Goal: Task Accomplishment & Management: Use online tool/utility

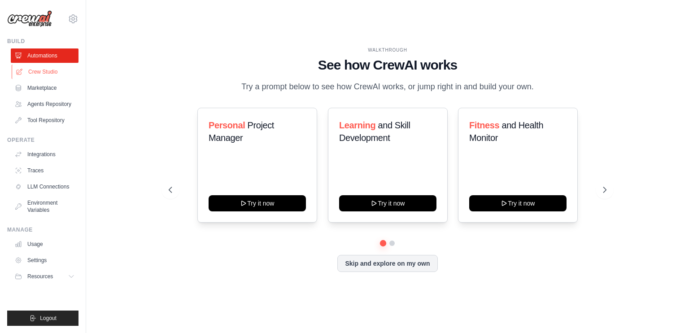
click at [50, 68] on link "Crew Studio" at bounding box center [46, 72] width 68 height 14
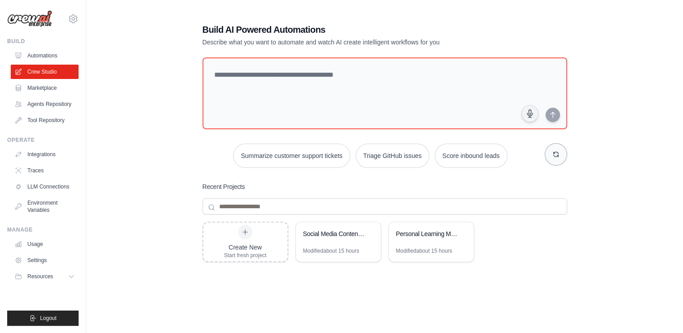
click at [553, 158] on button "button" at bounding box center [555, 154] width 22 height 22
click at [559, 154] on button "button" at bounding box center [555, 154] width 22 height 22
click at [46, 104] on link "Agents Repository" at bounding box center [46, 104] width 68 height 14
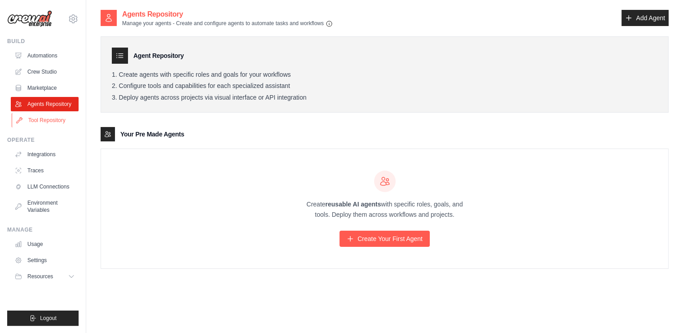
click at [45, 122] on link "Tool Repository" at bounding box center [46, 120] width 68 height 14
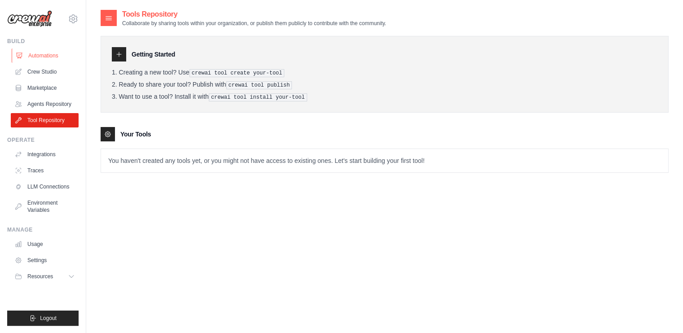
click at [38, 56] on link "Automations" at bounding box center [46, 55] width 68 height 14
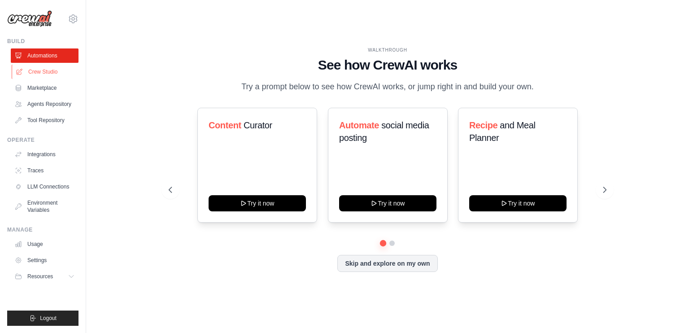
click at [43, 68] on link "Crew Studio" at bounding box center [46, 72] width 68 height 14
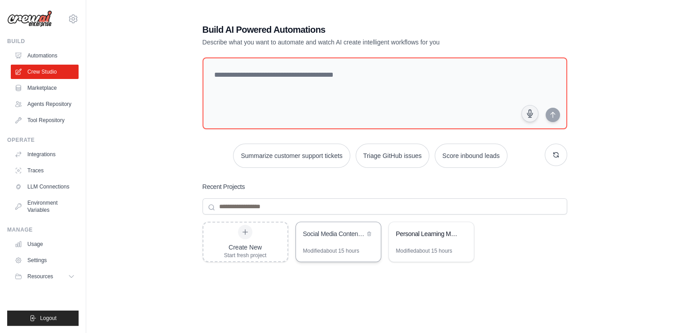
click at [321, 233] on div "Social Media Content Automation" at bounding box center [333, 233] width 61 height 9
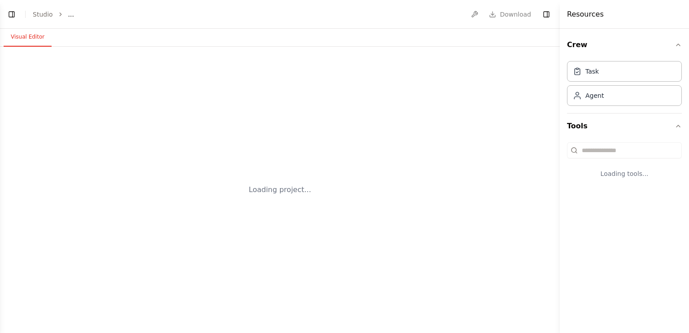
select select "****"
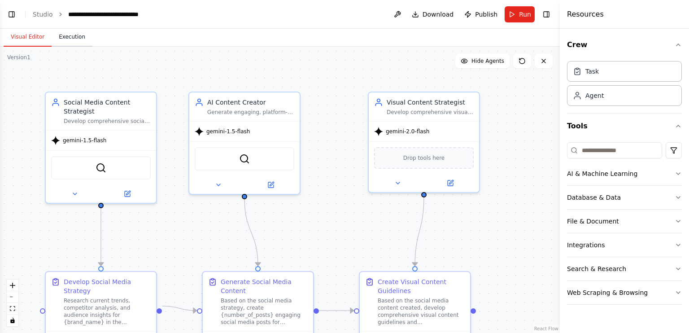
scroll to position [2810, 0]
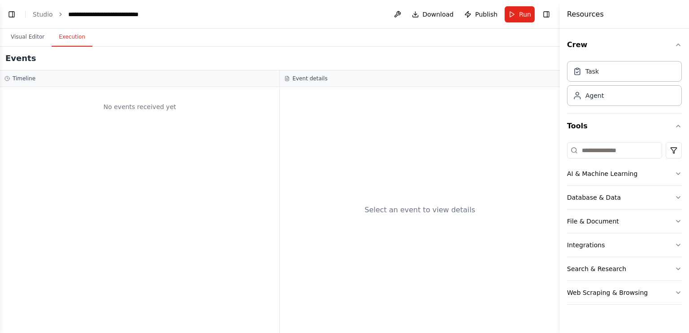
click at [74, 44] on button "Execution" at bounding box center [72, 37] width 41 height 19
click at [488, 14] on span "Publish" at bounding box center [486, 14] width 22 height 9
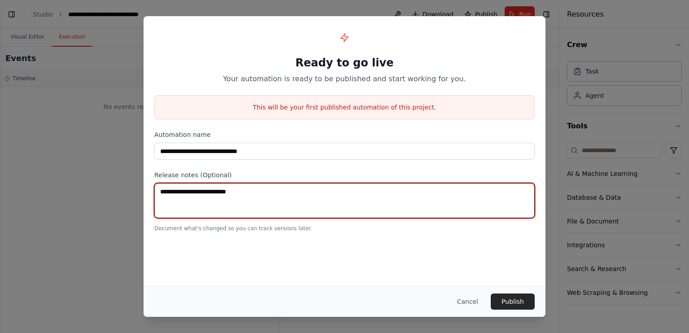
click at [234, 201] on textarea at bounding box center [344, 200] width 381 height 35
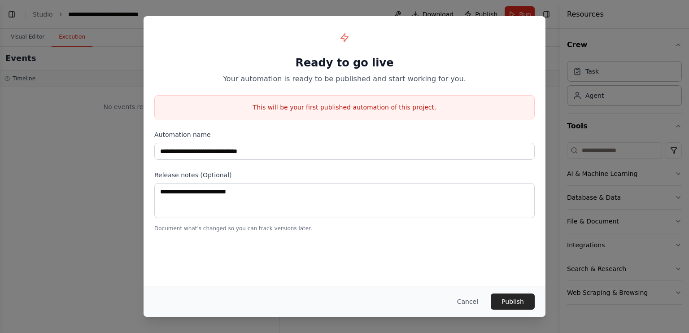
click at [68, 92] on div "**********" at bounding box center [344, 166] width 689 height 333
click at [468, 301] on button "Cancel" at bounding box center [467, 301] width 35 height 16
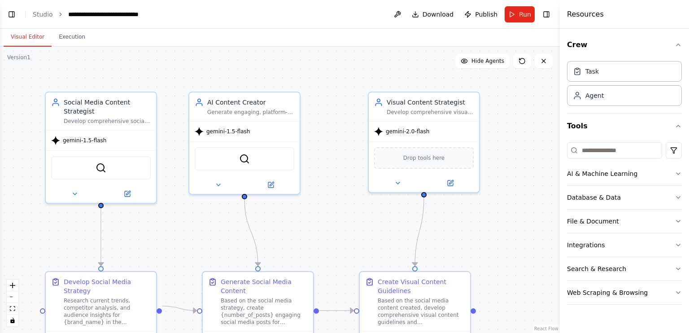
click at [22, 39] on button "Visual Editor" at bounding box center [28, 37] width 48 height 19
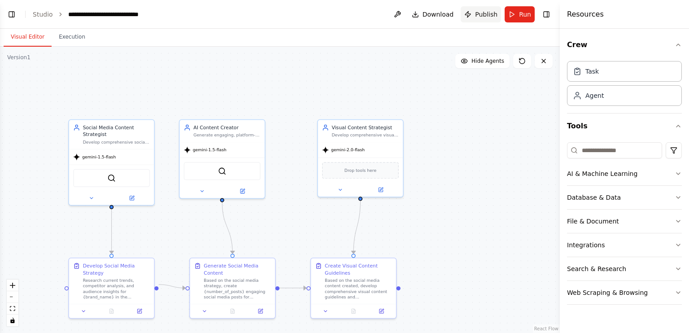
click at [483, 14] on span "Publish" at bounding box center [486, 14] width 22 height 9
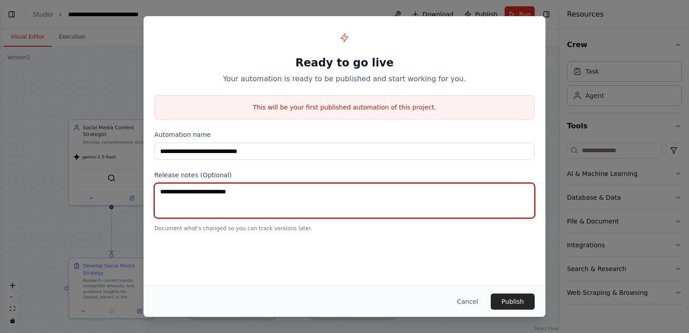
click at [262, 192] on textarea at bounding box center [344, 200] width 381 height 35
type textarea "*"
click at [271, 195] on textarea "**********" at bounding box center [344, 200] width 381 height 35
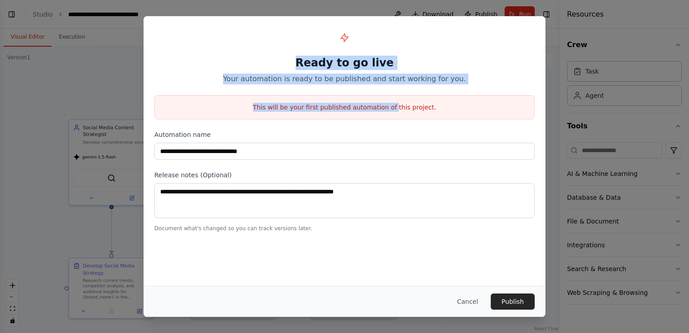
drag, startPoint x: 295, startPoint y: 19, endPoint x: 393, endPoint y: 91, distance: 120.7
click at [393, 91] on div "**********" at bounding box center [345, 129] width 402 height 227
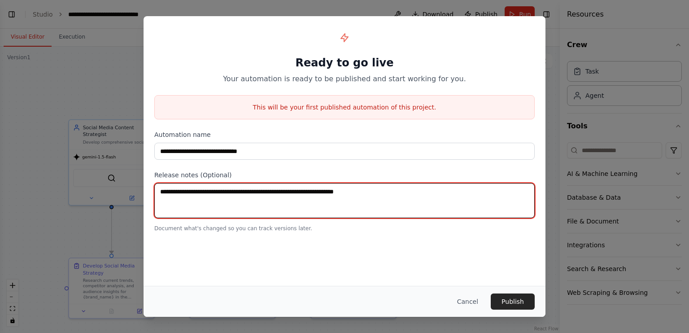
click at [363, 194] on textarea "**********" at bounding box center [344, 200] width 381 height 35
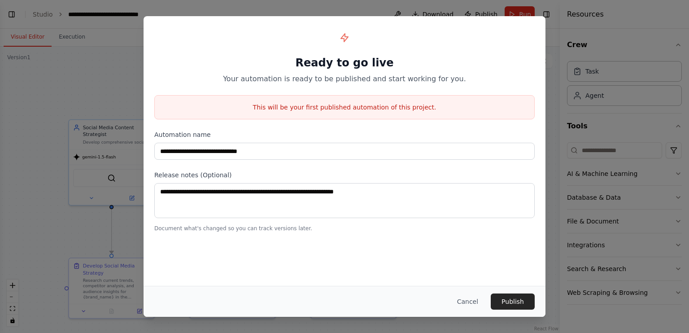
click at [46, 220] on div "**********" at bounding box center [344, 166] width 689 height 333
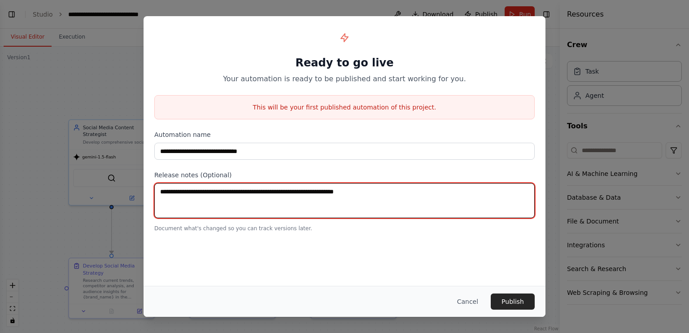
click at [364, 197] on textarea "**********" at bounding box center [344, 200] width 381 height 35
click at [382, 189] on textarea "**********" at bounding box center [344, 200] width 381 height 35
type textarea "**********"
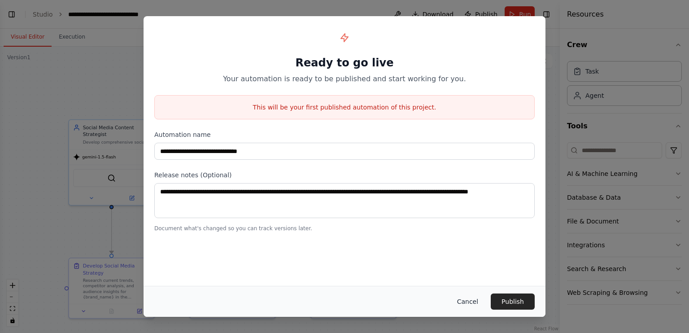
click at [463, 306] on button "Cancel" at bounding box center [467, 301] width 35 height 16
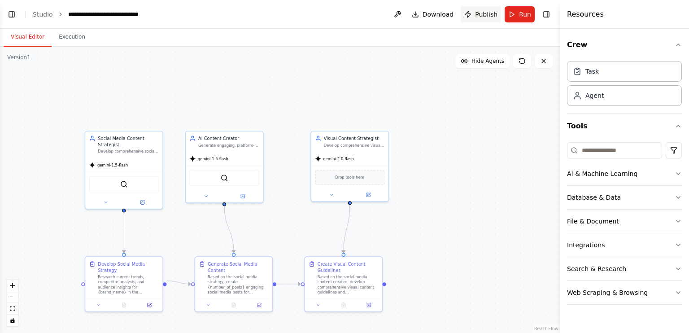
click at [481, 12] on span "Publish" at bounding box center [486, 14] width 22 height 9
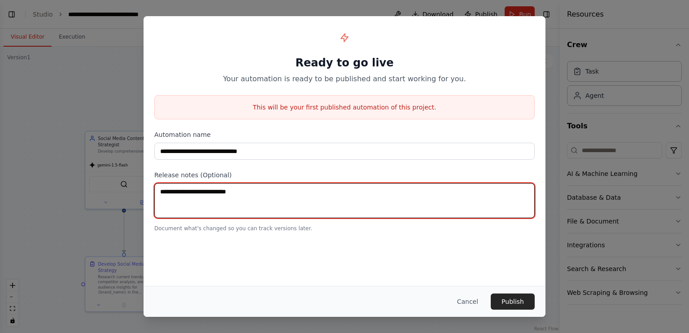
click at [323, 188] on textarea at bounding box center [344, 200] width 381 height 35
paste textarea "**********"
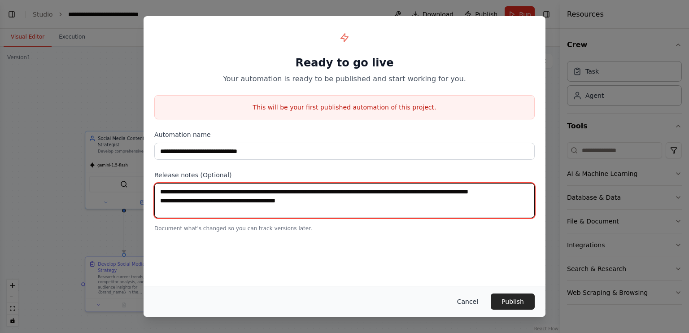
type textarea "**********"
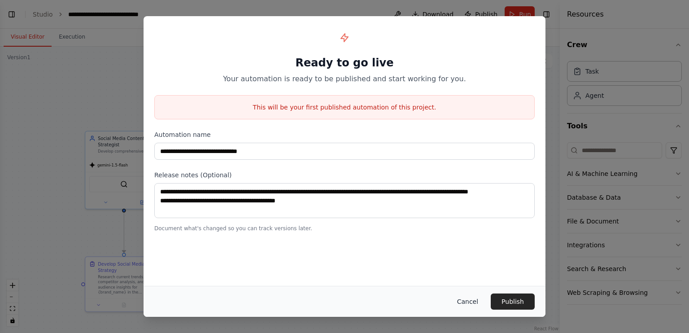
click at [474, 299] on button "Cancel" at bounding box center [467, 301] width 35 height 16
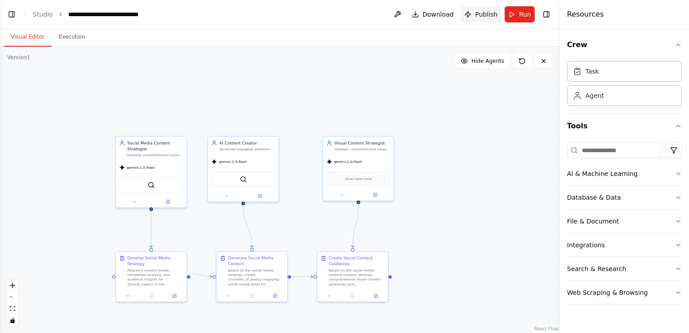
click at [484, 13] on span "Publish" at bounding box center [486, 14] width 22 height 9
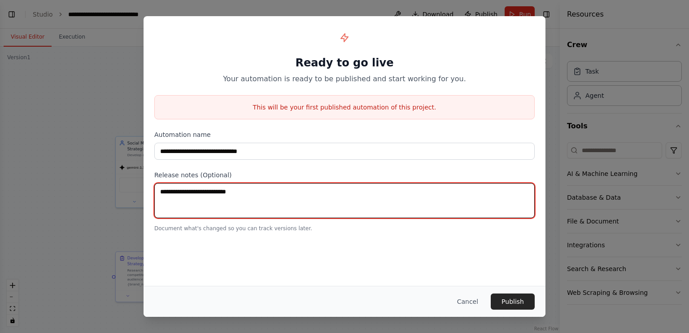
click at [248, 205] on textarea at bounding box center [344, 200] width 381 height 35
paste textarea "**********"
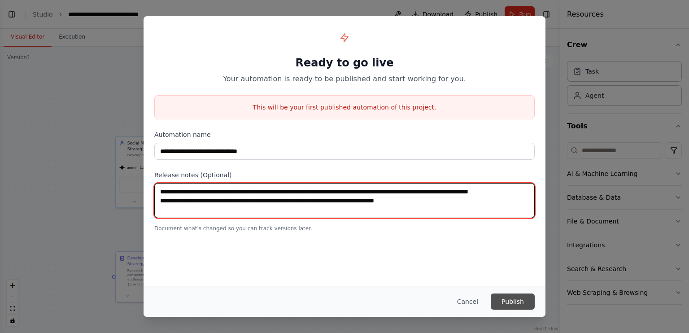
type textarea "**********"
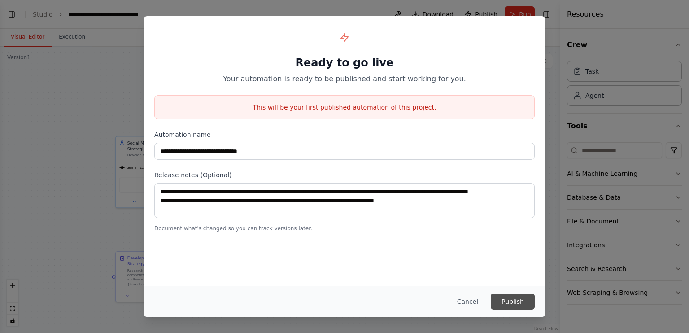
click at [497, 299] on button "Publish" at bounding box center [513, 301] width 44 height 16
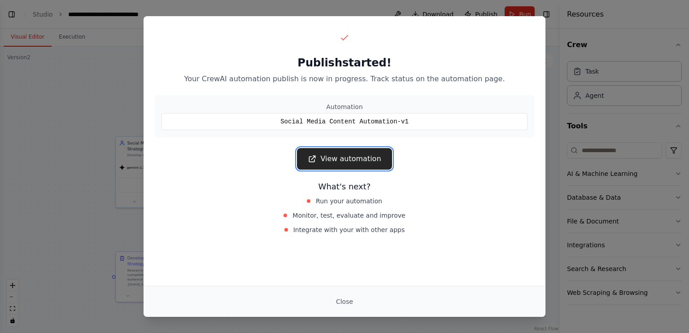
click at [335, 159] on link "View automation" at bounding box center [344, 159] width 95 height 22
click at [223, 150] on div "View automation" at bounding box center [344, 159] width 381 height 22
click at [107, 76] on div "Publish started! Your CrewAI automation publish is now in progress. Track statu…" at bounding box center [344, 166] width 689 height 333
click at [341, 303] on button "Close" at bounding box center [344, 301] width 31 height 16
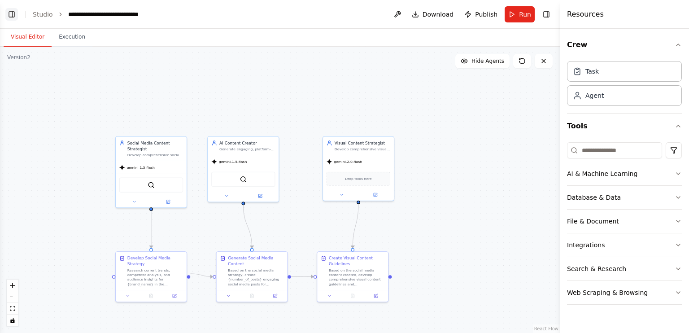
click at [18, 16] on button "Toggle Left Sidebar" at bounding box center [11, 14] width 13 height 13
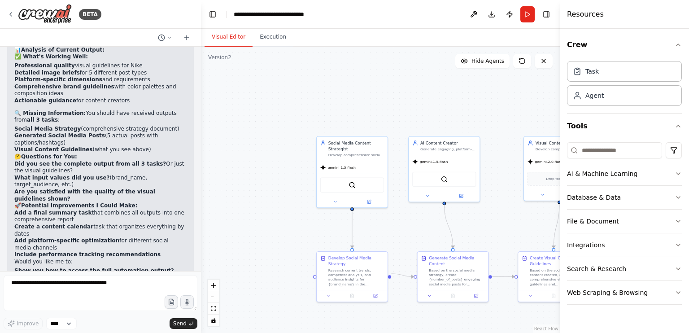
scroll to position [2441, 0]
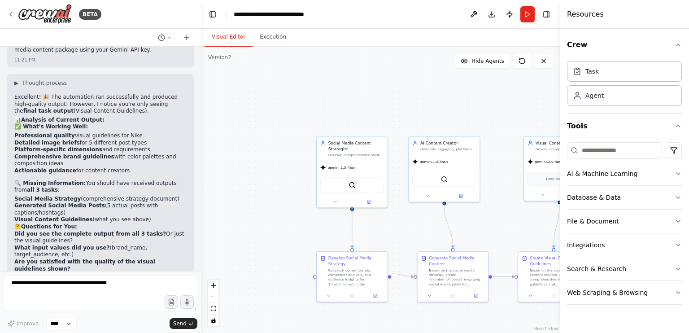
click at [257, 66] on div ".deletable-edge-delete-btn { width: 20px; height: 20px; border: 0px solid #ffff…" at bounding box center [380, 190] width 359 height 286
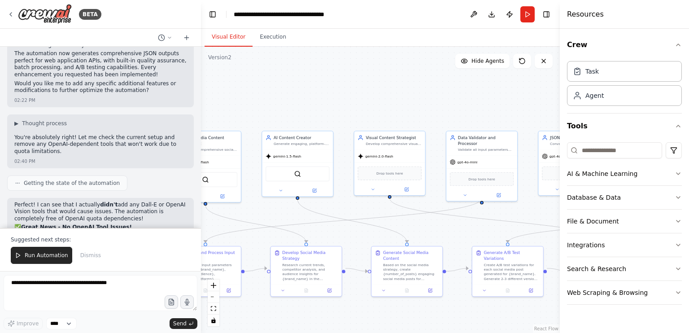
scroll to position [5974, 0]
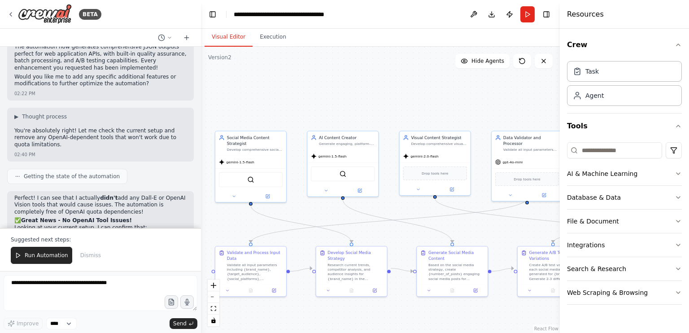
drag, startPoint x: 307, startPoint y: 110, endPoint x: 206, endPoint y: 105, distance: 100.7
click at [206, 105] on div ".deletable-edge-delete-btn { width: 20px; height: 20px; border: 0px solid #ffff…" at bounding box center [380, 190] width 359 height 286
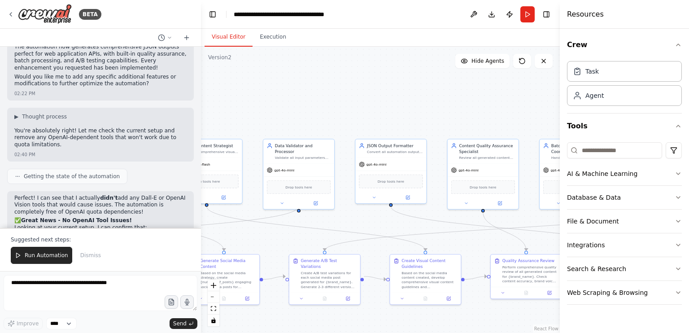
drag, startPoint x: 365, startPoint y: 96, endPoint x: 136, endPoint y: 104, distance: 229.4
click at [136, 104] on div "BETA using gemini api key lets create an automation of Social Media Posting 11:…" at bounding box center [344, 166] width 689 height 333
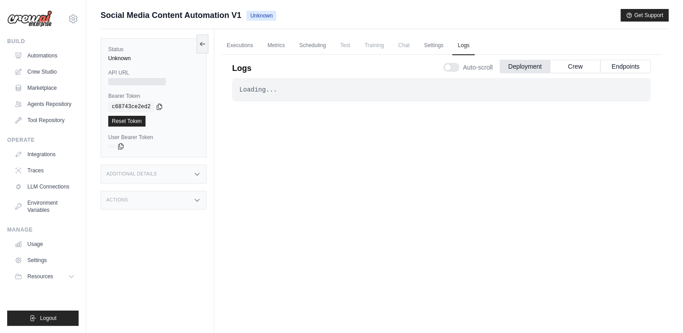
click at [538, 84] on div "Loading... . . ." at bounding box center [441, 89] width 418 height 23
click at [559, 69] on button "Crew" at bounding box center [575, 65] width 50 height 13
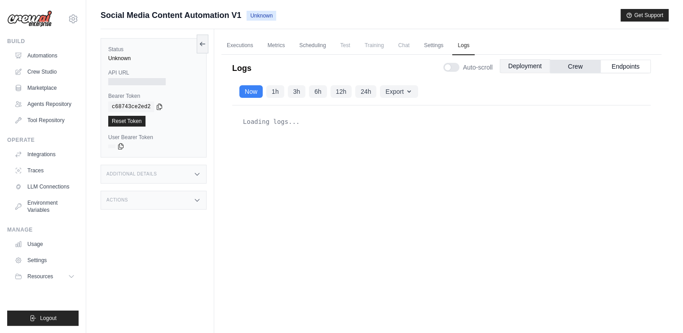
click at [521, 69] on button "Deployment" at bounding box center [524, 65] width 50 height 13
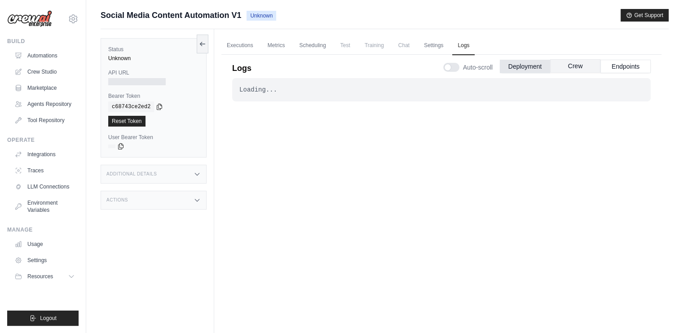
click at [578, 68] on button "Crew" at bounding box center [575, 65] width 50 height 13
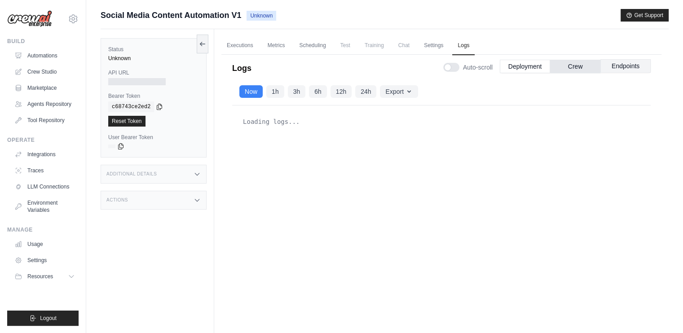
click at [607, 65] on button "Endpoints" at bounding box center [625, 65] width 50 height 13
click at [520, 68] on button "Deployment" at bounding box center [524, 65] width 50 height 13
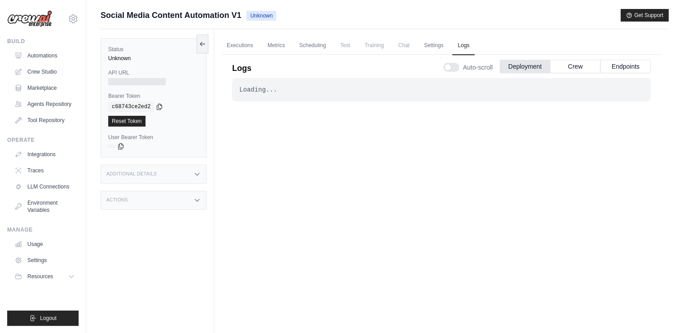
click at [144, 179] on div "Additional Details" at bounding box center [154, 174] width 106 height 19
click at [201, 44] on icon at bounding box center [202, 43] width 7 height 7
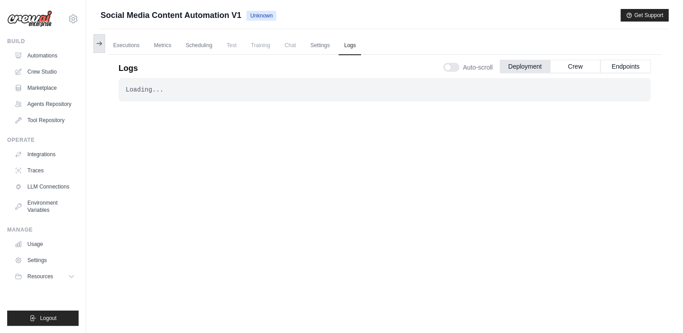
click at [104, 43] on button at bounding box center [99, 43] width 12 height 19
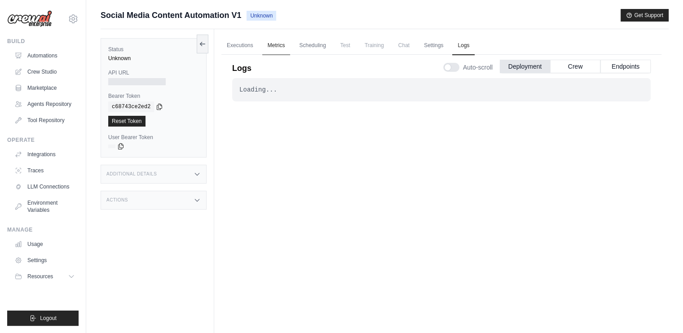
click at [281, 42] on link "Metrics" at bounding box center [276, 45] width 28 height 19
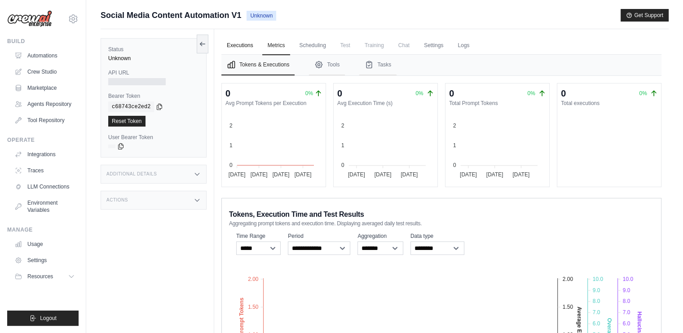
click at [238, 47] on link "Executions" at bounding box center [239, 45] width 37 height 19
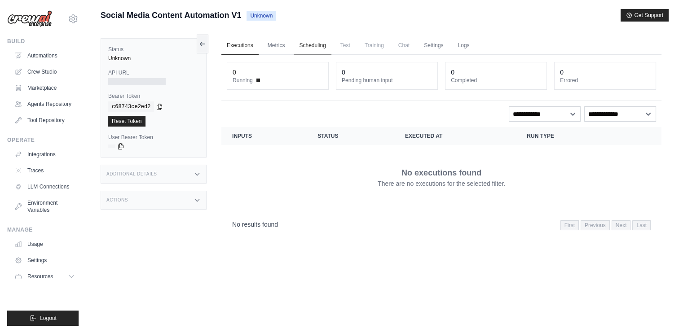
click at [318, 46] on link "Scheduling" at bounding box center [311, 45] width 37 height 19
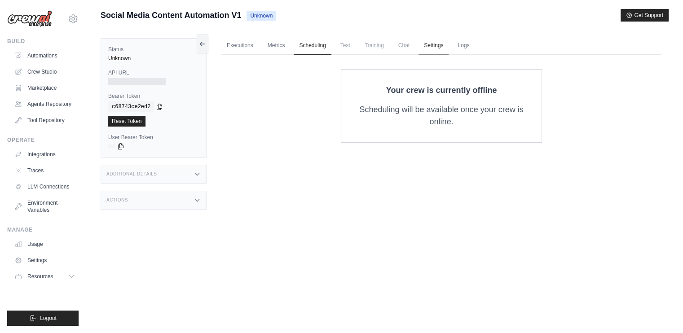
click at [435, 50] on link "Settings" at bounding box center [433, 45] width 30 height 19
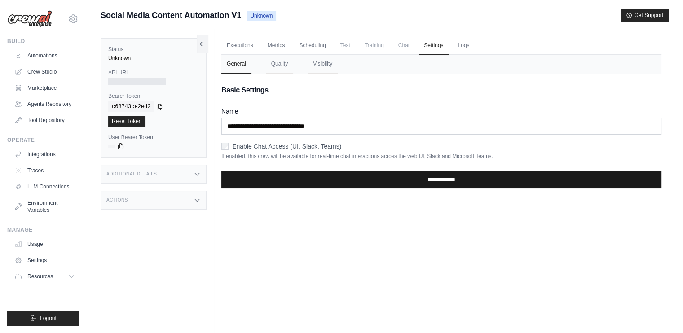
click at [390, 177] on input "**********" at bounding box center [441, 180] width 440 height 18
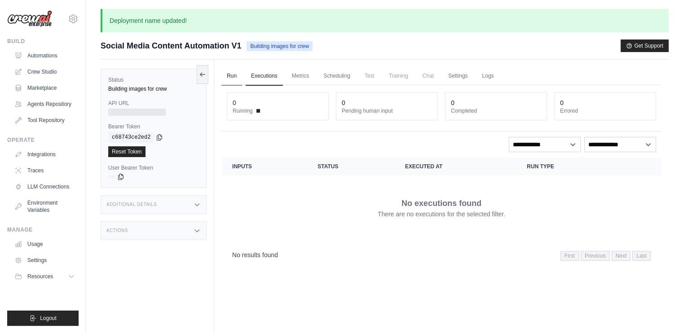
click at [233, 78] on link "Run" at bounding box center [231, 76] width 21 height 19
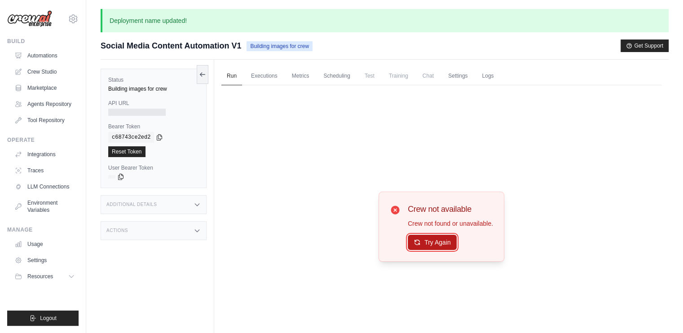
click at [412, 242] on button "Try Again" at bounding box center [431, 242] width 49 height 15
click at [134, 112] on div at bounding box center [136, 112] width 57 height 7
click at [263, 75] on link "Executions" at bounding box center [263, 76] width 37 height 19
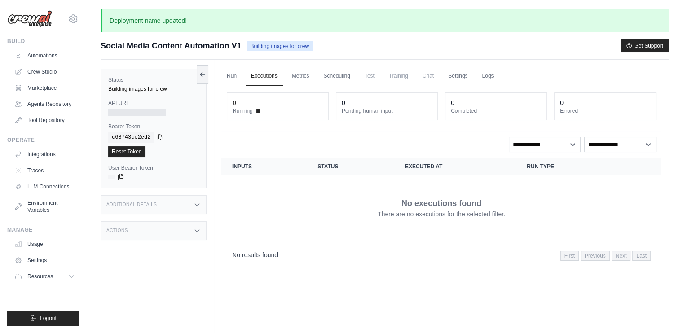
click at [277, 47] on span "Building images for crew" at bounding box center [279, 46] width 66 height 10
click at [296, 77] on link "Metrics" at bounding box center [300, 76] width 28 height 19
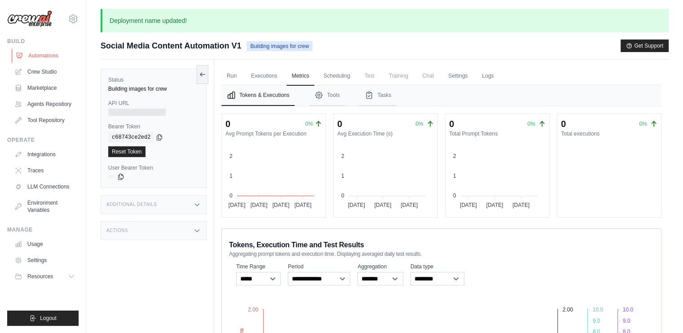
click at [44, 51] on link "Automations" at bounding box center [46, 55] width 68 height 14
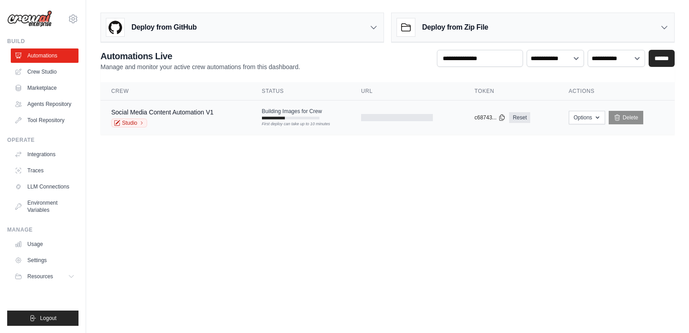
click at [306, 117] on div "First deploy can take up to 10 minutes" at bounding box center [290, 118] width 57 height 3
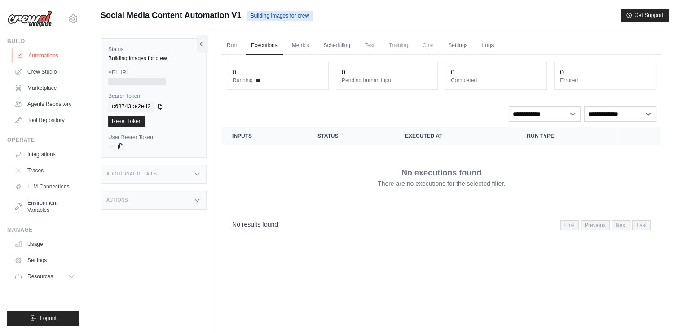
click at [50, 54] on link "Automations" at bounding box center [46, 55] width 68 height 14
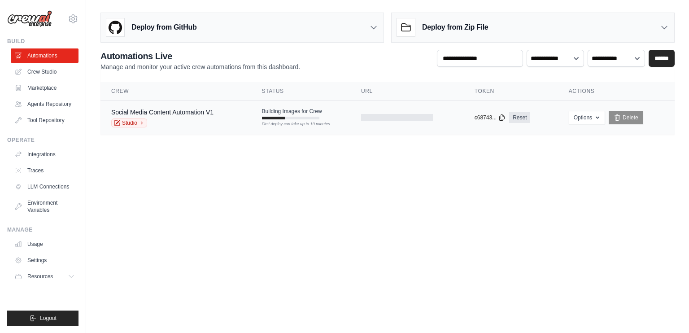
click at [284, 117] on div at bounding box center [273, 118] width 23 height 3
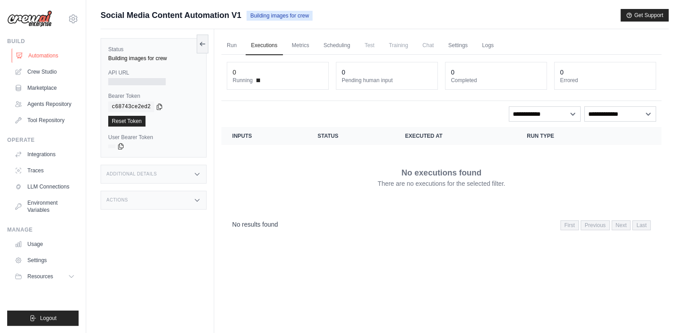
click at [57, 53] on link "Automations" at bounding box center [46, 55] width 68 height 14
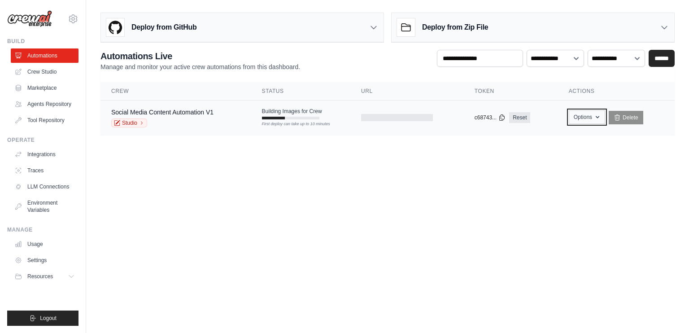
click at [586, 121] on button "Options" at bounding box center [587, 116] width 36 height 13
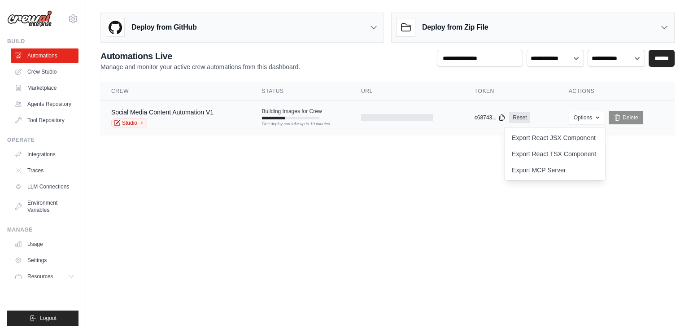
click at [301, 121] on div "First deploy can take up to 10 minutes" at bounding box center [290, 124] width 57 height 6
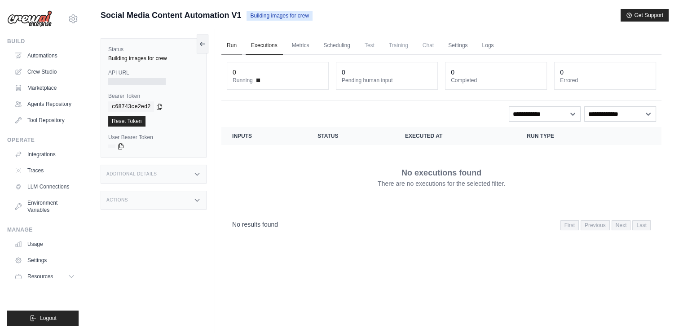
click at [233, 48] on link "Run" at bounding box center [231, 45] width 21 height 19
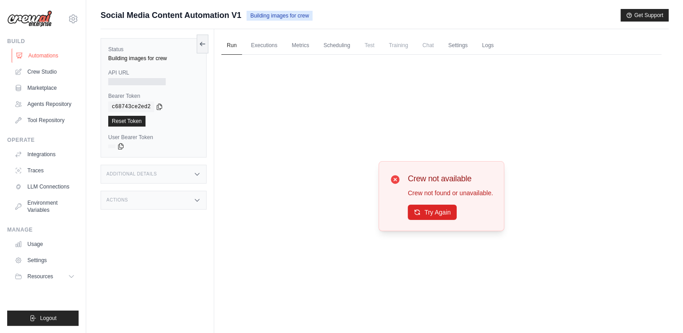
click at [34, 57] on link "Automations" at bounding box center [46, 55] width 68 height 14
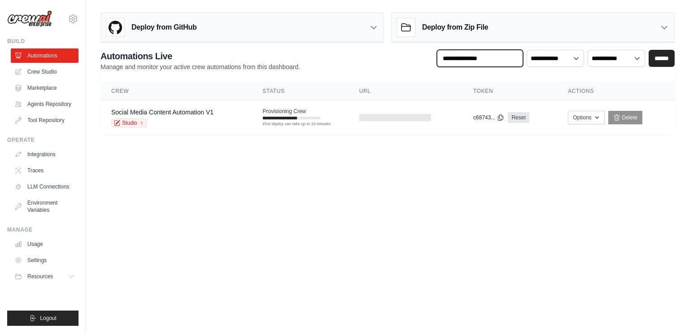
click at [473, 60] on input "text" at bounding box center [480, 58] width 86 height 17
click at [453, 62] on input "text" at bounding box center [480, 58] width 86 height 17
click at [391, 158] on body "joshwinisac23@gmail.com Settings Build Automations" at bounding box center [344, 166] width 689 height 333
click at [273, 125] on div "First deploy can take up to 10 minutes" at bounding box center [291, 124] width 57 height 6
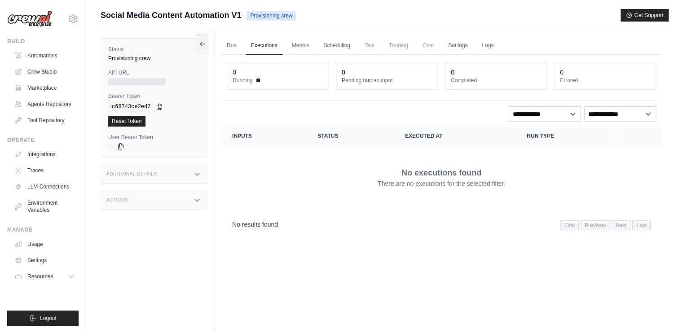
click at [132, 88] on div "Status Provisioning crew API URL Bearer Token copied c68743ce2ed2 Reset Token U…" at bounding box center [154, 97] width 106 height 119
click at [55, 105] on link "Agents Repository" at bounding box center [46, 104] width 68 height 14
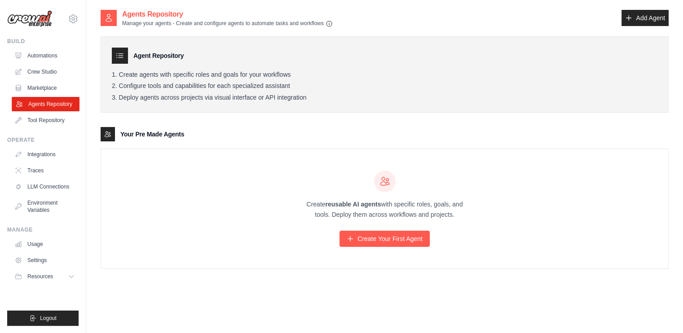
click at [70, 111] on link "Agents Repository" at bounding box center [46, 104] width 68 height 14
click at [66, 117] on link "Tool Repository" at bounding box center [46, 120] width 68 height 14
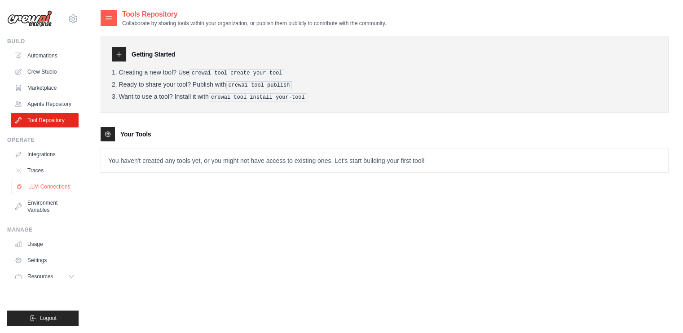
scroll to position [18, 0]
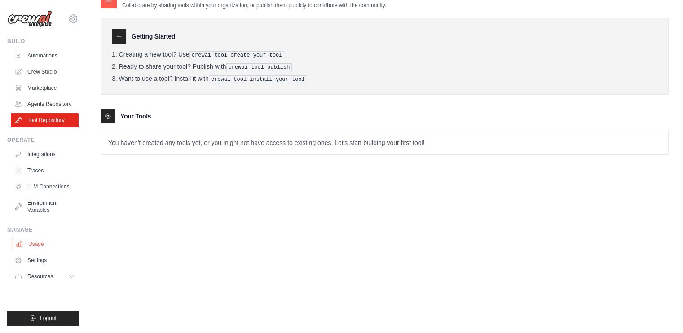
click at [50, 243] on link "Usage" at bounding box center [46, 244] width 68 height 14
click at [36, 261] on link "Settings" at bounding box center [46, 260] width 68 height 14
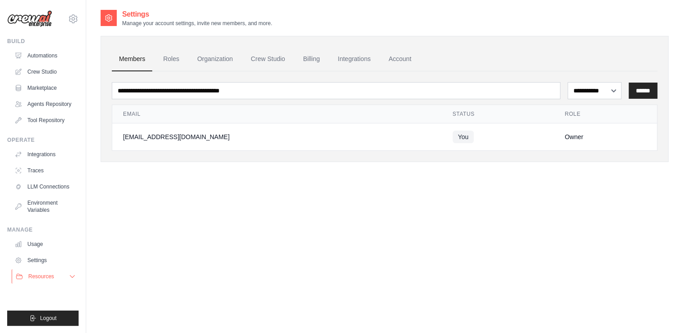
click at [46, 277] on span "Resources" at bounding box center [41, 276] width 26 height 7
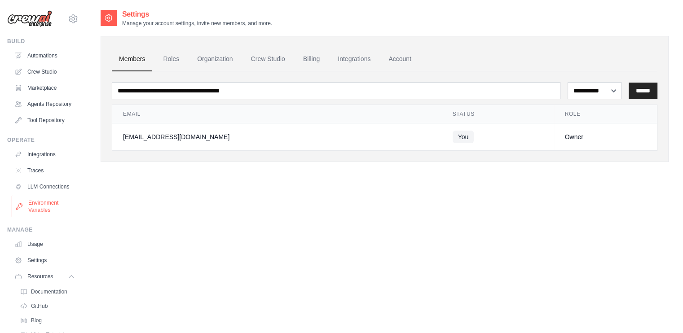
scroll to position [53, 0]
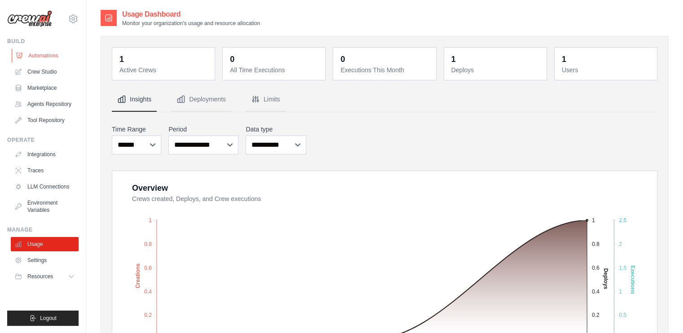
click at [53, 58] on link "Automations" at bounding box center [46, 55] width 68 height 14
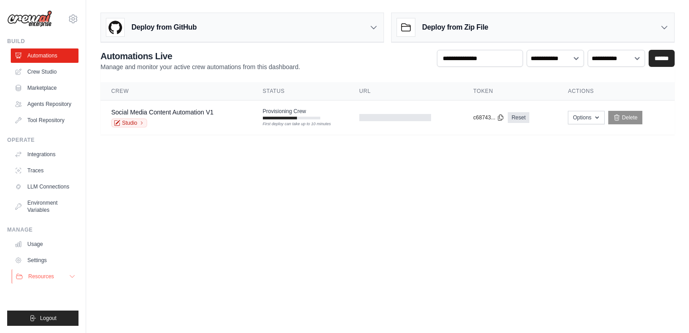
click at [43, 275] on span "Resources" at bounding box center [41, 276] width 26 height 7
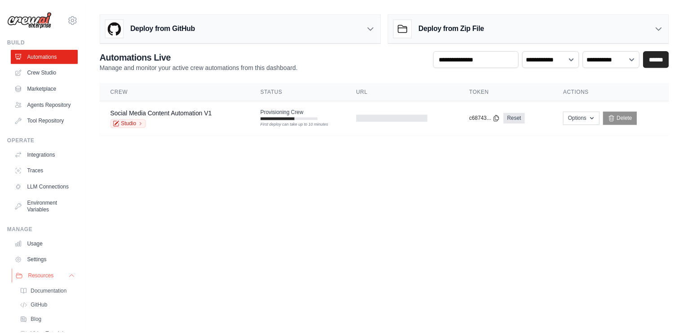
scroll to position [53, 0]
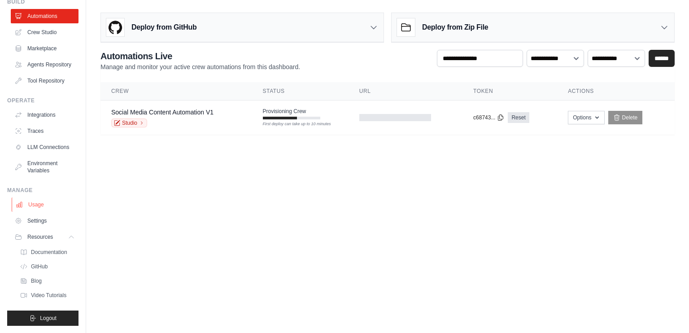
click at [41, 208] on link "Usage" at bounding box center [46, 204] width 68 height 14
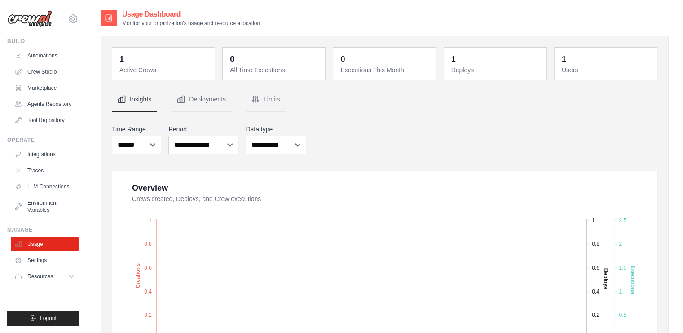
click at [39, 48] on div "Build Automations Crew Studio Marketplace Agents Repository" at bounding box center [42, 83] width 71 height 90
click at [43, 55] on link "Automations" at bounding box center [46, 55] width 68 height 14
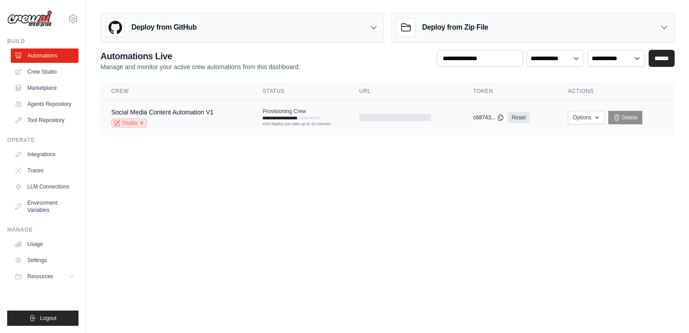
click at [136, 123] on link "Studio" at bounding box center [129, 122] width 36 height 9
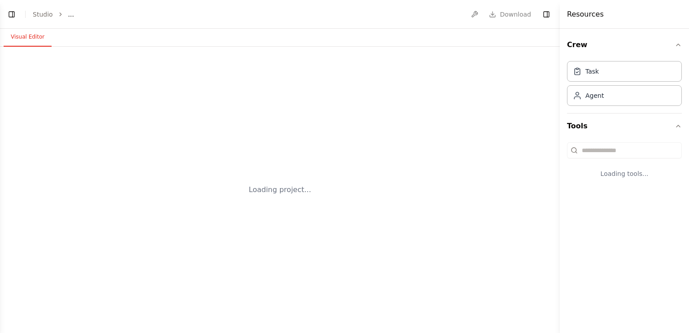
select select "****"
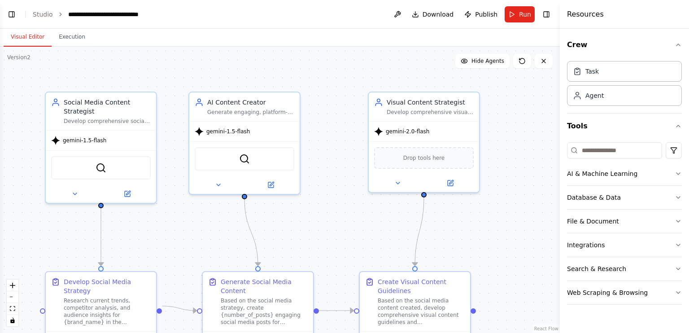
scroll to position [2810, 0]
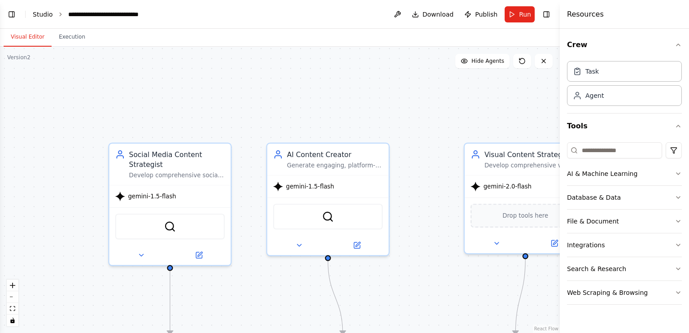
click at [39, 17] on link "Studio" at bounding box center [43, 14] width 20 height 7
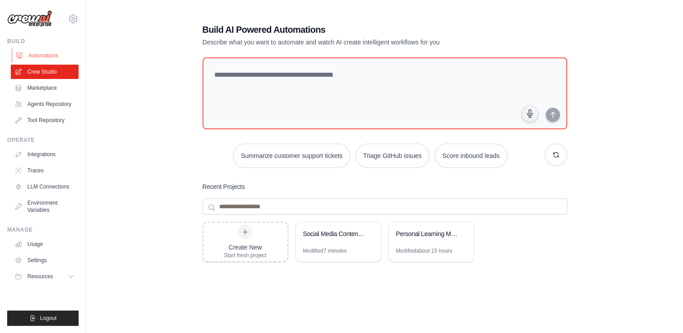
click at [38, 54] on link "Automations" at bounding box center [46, 55] width 68 height 14
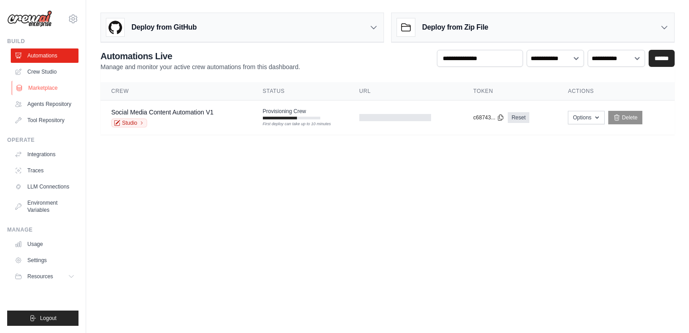
click at [24, 89] on link "Marketplace" at bounding box center [46, 88] width 68 height 14
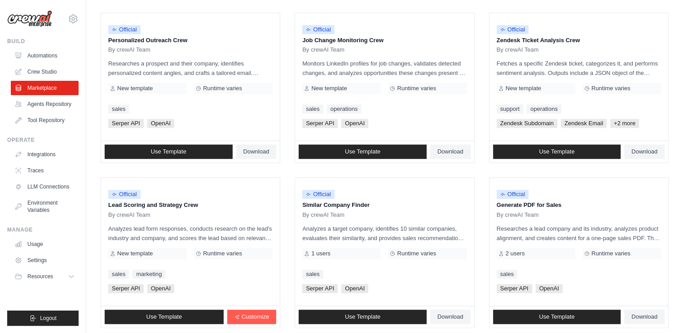
scroll to position [497, 0]
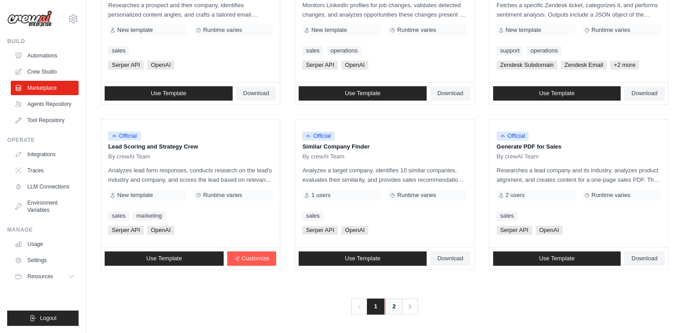
click at [392, 305] on link "2" at bounding box center [394, 306] width 18 height 16
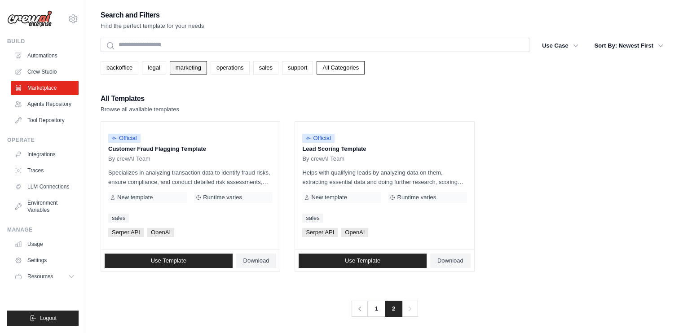
click at [188, 64] on link "marketing" at bounding box center [188, 67] width 37 height 13
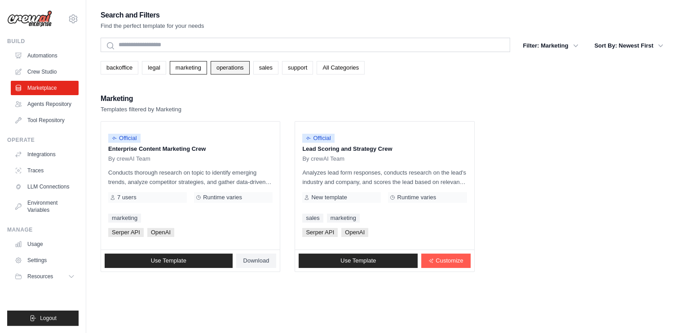
click at [217, 66] on link "operations" at bounding box center [229, 67] width 39 height 13
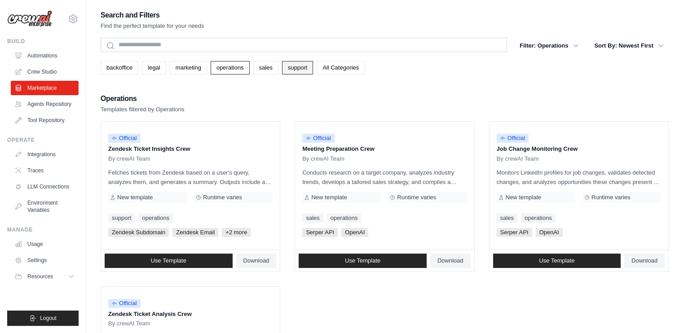
click at [282, 68] on link "support" at bounding box center [297, 67] width 31 height 13
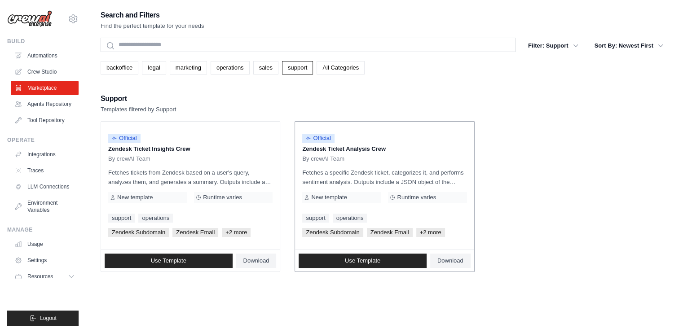
click at [423, 232] on span "+2 more" at bounding box center [430, 232] width 29 height 9
click at [421, 232] on span "+2 more" at bounding box center [430, 232] width 29 height 9
click at [46, 51] on link "Automations" at bounding box center [46, 55] width 68 height 14
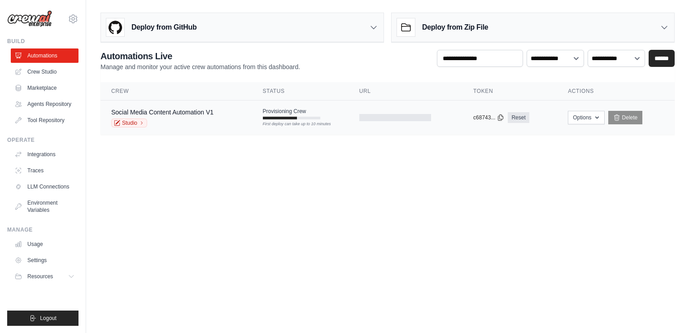
click at [273, 113] on span "Provisioning Crew" at bounding box center [285, 111] width 44 height 7
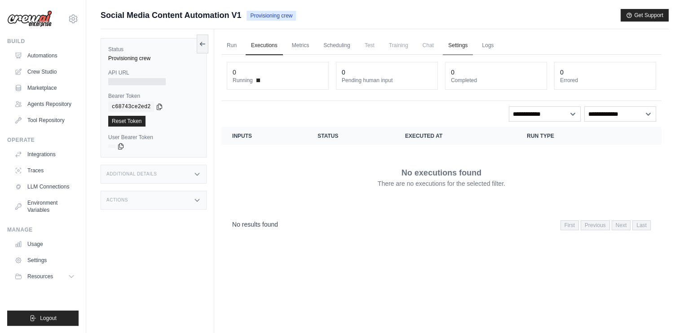
click at [457, 43] on link "Settings" at bounding box center [457, 45] width 30 height 19
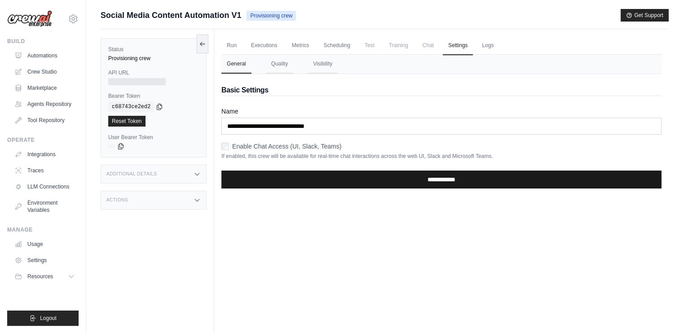
click at [287, 179] on input "**********" at bounding box center [441, 180] width 440 height 18
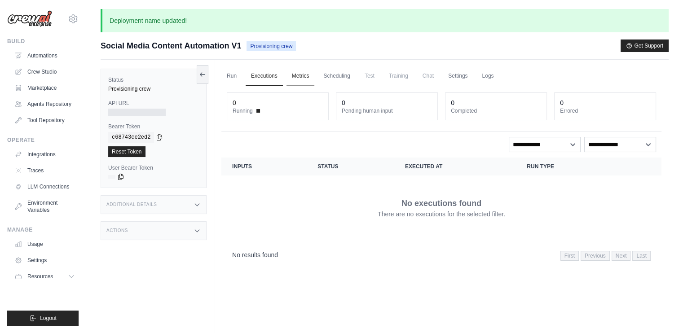
click at [295, 78] on link "Metrics" at bounding box center [300, 76] width 28 height 19
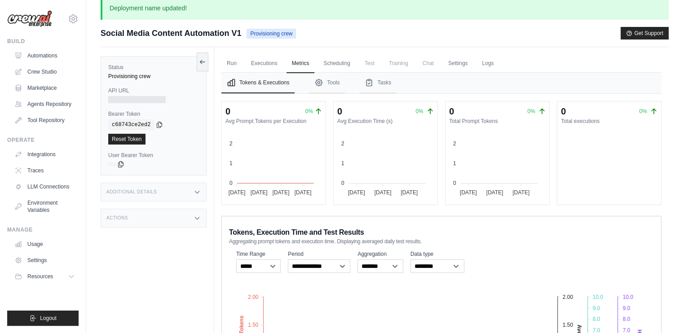
scroll to position [13, 0]
click at [328, 85] on button "Tools" at bounding box center [327, 82] width 36 height 21
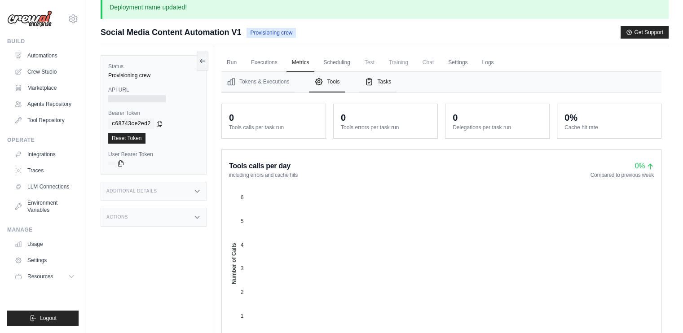
click at [379, 83] on button "Tasks" at bounding box center [377, 82] width 37 height 21
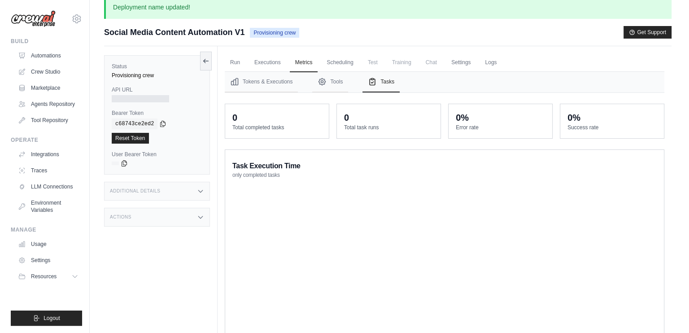
scroll to position [0, 0]
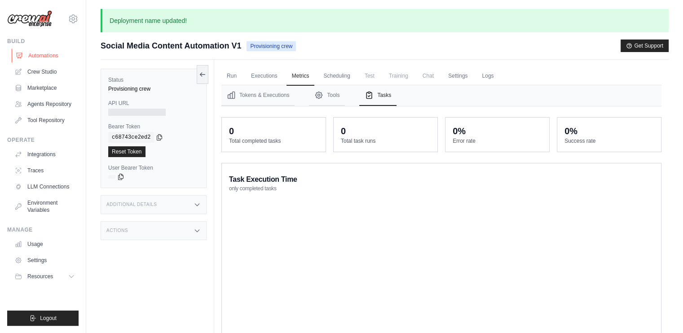
click at [59, 52] on link "Automations" at bounding box center [46, 55] width 68 height 14
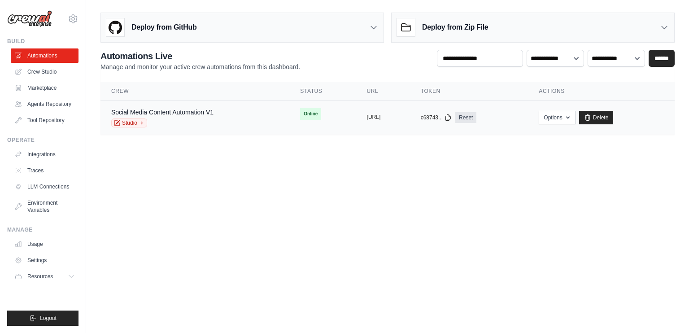
click at [367, 116] on button "[URL]" at bounding box center [374, 117] width 14 height 7
click at [570, 114] on button "Options" at bounding box center [557, 116] width 36 height 13
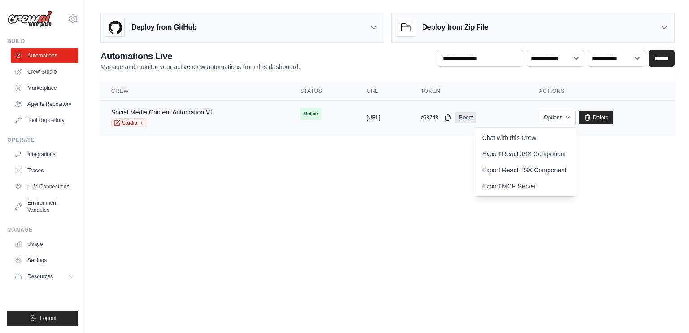
click at [169, 116] on div "Social Media Content Automation V1" at bounding box center [162, 112] width 102 height 9
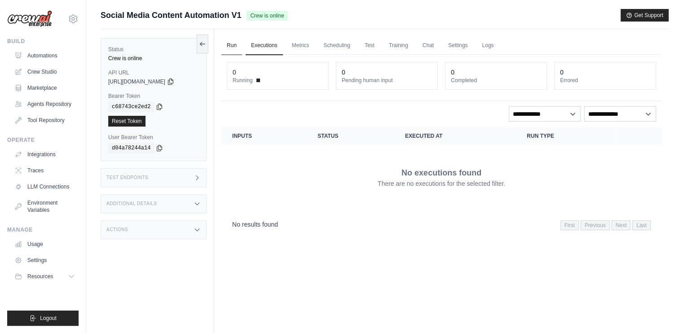
click at [237, 52] on link "Run" at bounding box center [231, 45] width 21 height 19
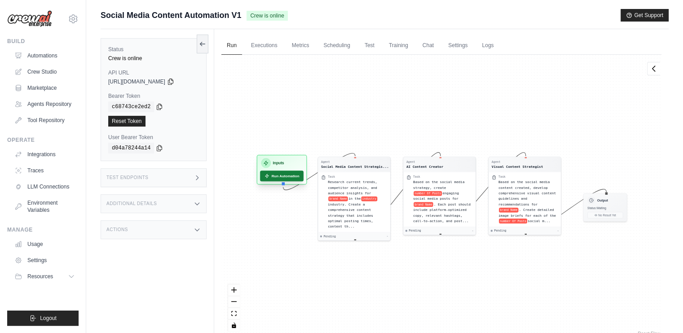
click at [283, 176] on button "Run Automation" at bounding box center [282, 176] width 44 height 11
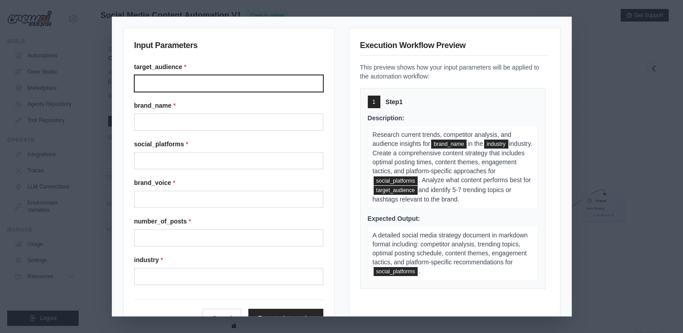
click at [217, 89] on input "Target audience" at bounding box center [228, 83] width 189 height 17
type input "*"
click at [171, 84] on input "Target audience" at bounding box center [228, 83] width 189 height 17
type input "*****"
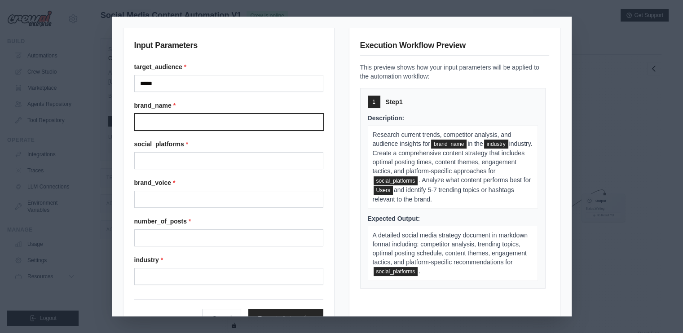
click at [163, 117] on input "Brand name" at bounding box center [228, 122] width 189 height 17
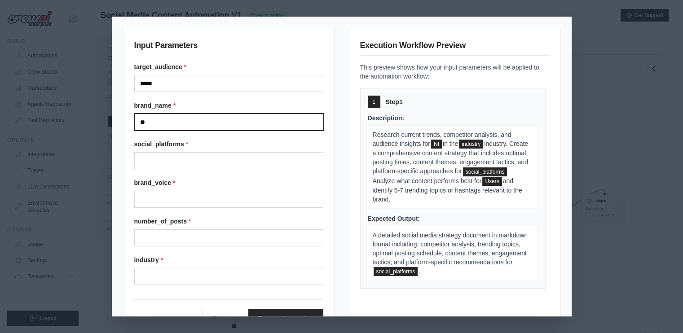
type input "*"
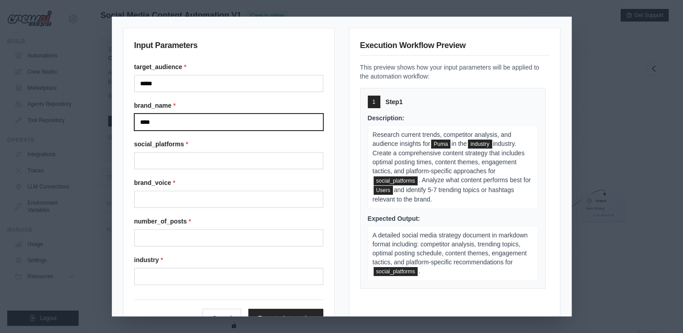
type input "****"
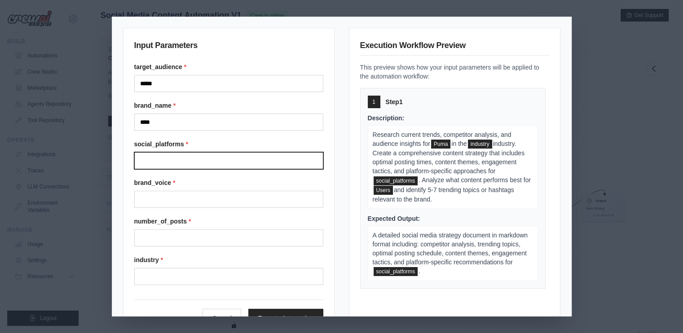
click at [150, 163] on input "Social platforms" at bounding box center [228, 160] width 189 height 17
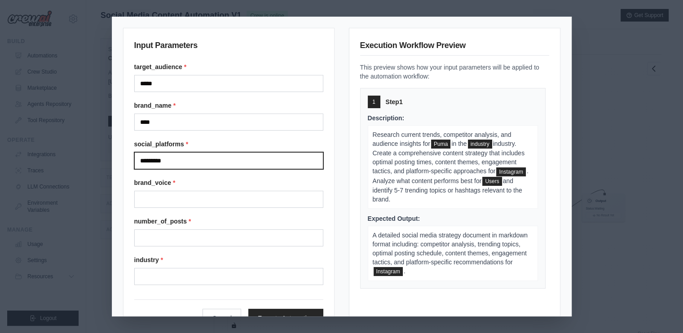
type input "*********"
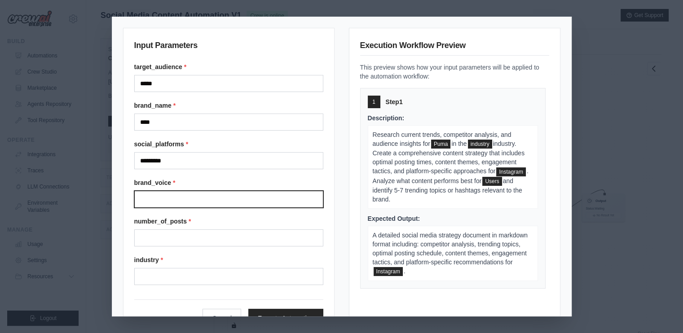
click at [151, 193] on input "Brand voice" at bounding box center [228, 199] width 189 height 17
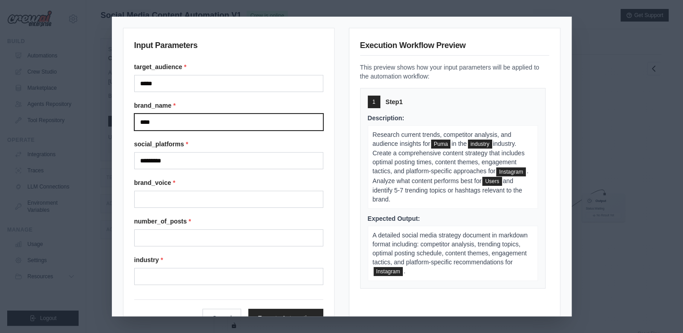
click at [159, 119] on input "****" at bounding box center [228, 122] width 189 height 17
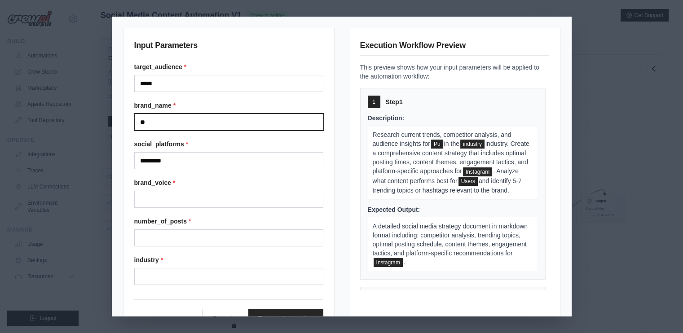
type input "*"
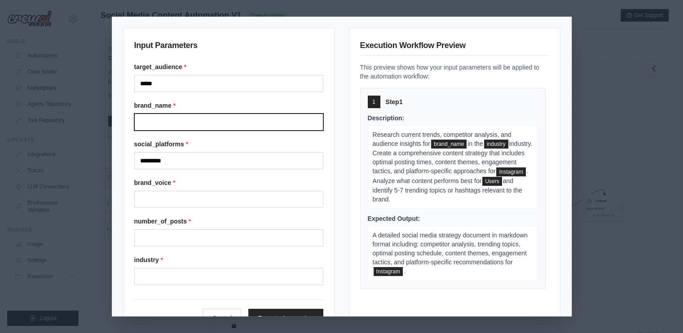
click at [174, 129] on input "Brand name" at bounding box center [228, 122] width 189 height 17
type input "****"
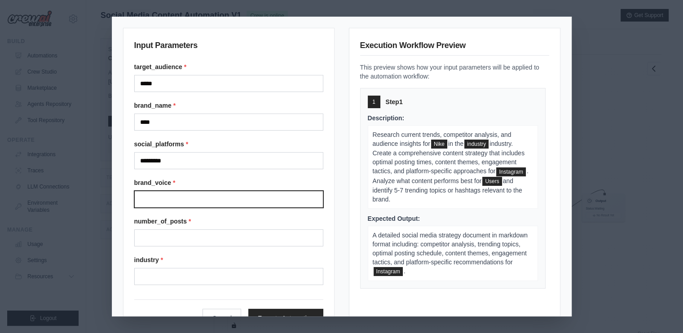
click at [254, 195] on input "Brand voice" at bounding box center [228, 199] width 189 height 17
type input "**********"
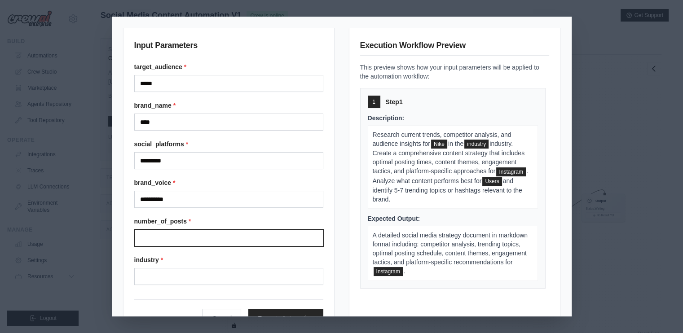
click at [224, 238] on input "Number of posts" at bounding box center [228, 237] width 189 height 17
type input "*"
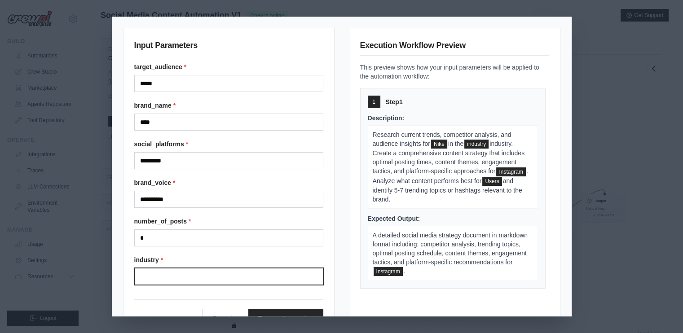
click at [197, 280] on input "Industry" at bounding box center [228, 276] width 189 height 17
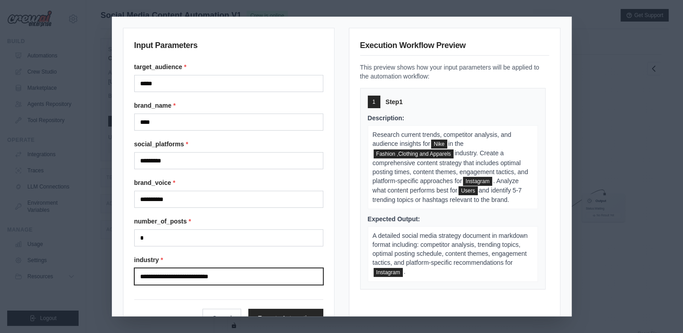
scroll to position [31, 0]
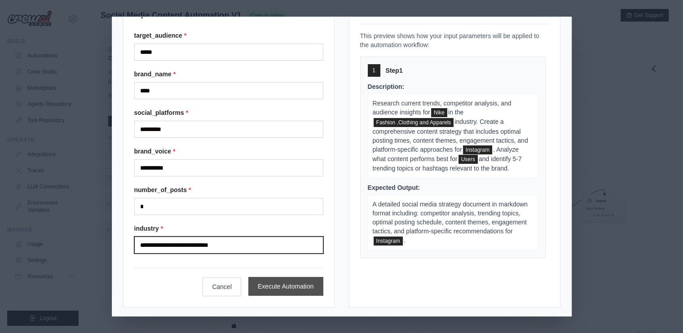
type input "**********"
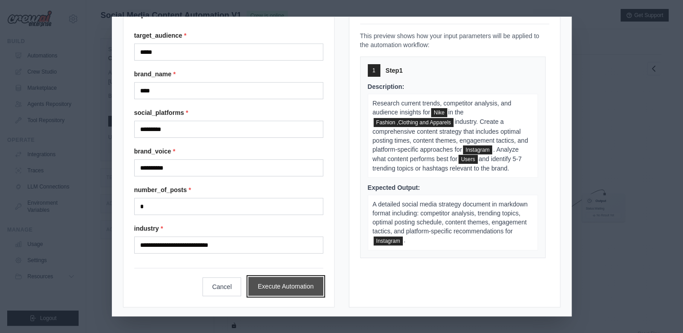
click at [267, 281] on button "Execute Automation" at bounding box center [285, 286] width 75 height 19
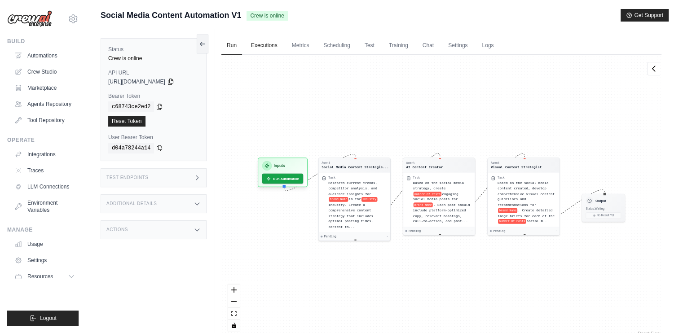
scroll to position [20, 0]
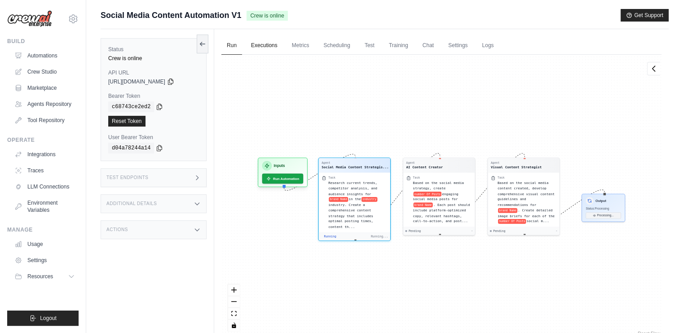
click at [269, 48] on link "Executions" at bounding box center [263, 45] width 37 height 19
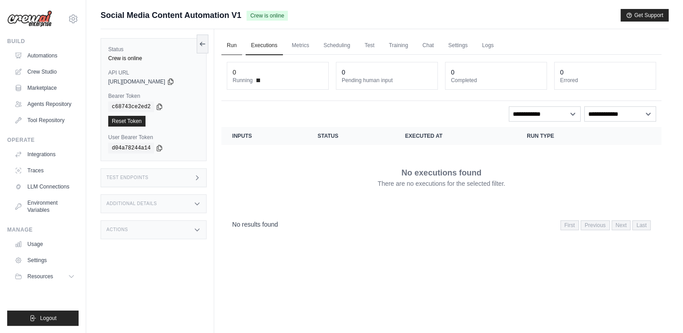
click at [228, 43] on link "Run" at bounding box center [231, 45] width 21 height 19
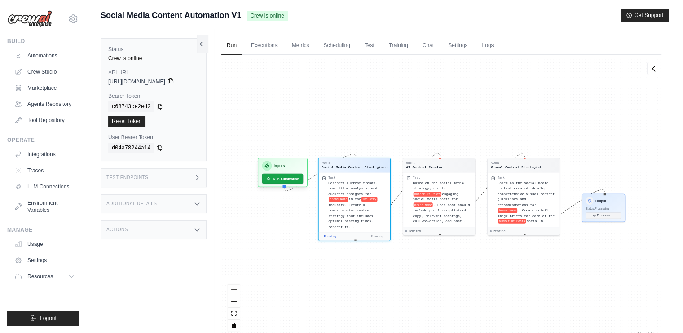
click at [174, 82] on icon at bounding box center [170, 81] width 7 height 7
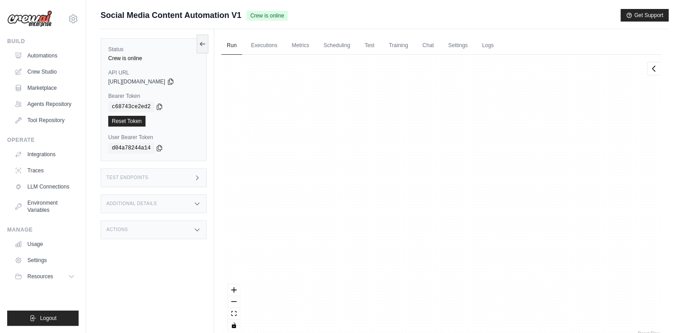
scroll to position [282, 0]
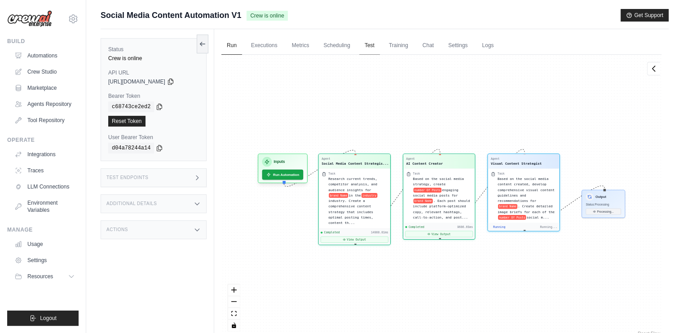
click at [373, 46] on link "Test" at bounding box center [369, 45] width 21 height 19
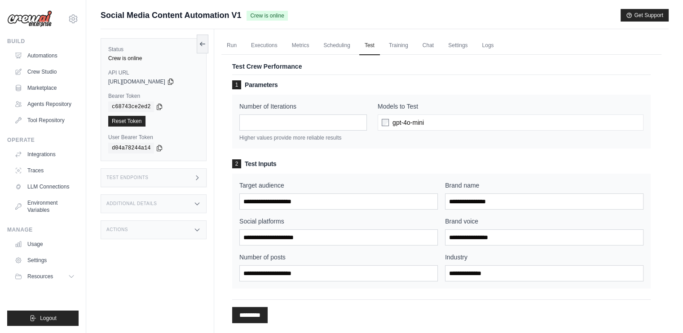
click at [398, 122] on span "gpt-4o-mini" at bounding box center [407, 122] width 31 height 9
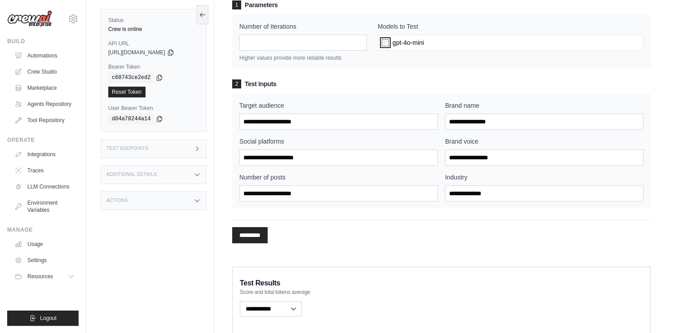
scroll to position [75, 0]
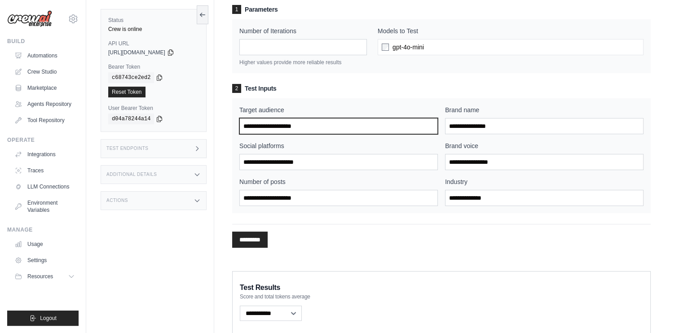
click at [313, 126] on input "Target audience" at bounding box center [338, 126] width 198 height 16
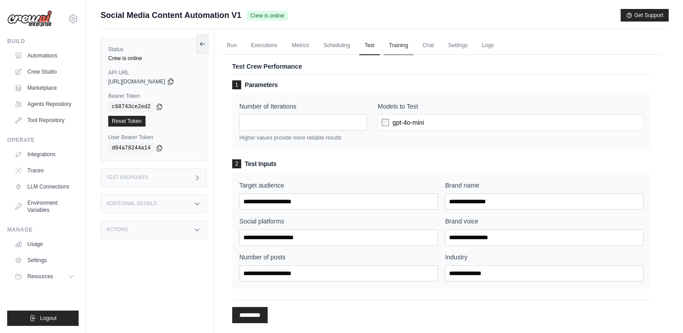
click at [397, 42] on link "Training" at bounding box center [398, 45] width 30 height 19
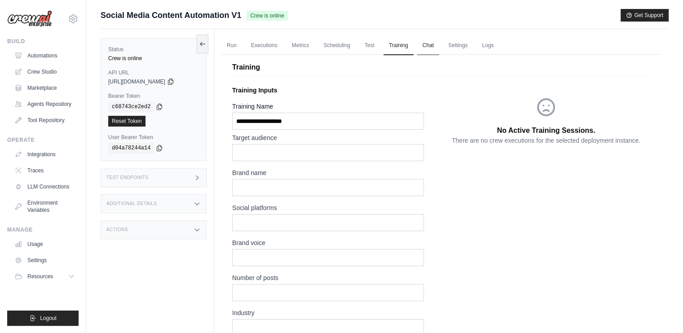
click at [425, 45] on link "Chat" at bounding box center [428, 45] width 22 height 19
click at [271, 46] on link "Executions" at bounding box center [263, 45] width 37 height 19
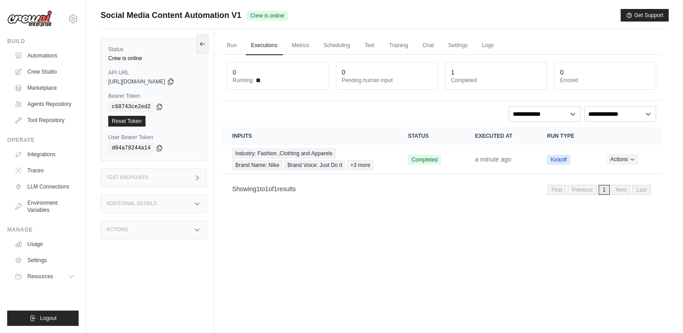
click at [357, 164] on span "+3 more" at bounding box center [360, 165] width 26 height 10
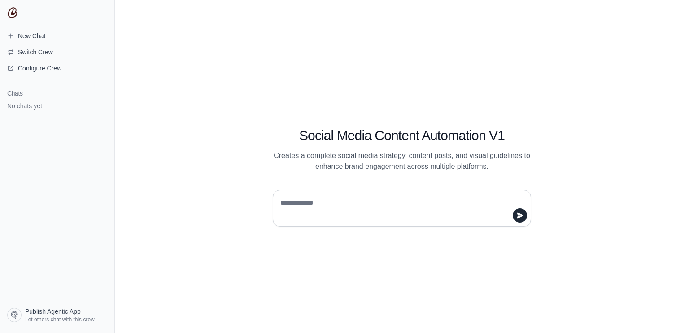
click at [309, 208] on textarea at bounding box center [399, 208] width 241 height 25
click at [35, 66] on span "Configure Crew" at bounding box center [40, 68] width 44 height 9
click at [313, 203] on textarea at bounding box center [399, 208] width 241 height 25
type textarea "**********"
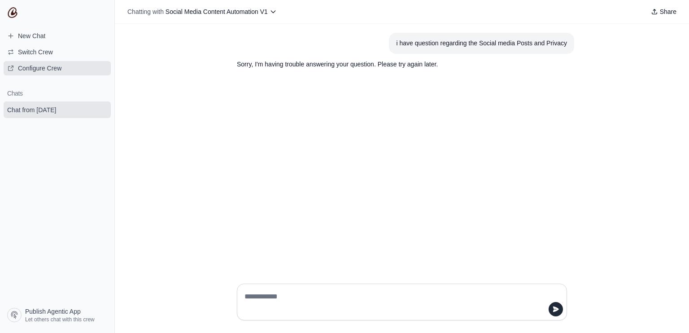
click at [21, 64] on span "Configure Crew" at bounding box center [40, 68] width 44 height 9
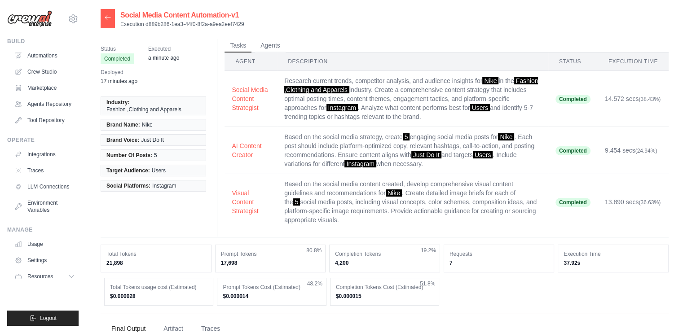
click at [109, 22] on div at bounding box center [108, 18] width 14 height 19
click at [269, 46] on button "Agents" at bounding box center [270, 45] width 31 height 13
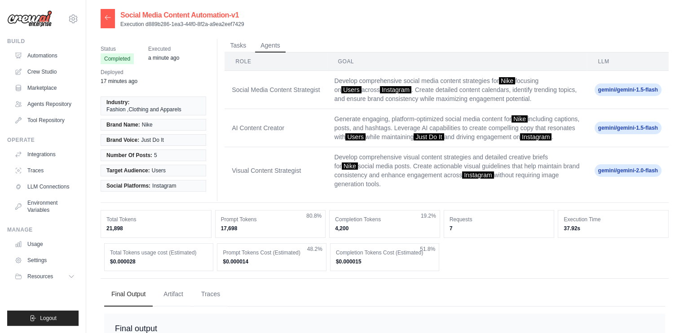
click at [112, 14] on div at bounding box center [108, 18] width 14 height 19
click at [107, 18] on icon at bounding box center [107, 17] width 5 height 4
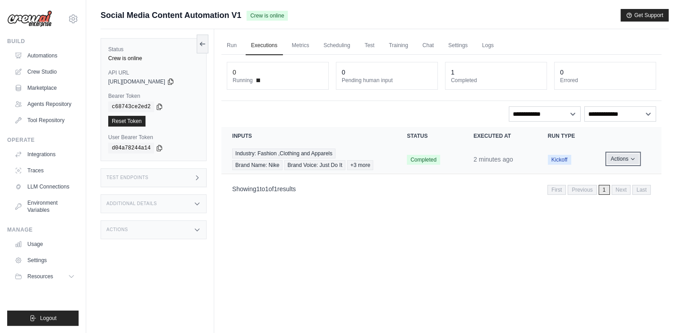
click at [616, 159] on button "Actions" at bounding box center [623, 158] width 32 height 11
click at [616, 170] on link "View Details" at bounding box center [621, 175] width 57 height 14
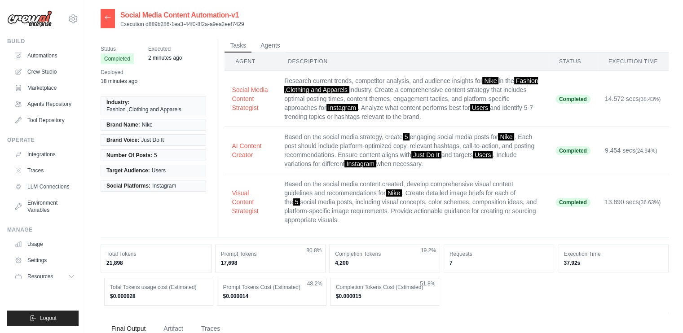
click at [106, 23] on div at bounding box center [108, 18] width 14 height 19
click at [39, 53] on link "Automations" at bounding box center [46, 55] width 68 height 14
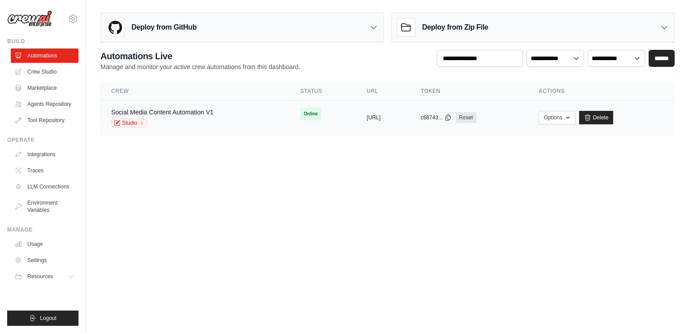
click at [367, 116] on div "copied" at bounding box center [376, 114] width 19 height 11
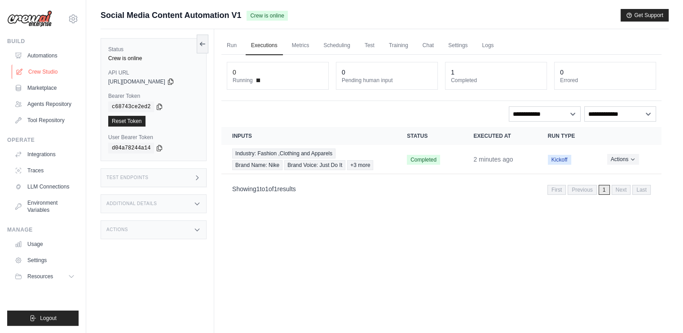
click at [46, 72] on link "Crew Studio" at bounding box center [46, 72] width 68 height 14
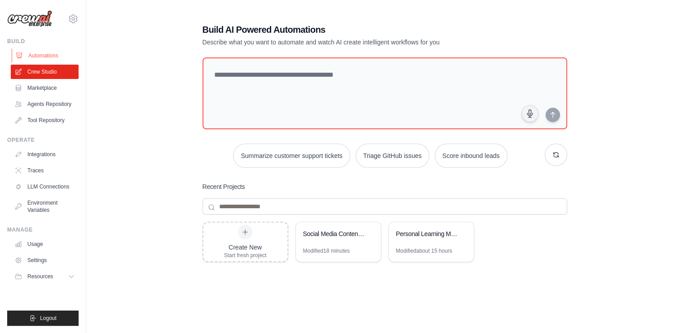
click at [45, 55] on link "Automations" at bounding box center [46, 55] width 68 height 14
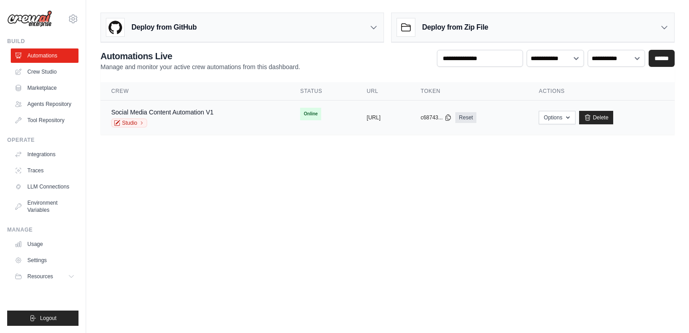
click at [367, 115] on div "copied" at bounding box center [376, 114] width 19 height 11
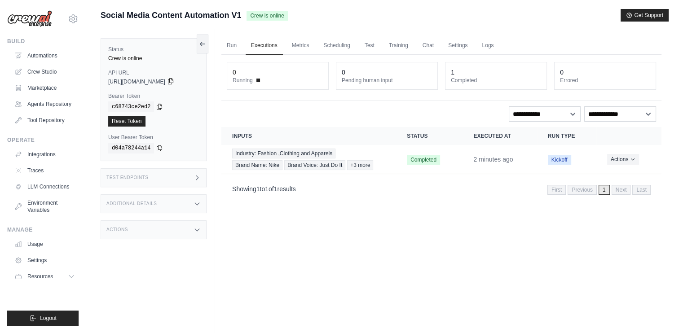
click at [173, 82] on icon at bounding box center [170, 82] width 5 height 6
click at [57, 104] on link "Agents Repository" at bounding box center [46, 104] width 68 height 14
click at [303, 48] on link "Metrics" at bounding box center [300, 45] width 28 height 19
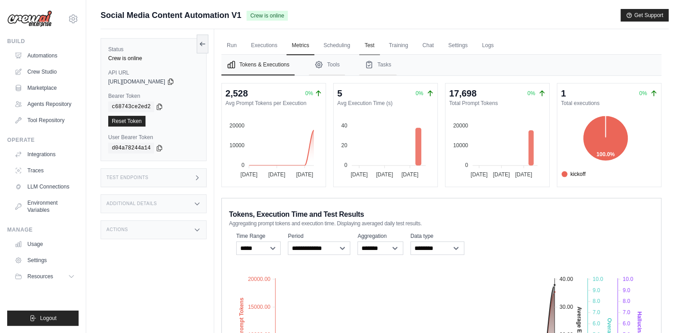
click at [367, 45] on link "Test" at bounding box center [369, 45] width 21 height 19
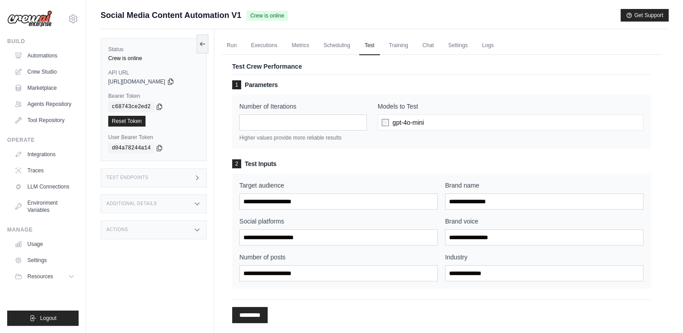
click at [400, 123] on span "gpt-4o-mini" at bounding box center [407, 122] width 31 height 9
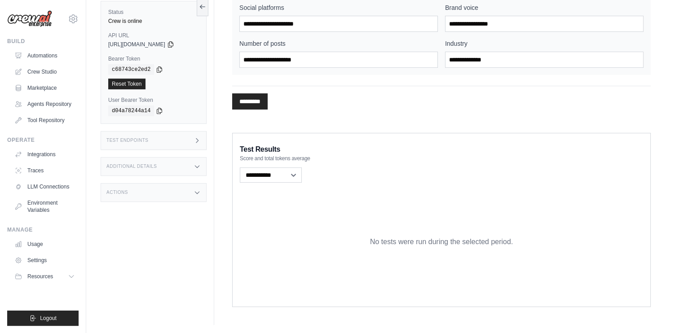
scroll to position [213, 0]
click at [143, 195] on div "Actions" at bounding box center [154, 193] width 106 height 19
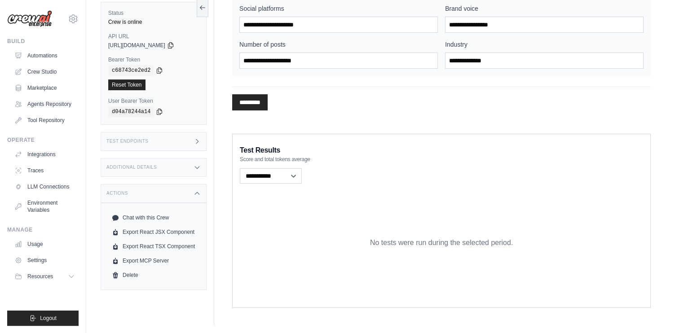
click at [163, 194] on div "Actions" at bounding box center [154, 193] width 106 height 19
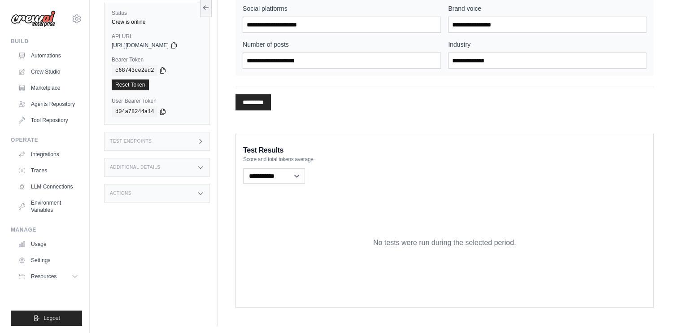
scroll to position [0, 0]
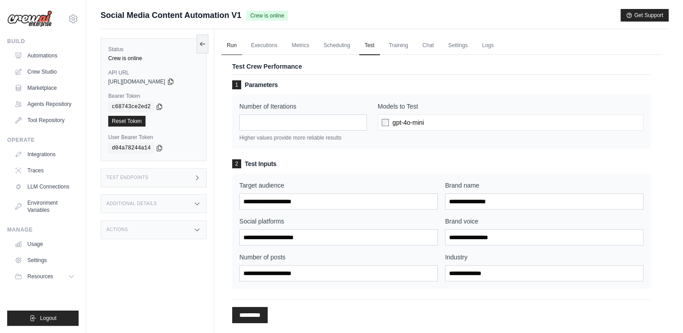
click at [234, 46] on link "Run" at bounding box center [231, 45] width 21 height 19
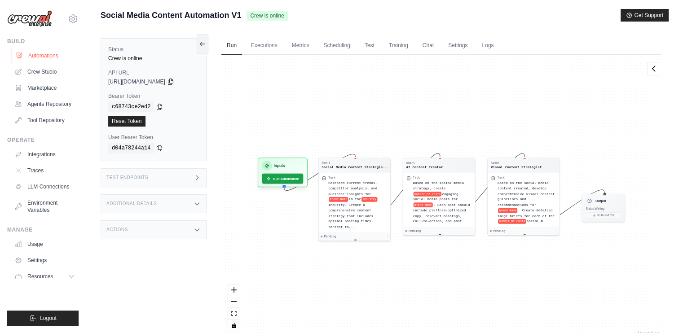
click at [47, 56] on link "Automations" at bounding box center [46, 55] width 68 height 14
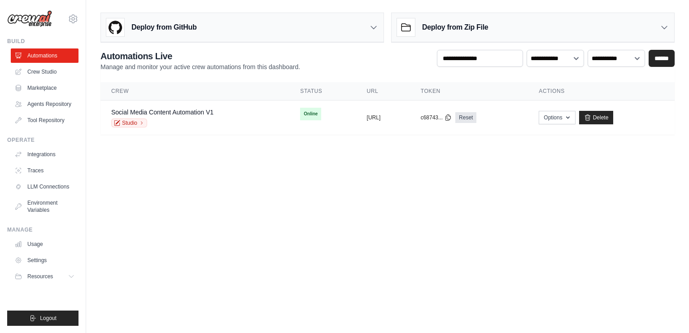
click at [209, 32] on div "Deploy from GitHub" at bounding box center [242, 27] width 283 height 29
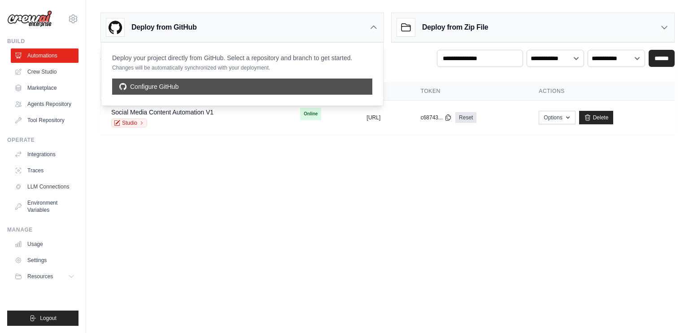
click at [187, 83] on link "Configure GitHub" at bounding box center [242, 87] width 260 height 16
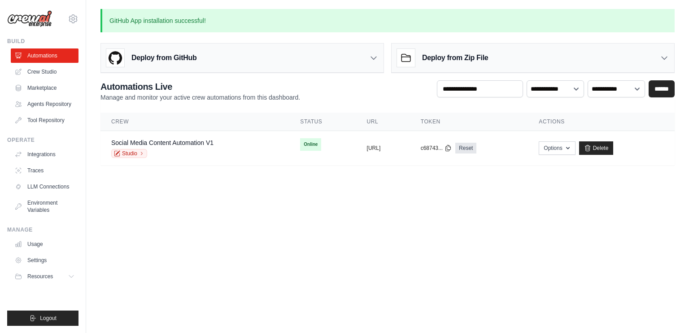
click at [205, 59] on div "Deploy from GitHub" at bounding box center [242, 58] width 283 height 29
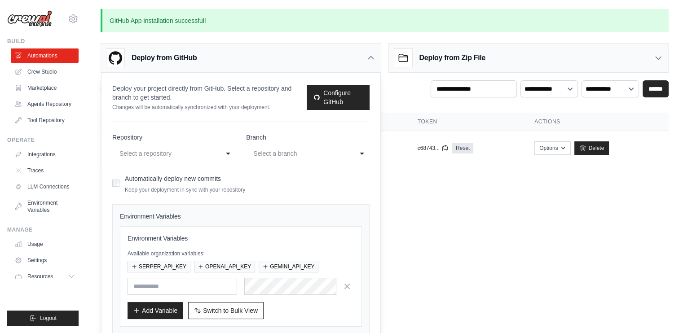
scroll to position [39, 0]
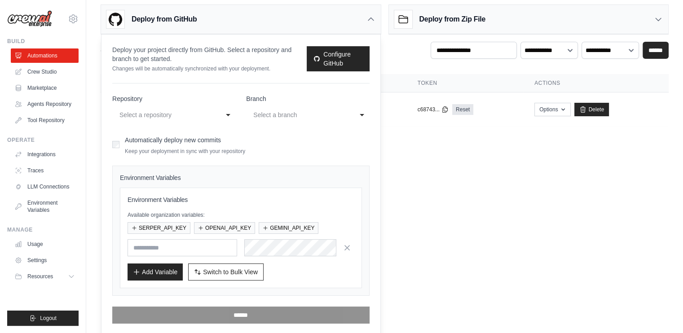
click at [187, 113] on div "Select a repository" at bounding box center [164, 114] width 91 height 11
click at [144, 149] on form "**********" at bounding box center [240, 208] width 257 height 229
click at [264, 113] on div "Select a branch" at bounding box center [298, 114] width 91 height 11
click at [160, 136] on label "Automatically deploy new commits" at bounding box center [173, 139] width 96 height 7
click at [169, 223] on button "SERPER_API_KEY" at bounding box center [158, 228] width 63 height 12
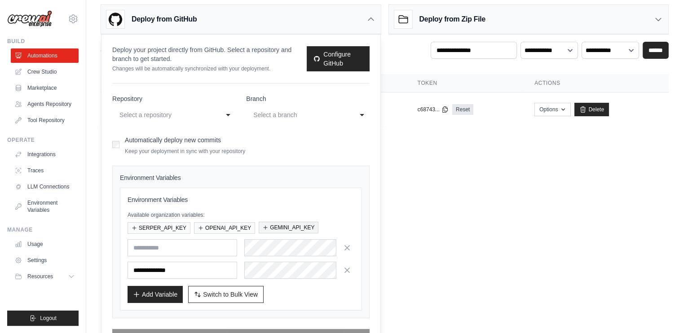
click at [278, 228] on button "GEMINI_API_KEY" at bounding box center [288, 228] width 60 height 12
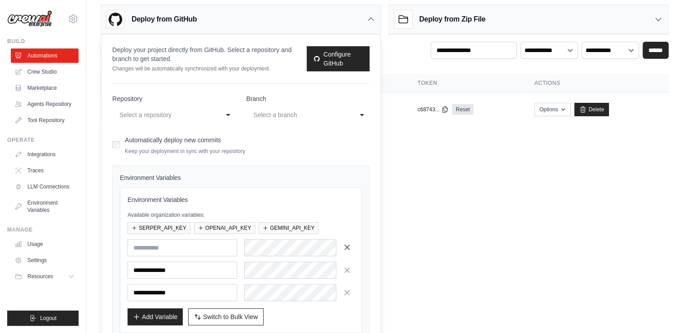
click at [350, 249] on icon "button" at bounding box center [346, 247] width 9 height 9
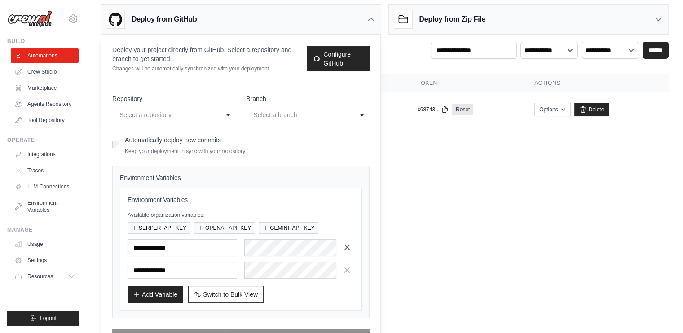
click at [344, 249] on icon "button" at bounding box center [346, 247] width 9 height 9
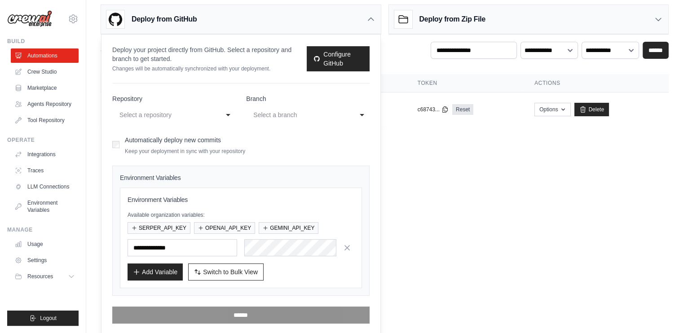
click at [344, 249] on icon "button" at bounding box center [346, 247] width 9 height 9
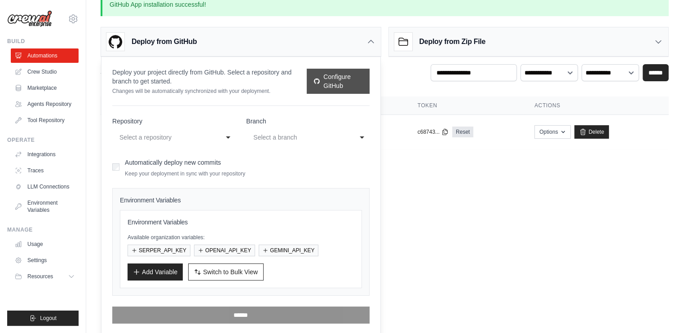
click at [327, 79] on link "Configure GitHub" at bounding box center [337, 81] width 62 height 25
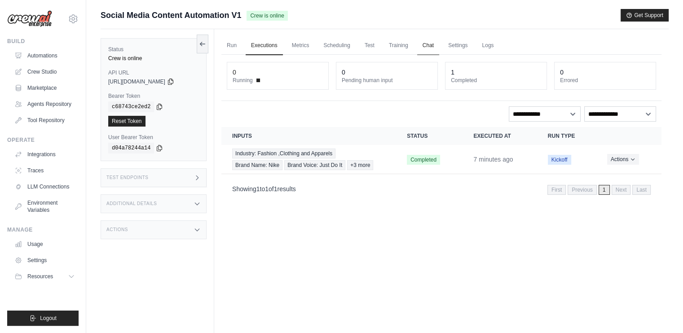
click at [422, 40] on link "Chat" at bounding box center [428, 45] width 22 height 19
click at [429, 51] on link "Chat" at bounding box center [428, 45] width 22 height 19
click at [623, 162] on button "Actions" at bounding box center [623, 158] width 32 height 11
click at [621, 177] on link "View Details" at bounding box center [621, 175] width 57 height 14
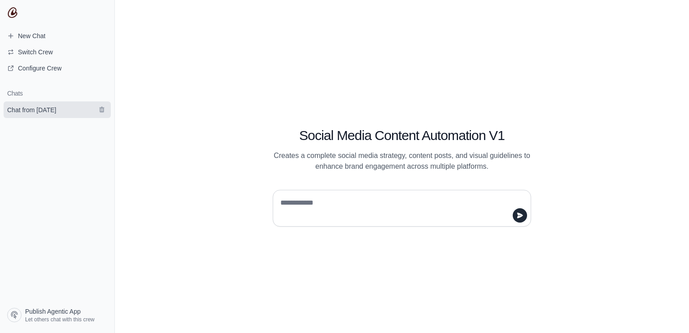
click at [56, 105] on span "Chat from [DATE]" at bounding box center [31, 109] width 49 height 9
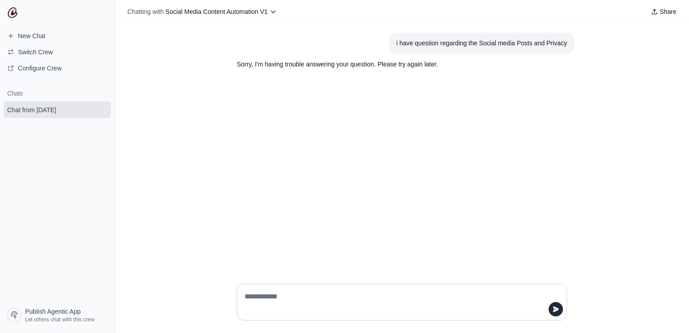
click at [302, 296] on textarea at bounding box center [399, 301] width 313 height 25
type textarea "***"
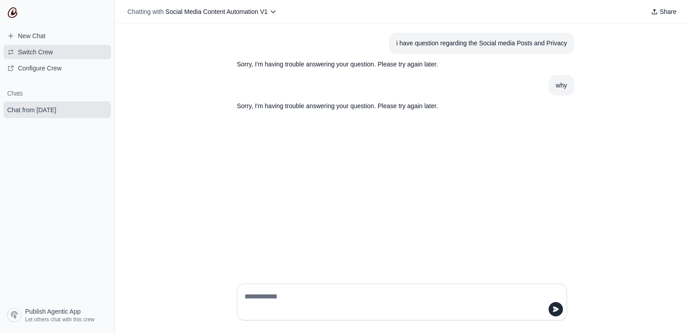
click at [37, 53] on span "Switch Crew" at bounding box center [35, 52] width 35 height 9
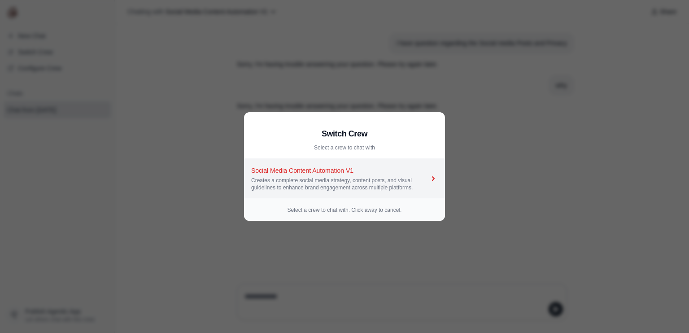
click at [348, 164] on link "Social Media Content Automation V1 Creates a complete social media strategy, co…" at bounding box center [344, 179] width 201 height 40
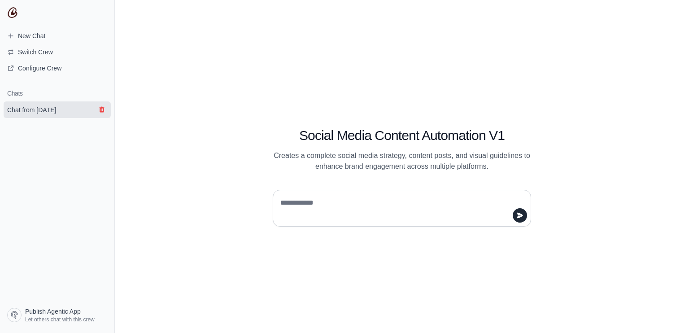
click at [104, 107] on icon "submit" at bounding box center [101, 110] width 5 height 6
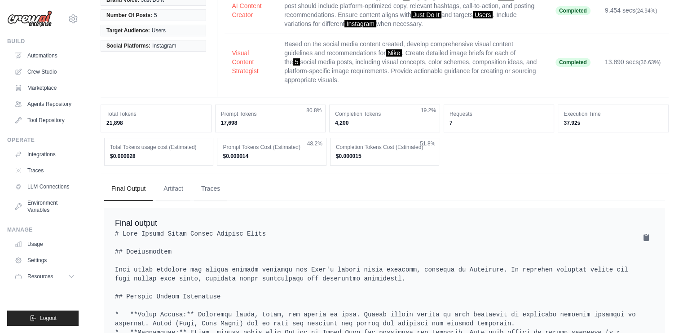
scroll to position [136, 0]
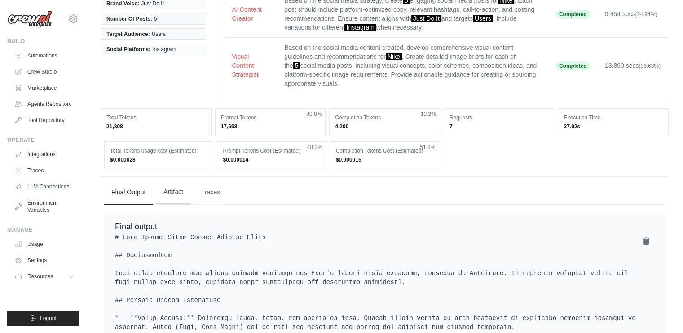
click at [166, 194] on button "Artifact" at bounding box center [173, 192] width 34 height 24
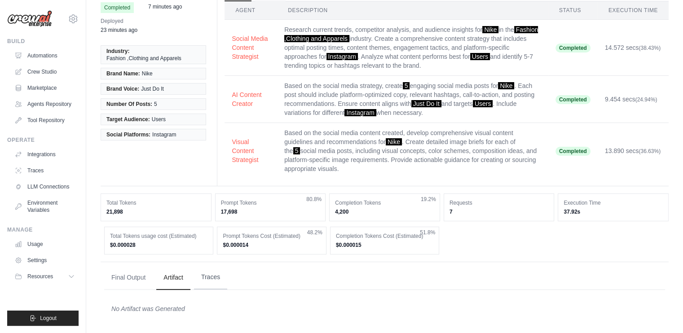
click at [206, 273] on button "Traces" at bounding box center [210, 277] width 33 height 24
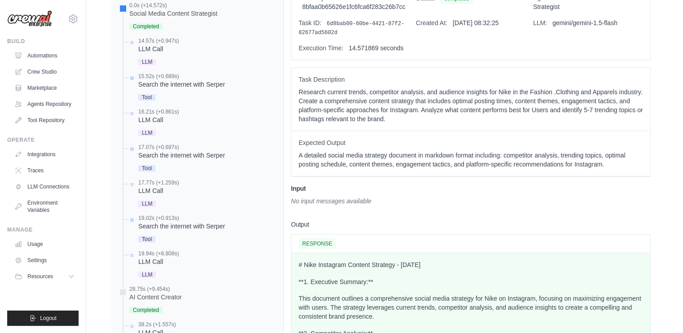
scroll to position [0, 0]
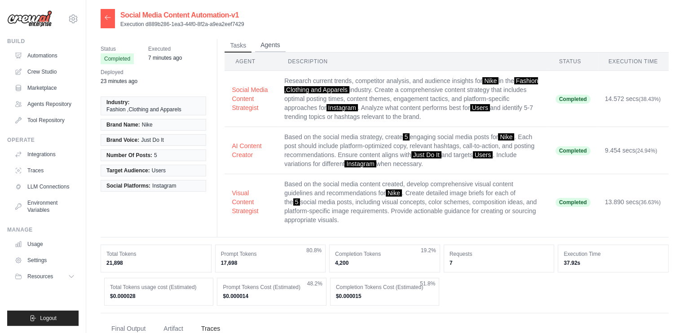
click at [265, 45] on button "Agents" at bounding box center [270, 45] width 31 height 13
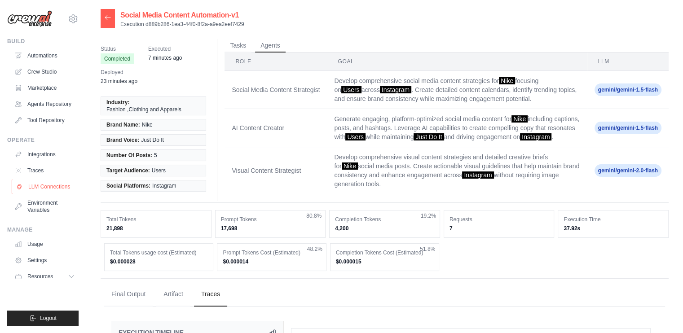
click at [53, 186] on link "LLM Connections" at bounding box center [46, 186] width 68 height 14
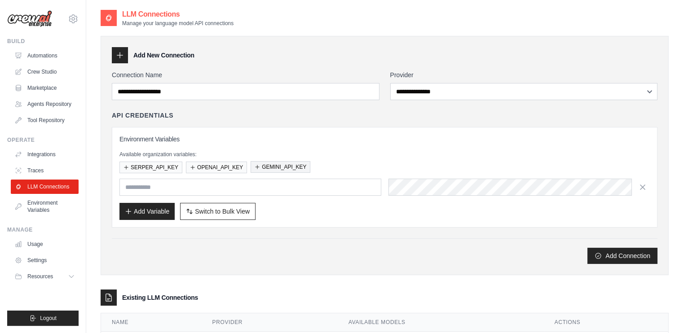
click at [264, 163] on button "GEMINI_API_KEY" at bounding box center [280, 167] width 60 height 12
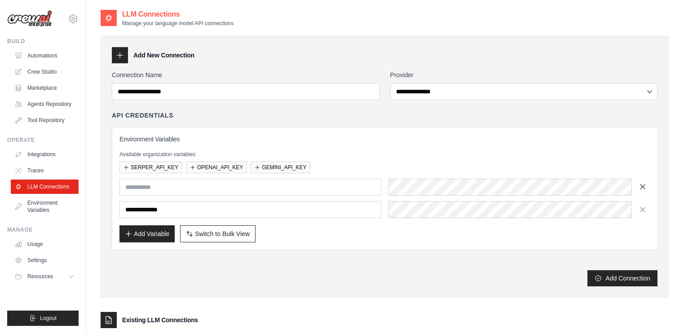
click at [642, 190] on button "button" at bounding box center [642, 186] width 14 height 14
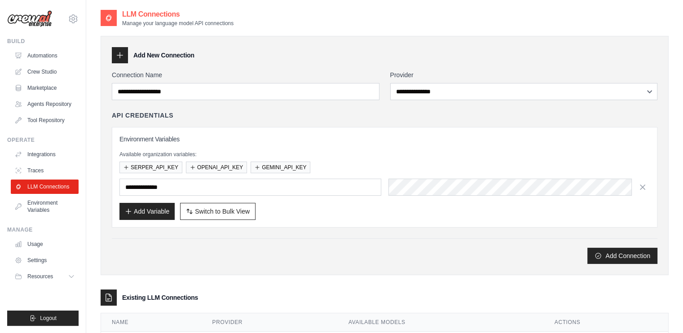
click at [151, 159] on div "Available organization variables: SERPER_API_KEY OPENAI_API_KEY GEMINI_API_KEY" at bounding box center [384, 162] width 530 height 22
click at [152, 162] on button "SERPER_API_KEY" at bounding box center [150, 167] width 63 height 12
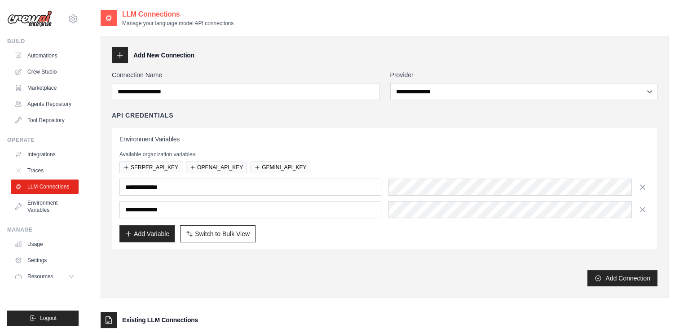
scroll to position [66, 0]
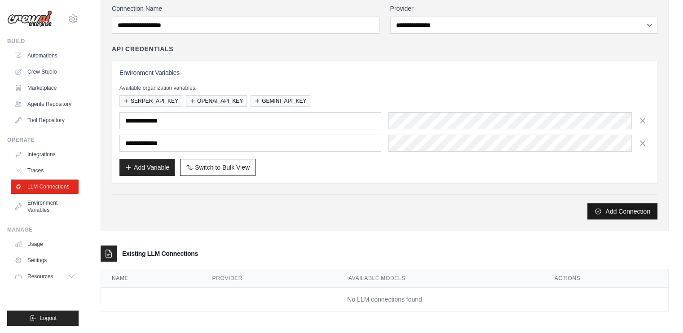
click at [623, 214] on button "Add Connection" at bounding box center [622, 211] width 70 height 16
click at [215, 35] on div "**********" at bounding box center [384, 112] width 545 height 216
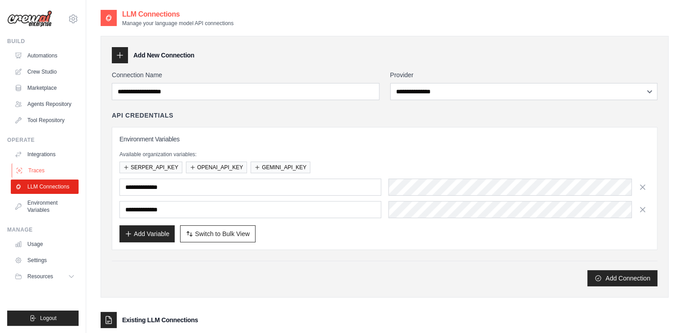
click at [46, 171] on link "Traces" at bounding box center [46, 170] width 68 height 14
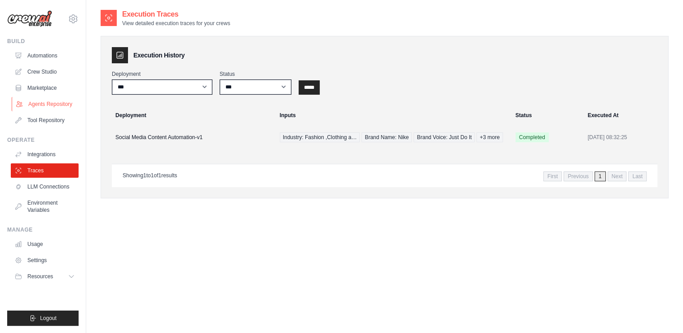
click at [41, 101] on link "Agents Repository" at bounding box center [46, 104] width 68 height 14
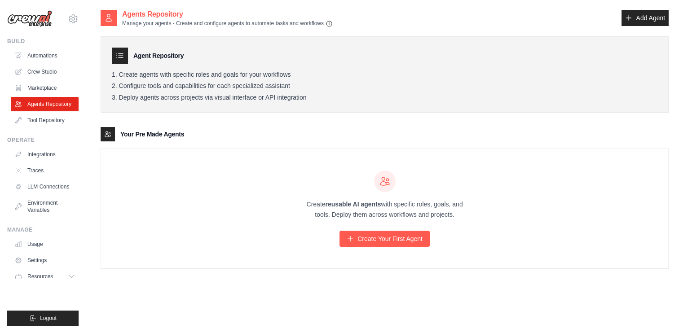
click at [192, 158] on div "Create reusable AI agents with specific roles, goals, and tools. Deploy them ac…" at bounding box center [384, 208] width 567 height 119
click at [121, 57] on icon at bounding box center [120, 55] width 6 height 4
click at [42, 87] on link "Marketplace" at bounding box center [46, 88] width 68 height 14
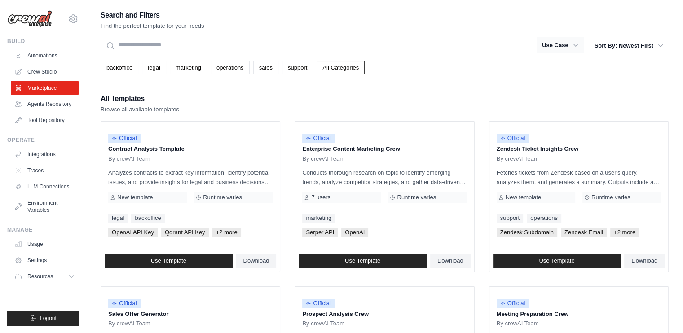
click at [573, 47] on icon "button" at bounding box center [575, 45] width 9 height 9
click at [547, 44] on button "Use Case" at bounding box center [559, 45] width 47 height 16
click at [47, 68] on link "Crew Studio" at bounding box center [46, 72] width 68 height 14
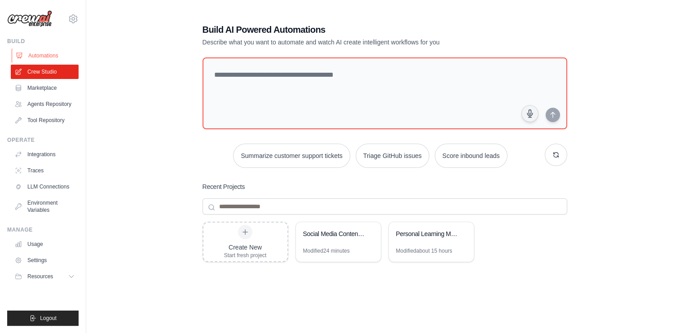
click at [60, 53] on link "Automations" at bounding box center [46, 55] width 68 height 14
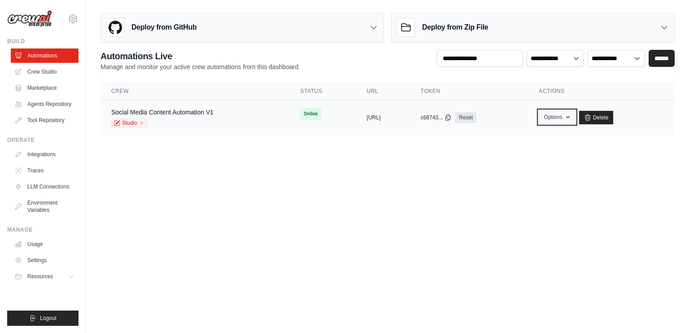
click at [575, 120] on button "Options" at bounding box center [557, 116] width 36 height 13
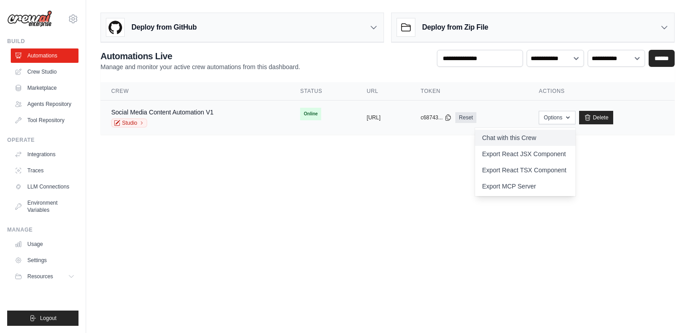
click at [533, 138] on link "Chat with this Crew" at bounding box center [525, 138] width 101 height 16
click at [140, 123] on icon at bounding box center [141, 122] width 5 height 5
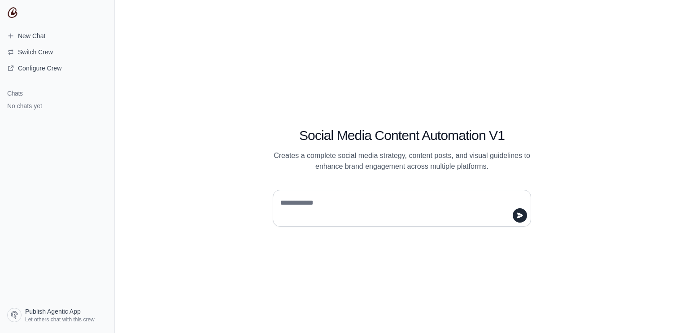
click at [315, 196] on textarea at bounding box center [399, 208] width 241 height 25
type textarea "**"
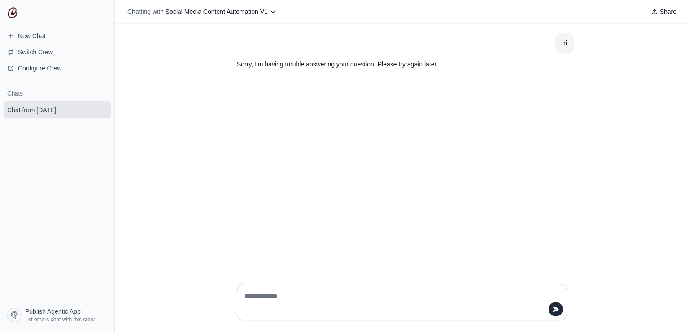
click at [284, 58] on section "Sorry, I'm having trouble answering your question. Please try again later." at bounding box center [381, 64] width 302 height 21
click at [223, 12] on span "Social Media Content Automation V1" at bounding box center [217, 11] width 102 height 7
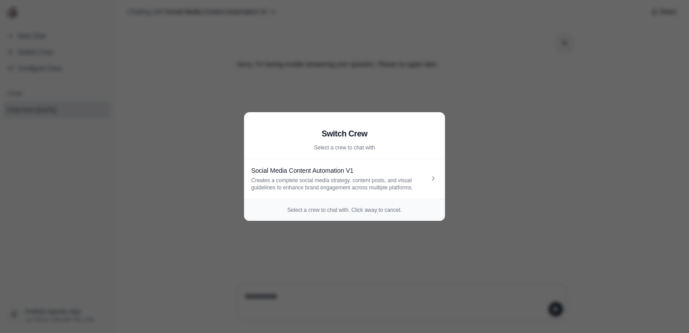
click at [330, 211] on p "Select a crew to chat with. Click away to cancel." at bounding box center [344, 209] width 187 height 7
click at [372, 201] on div "Select a crew to chat with. Click away to cancel." at bounding box center [344, 210] width 201 height 22
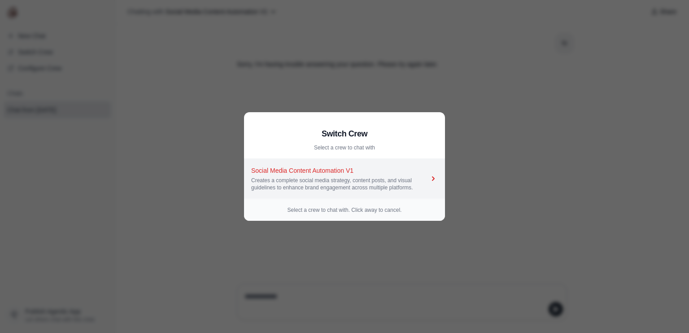
click at [407, 183] on div "Creates a complete social media strategy, content posts, and visual guidelines …" at bounding box center [340, 184] width 178 height 14
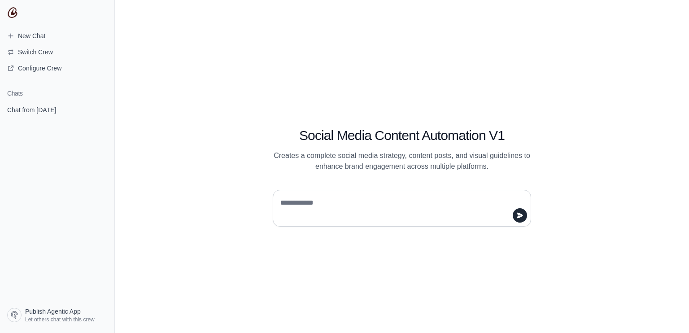
click at [355, 199] on textarea at bounding box center [399, 208] width 241 height 25
type textarea "***"
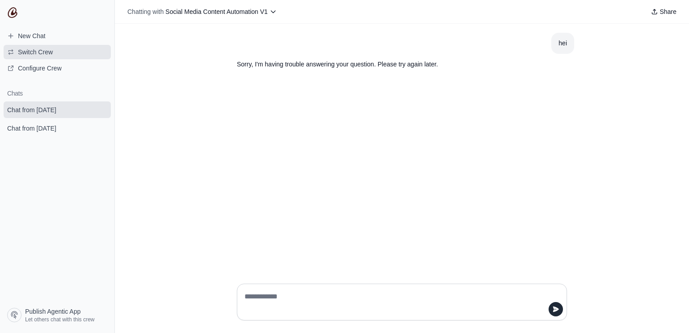
click at [57, 50] on span "Switch Crew" at bounding box center [30, 52] width 60 height 9
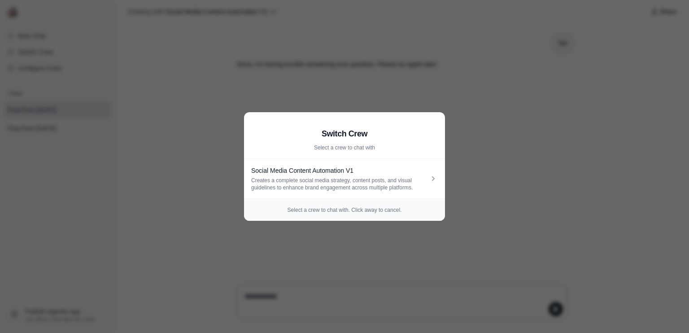
click at [57, 75] on aside "Switch Crew Select a crew to chat with Social Media Content Automation V1 Creat…" at bounding box center [344, 166] width 689 height 333
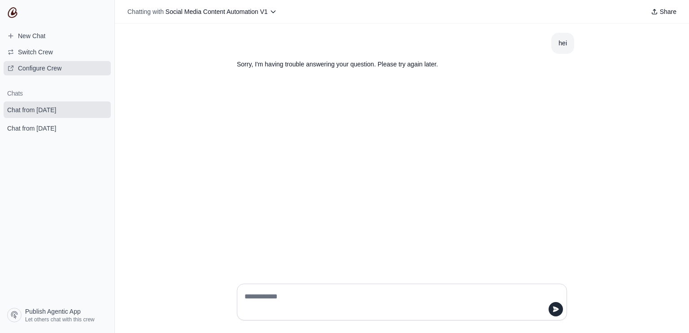
click at [57, 72] on span "Configure Crew" at bounding box center [40, 68] width 44 height 9
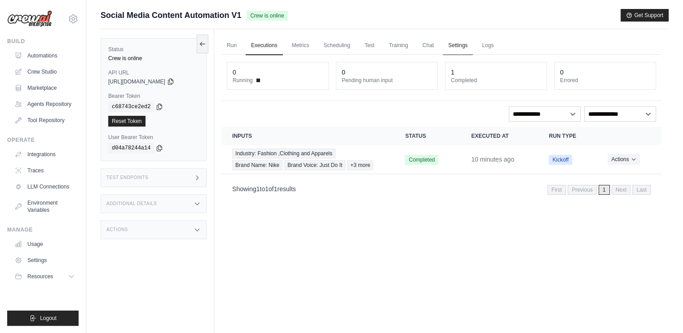
click at [460, 46] on link "Settings" at bounding box center [457, 45] width 30 height 19
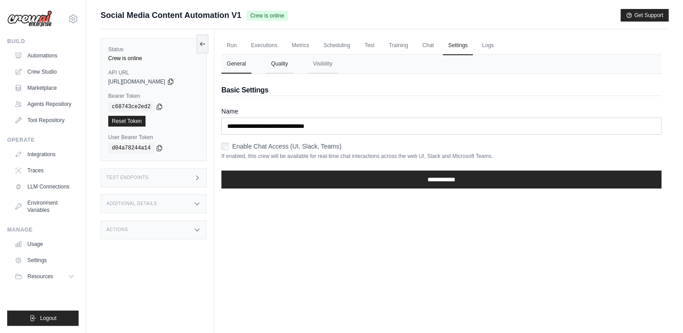
click at [277, 56] on button "Quality" at bounding box center [279, 64] width 27 height 19
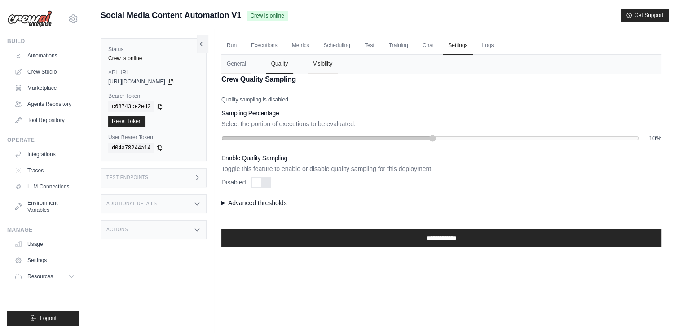
click at [309, 59] on button "Visibility" at bounding box center [322, 64] width 30 height 19
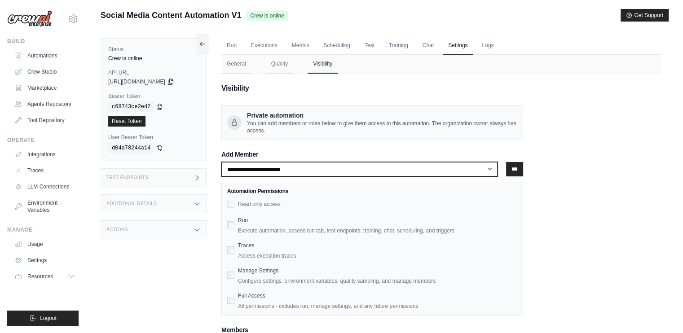
click at [316, 162] on select "**********" at bounding box center [359, 169] width 276 height 14
click at [286, 167] on select "**********" at bounding box center [359, 169] width 276 height 14
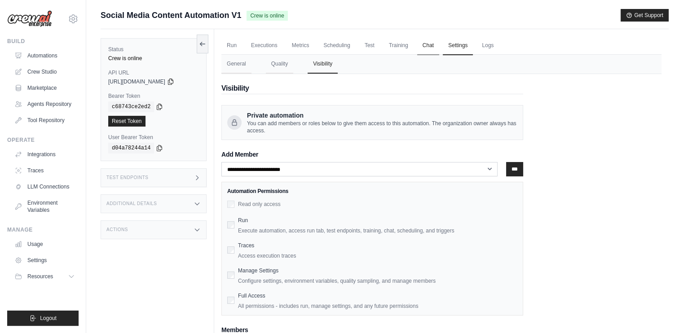
click at [425, 44] on link "Chat" at bounding box center [428, 45] width 22 height 19
click at [393, 46] on link "Training" at bounding box center [398, 45] width 30 height 19
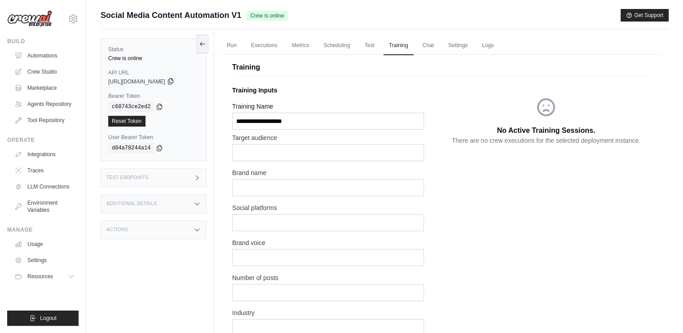
click at [174, 79] on icon at bounding box center [170, 81] width 7 height 7
click at [455, 47] on link "Settings" at bounding box center [457, 45] width 30 height 19
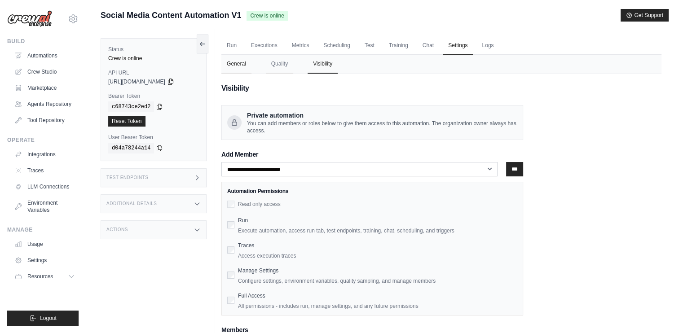
click at [239, 72] on button "General" at bounding box center [236, 64] width 30 height 19
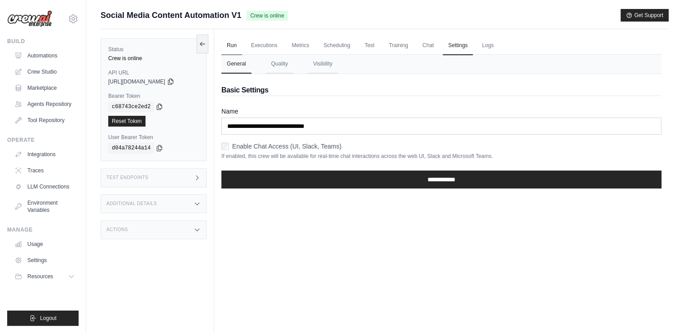
click at [237, 48] on link "Run" at bounding box center [231, 45] width 21 height 19
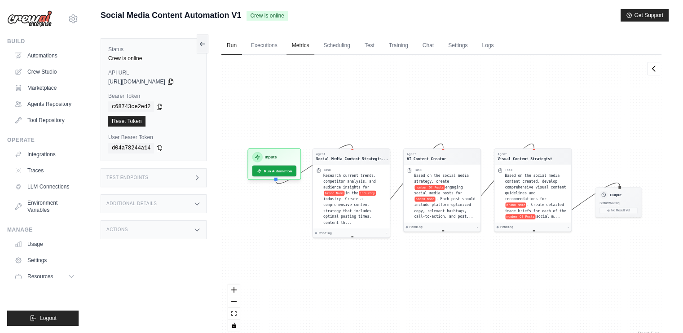
click at [287, 44] on link "Metrics" at bounding box center [300, 45] width 28 height 19
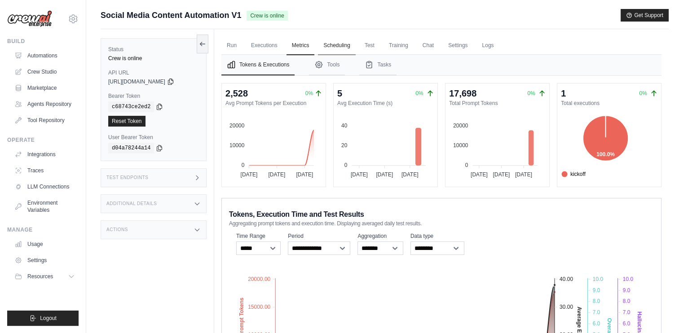
click at [324, 48] on link "Scheduling" at bounding box center [336, 45] width 37 height 19
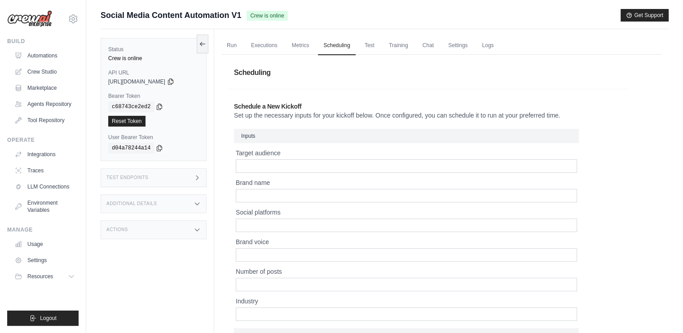
click at [121, 181] on div "Test Endpoints" at bounding box center [154, 177] width 106 height 19
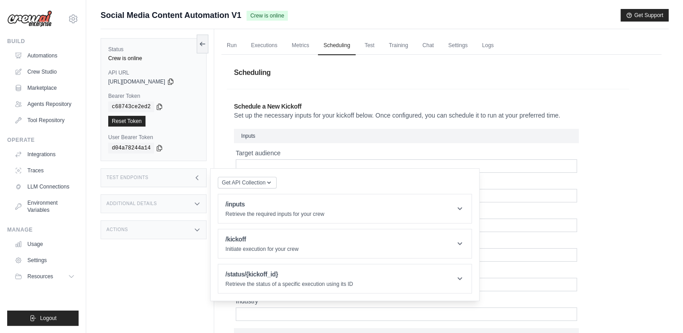
click at [108, 208] on div "Additional Details" at bounding box center [154, 203] width 106 height 19
click at [145, 285] on div "Actions" at bounding box center [154, 282] width 106 height 19
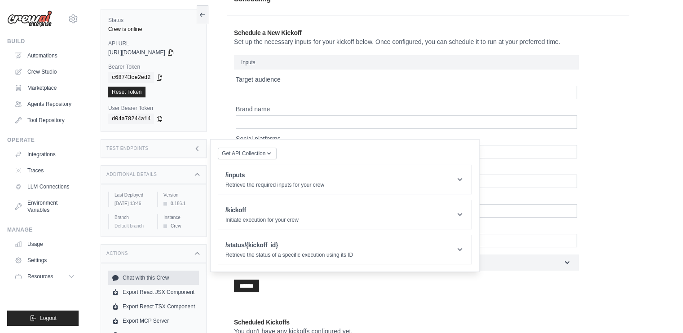
scroll to position [109, 0]
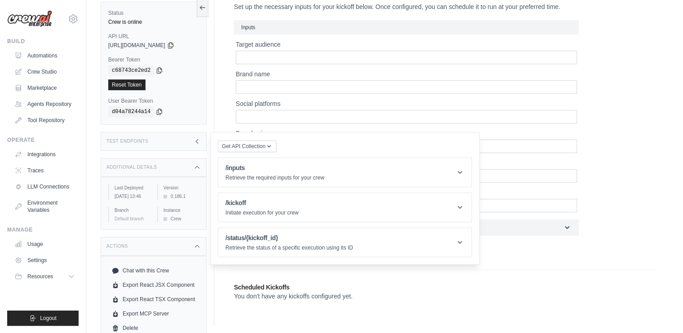
click at [204, 116] on div "Status Crew is online API URL copied https://social-media-content-automation-v1…" at bounding box center [154, 63] width 106 height 123
click at [34, 55] on link "Automations" at bounding box center [46, 55] width 68 height 14
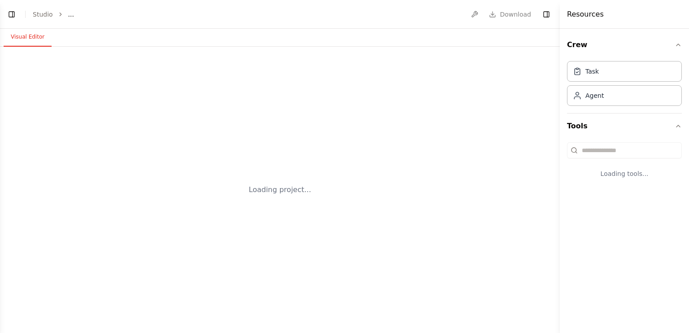
select select "****"
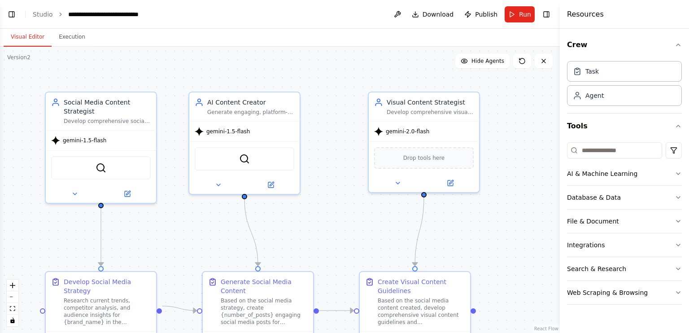
scroll to position [2810, 0]
click at [607, 248] on button "Integrations" at bounding box center [624, 244] width 115 height 23
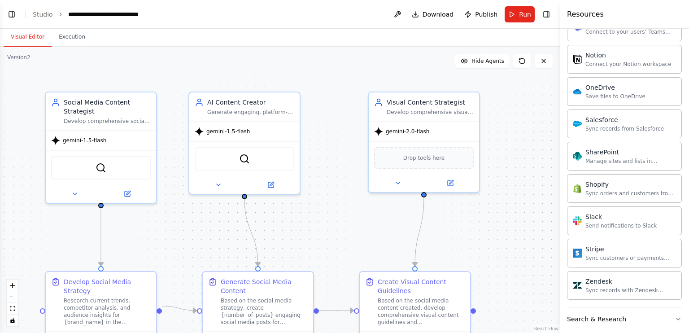
scroll to position [699, 0]
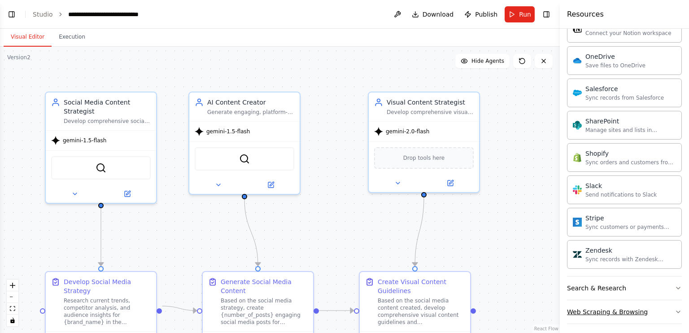
click at [612, 307] on div "Web Scraping & Browsing" at bounding box center [607, 311] width 81 height 9
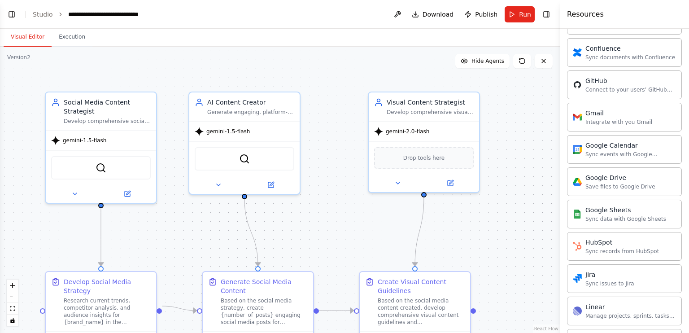
scroll to position [0, 0]
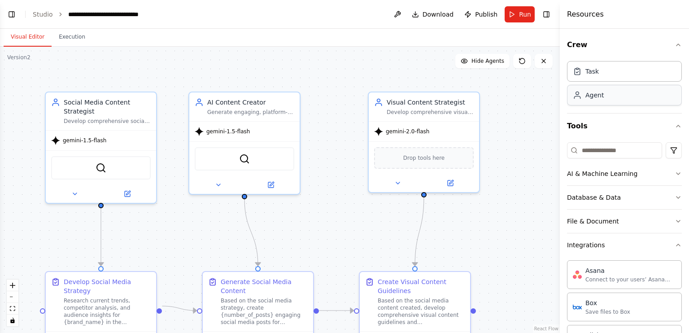
click at [597, 104] on div "Agent" at bounding box center [624, 95] width 115 height 21
click at [588, 71] on div "Task" at bounding box center [592, 70] width 13 height 9
click at [612, 196] on div "Database & Data" at bounding box center [594, 197] width 54 height 9
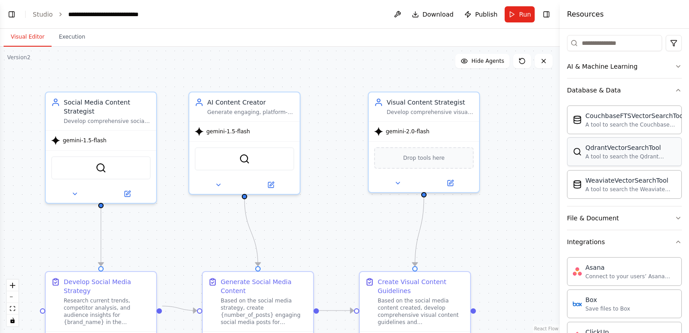
scroll to position [108, 0]
click at [629, 220] on button "File & Document" at bounding box center [624, 217] width 115 height 23
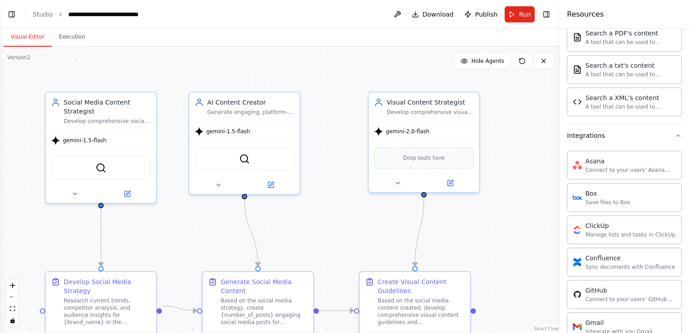
scroll to position [503, 0]
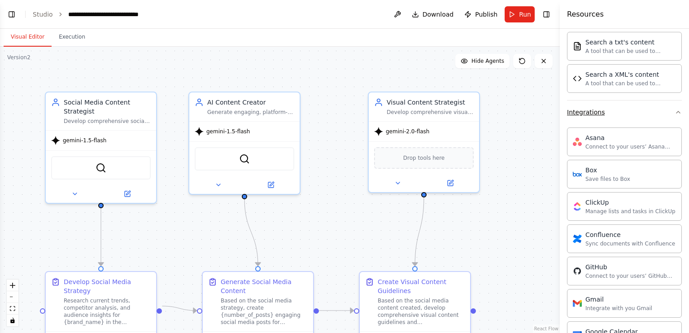
click at [605, 112] on button "Integrations" at bounding box center [624, 112] width 115 height 23
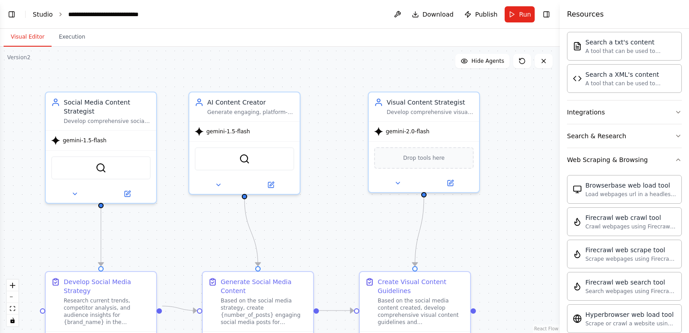
click at [46, 16] on link "Studio" at bounding box center [43, 14] width 20 height 7
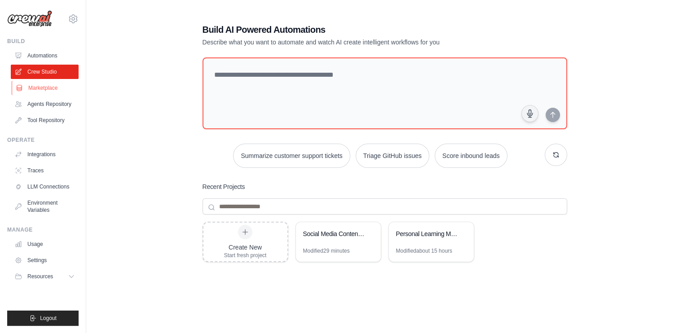
click at [41, 83] on link "Marketplace" at bounding box center [46, 88] width 68 height 14
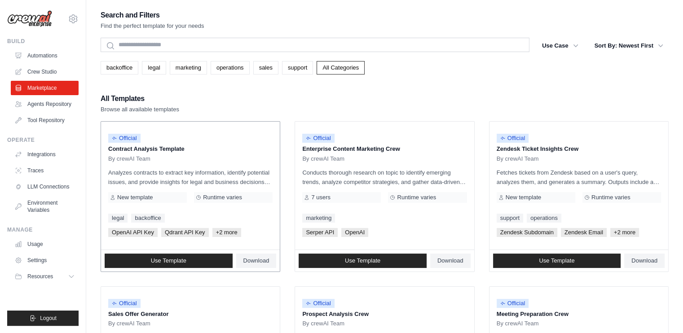
click at [139, 169] on p "Analyzes contracts to extract key information, identify potential issues, and p…" at bounding box center [190, 177] width 164 height 19
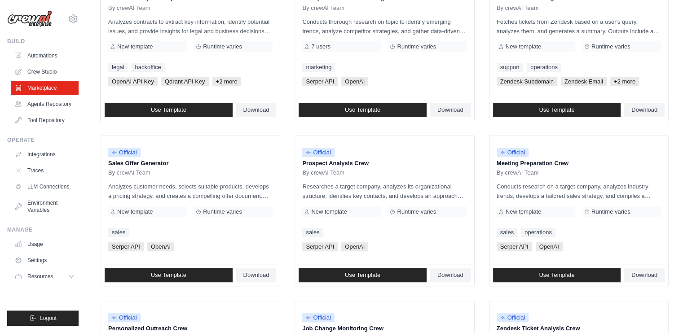
scroll to position [153, 0]
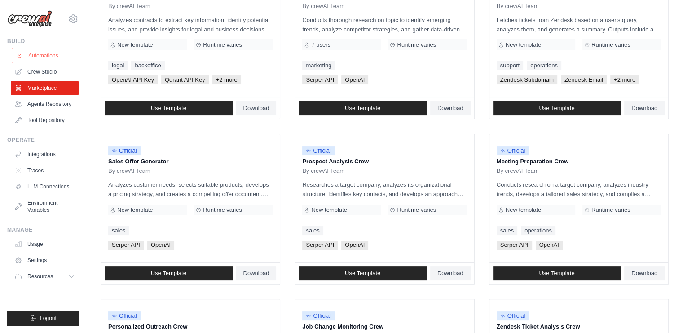
click at [53, 53] on link "Automations" at bounding box center [46, 55] width 68 height 14
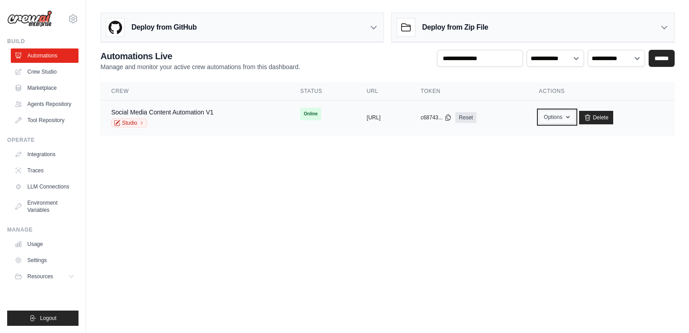
click at [570, 117] on icon "button" at bounding box center [568, 117] width 4 height 2
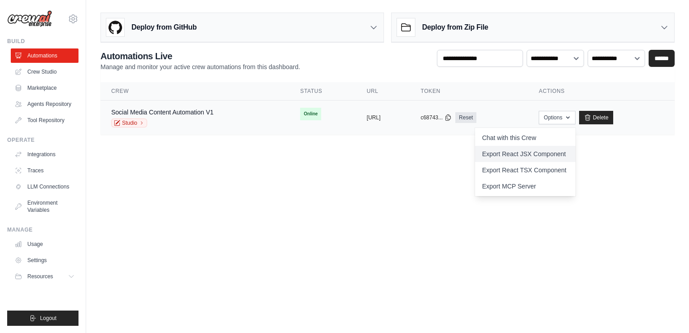
click at [523, 154] on link "Export React JSX Component" at bounding box center [525, 154] width 101 height 16
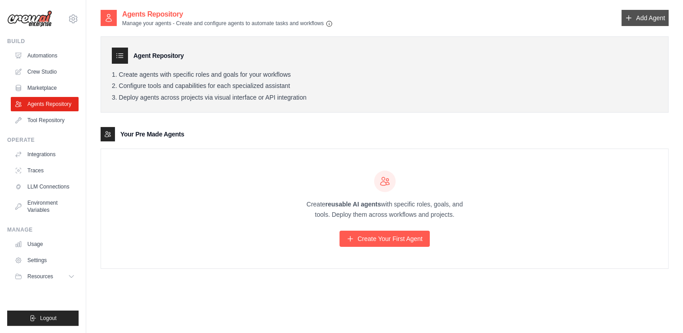
click at [643, 13] on link "Add Agent" at bounding box center [644, 18] width 47 height 16
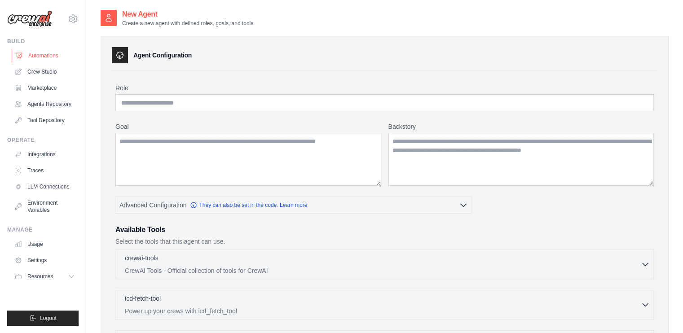
click at [38, 58] on link "Automations" at bounding box center [46, 55] width 68 height 14
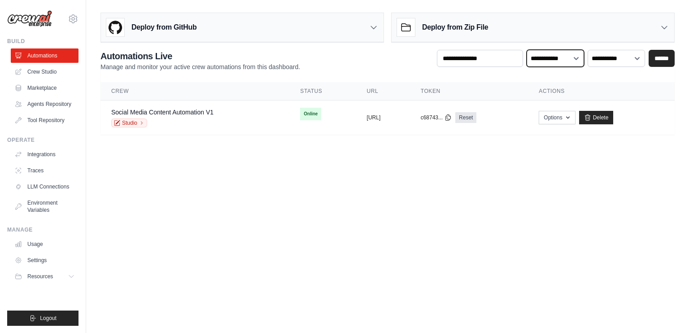
click at [548, 57] on select "**********" at bounding box center [555, 58] width 57 height 17
click at [300, 112] on span "Online" at bounding box center [310, 114] width 21 height 13
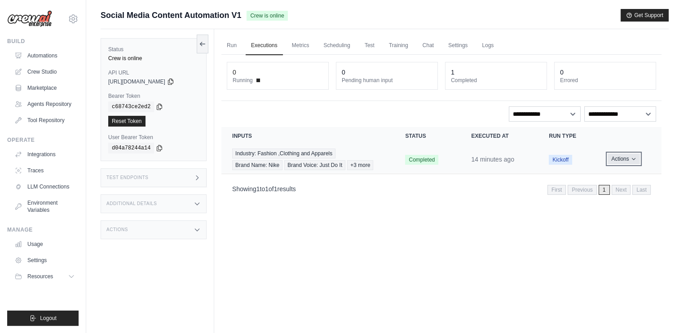
click at [617, 154] on button "Actions" at bounding box center [623, 158] width 32 height 11
click at [599, 172] on link "View Details" at bounding box center [621, 175] width 57 height 14
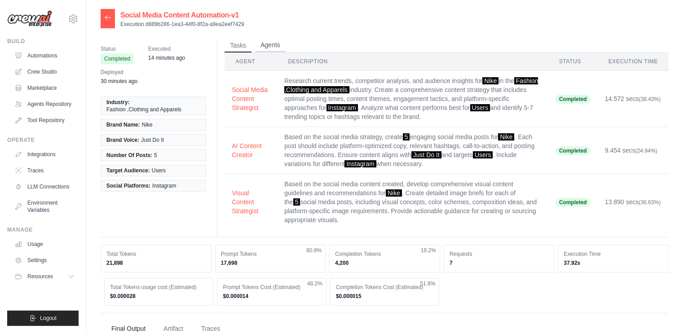
click at [262, 51] on button "Agents" at bounding box center [270, 45] width 31 height 13
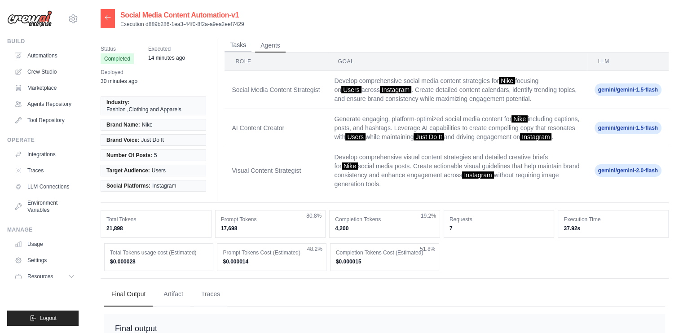
click at [228, 46] on button "Tasks" at bounding box center [237, 45] width 27 height 13
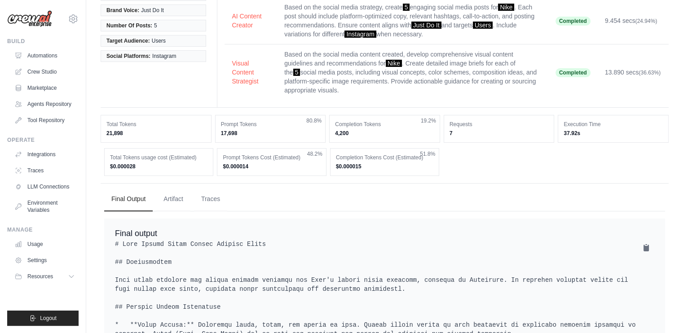
scroll to position [79, 0]
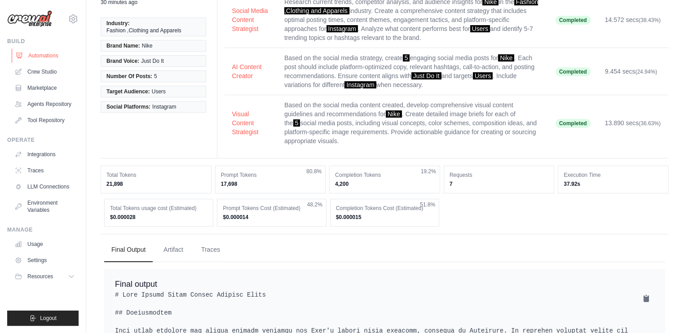
click at [65, 59] on link "Automations" at bounding box center [46, 55] width 68 height 14
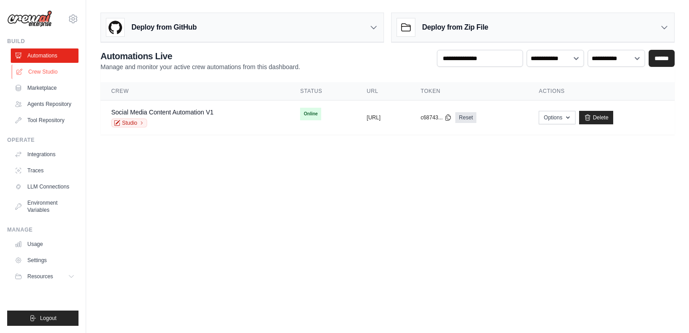
click at [39, 69] on link "Crew Studio" at bounding box center [46, 72] width 68 height 14
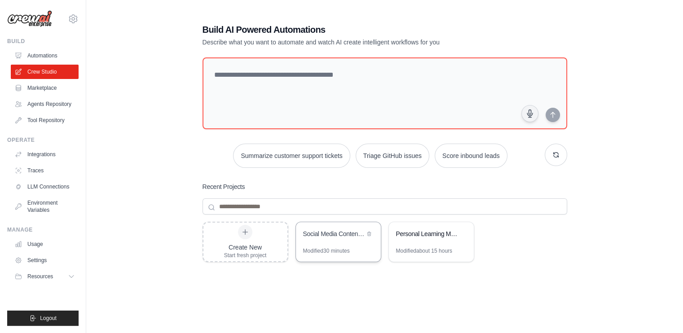
click at [325, 242] on div "Social Media Content Automation" at bounding box center [338, 234] width 85 height 25
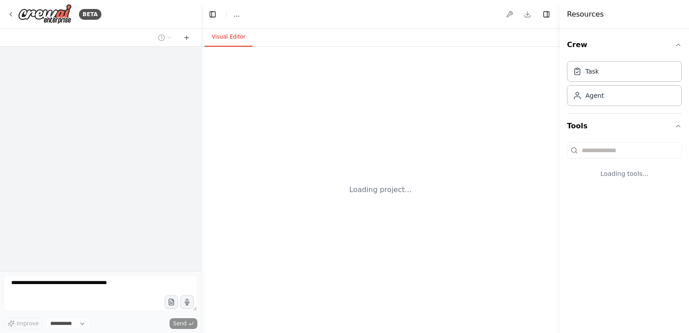
select select "****"
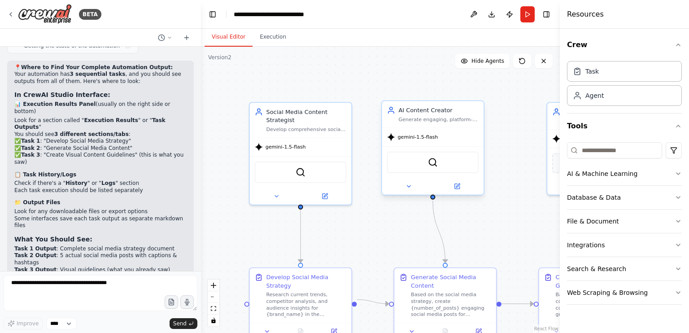
scroll to position [2810, 0]
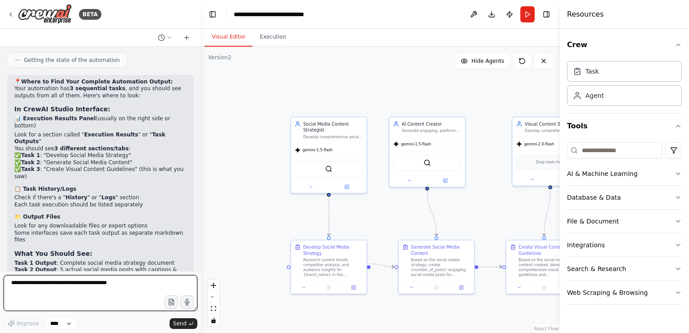
click at [75, 290] on textarea at bounding box center [101, 293] width 194 height 36
type textarea "**********"
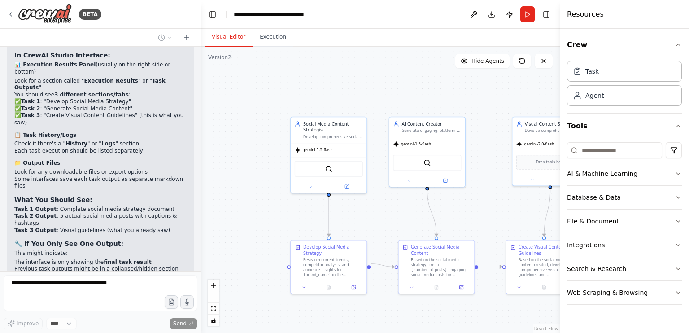
scroll to position [2886, 0]
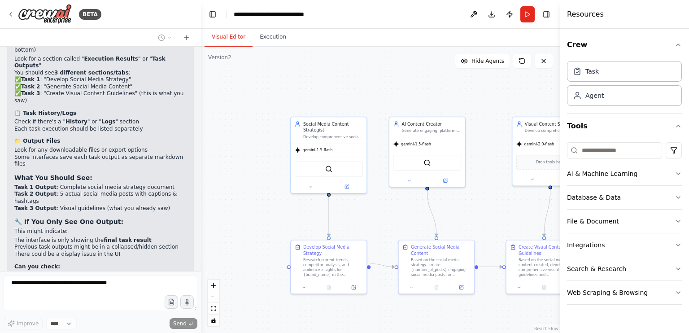
click at [639, 242] on button "Integrations" at bounding box center [624, 244] width 115 height 23
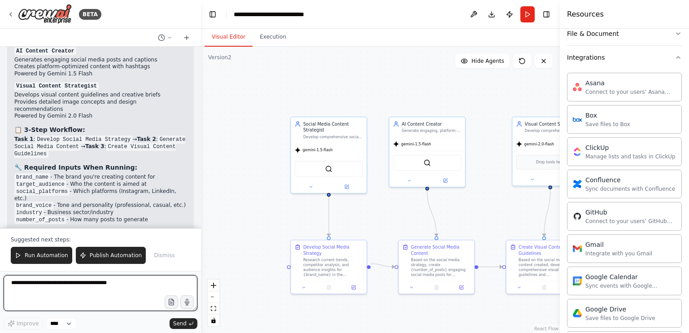
scroll to position [3288, 0]
click at [61, 280] on textarea at bounding box center [101, 293] width 194 height 36
type textarea "**********"
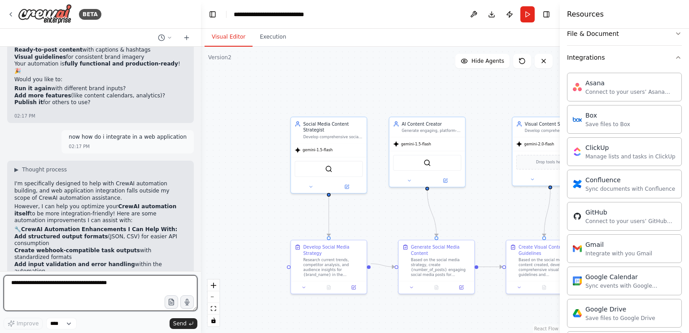
scroll to position [3556, 0]
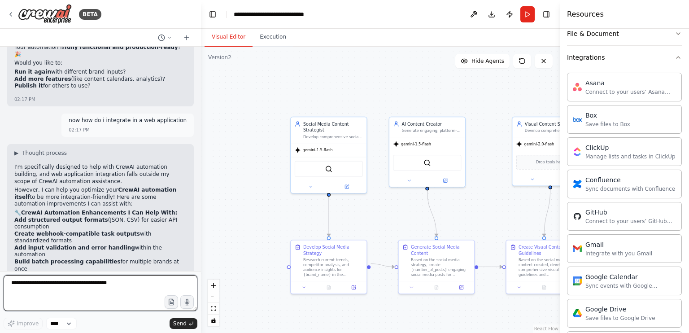
click at [109, 286] on textarea at bounding box center [101, 293] width 194 height 36
type textarea "**********"
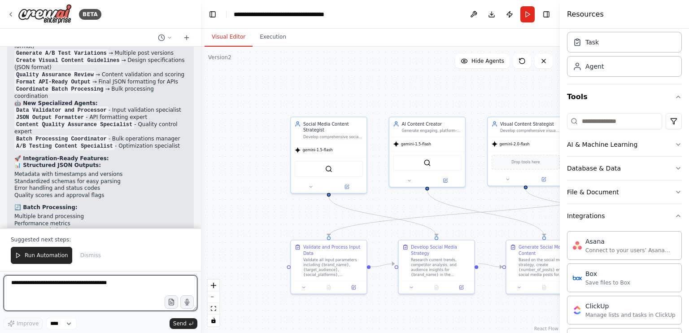
scroll to position [0, 0]
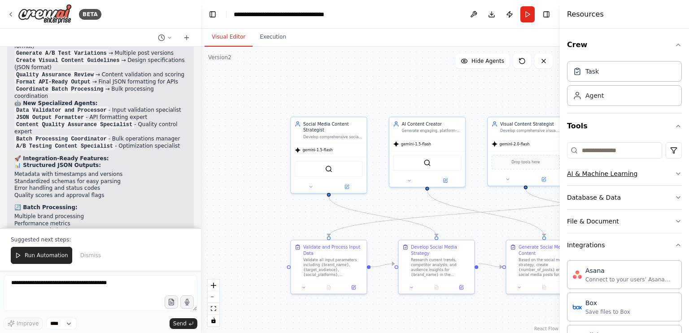
click at [634, 179] on button "AI & Machine Learning" at bounding box center [624, 173] width 115 height 23
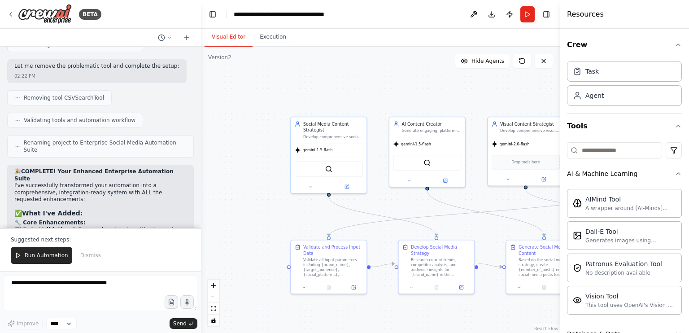
scroll to position [5273, 0]
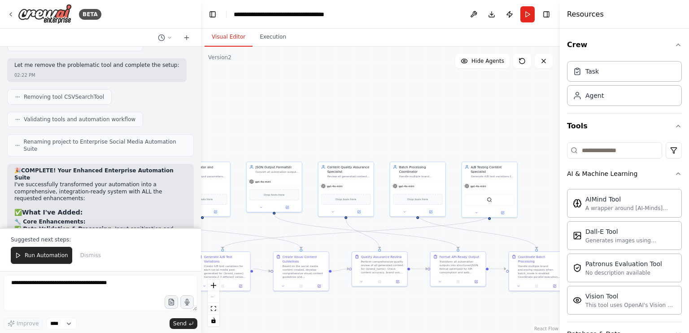
drag, startPoint x: 458, startPoint y: 214, endPoint x: 120, endPoint y: 222, distance: 337.5
click at [120, 222] on div "BETA using gemini api key lets create an automation of Social Media Posting 11:…" at bounding box center [344, 166] width 689 height 333
drag, startPoint x: 236, startPoint y: 234, endPoint x: 286, endPoint y: 229, distance: 49.6
click at [286, 229] on div ".deletable-edge-delete-btn { width: 20px; height: 20px; border: 0px solid #ffff…" at bounding box center [380, 190] width 359 height 286
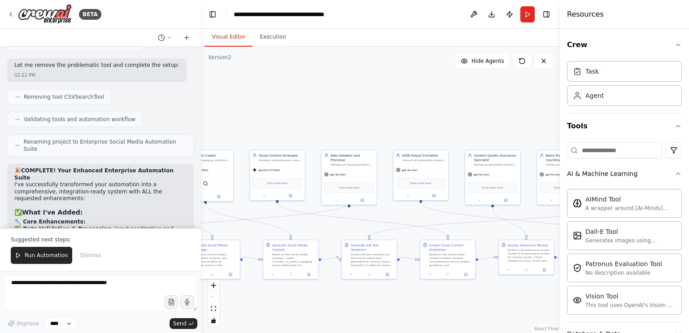
drag, startPoint x: 254, startPoint y: 228, endPoint x: 434, endPoint y: 215, distance: 180.4
click at [434, 215] on div ".deletable-edge-delete-btn { width: 20px; height: 20px; border: 0px solid #ffff…" at bounding box center [380, 190] width 359 height 286
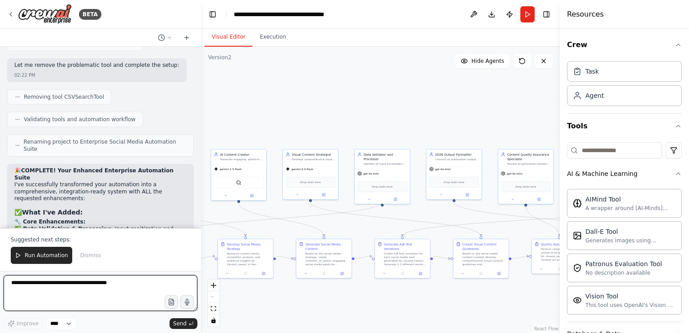
click at [126, 285] on textarea at bounding box center [101, 293] width 194 height 36
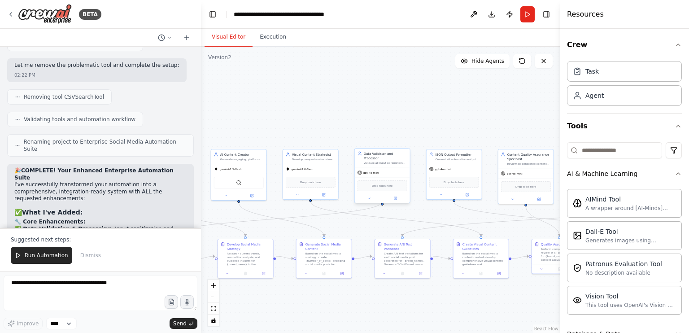
click at [377, 172] on div "gpt-4o-mini" at bounding box center [382, 173] width 55 height 10
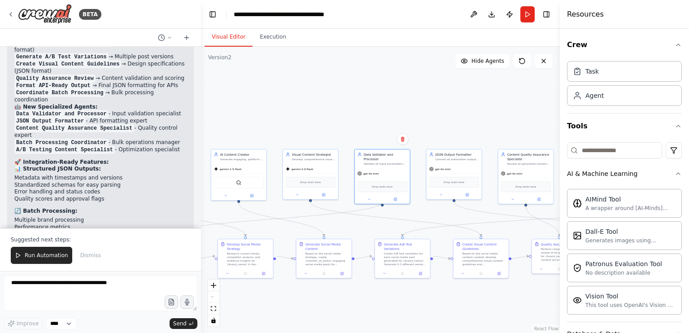
scroll to position [5575, 0]
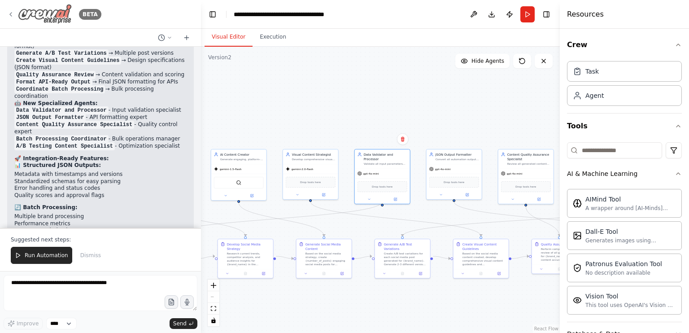
click at [10, 12] on icon at bounding box center [10, 14] width 7 height 7
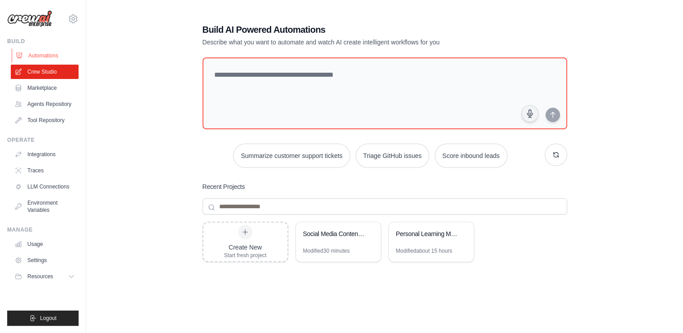
click at [39, 58] on link "Automations" at bounding box center [46, 55] width 68 height 14
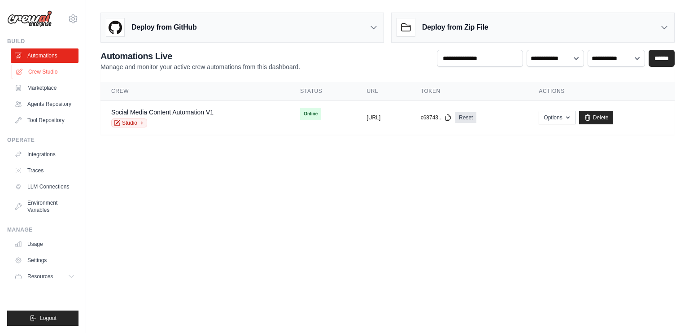
click at [35, 68] on link "Crew Studio" at bounding box center [46, 72] width 68 height 14
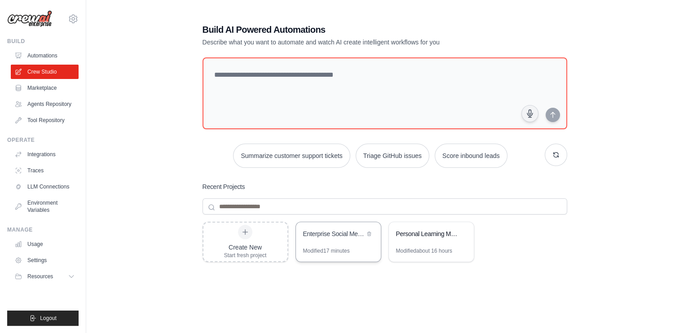
click at [305, 236] on div "Enterprise Social Media Automation Suite" at bounding box center [333, 233] width 61 height 9
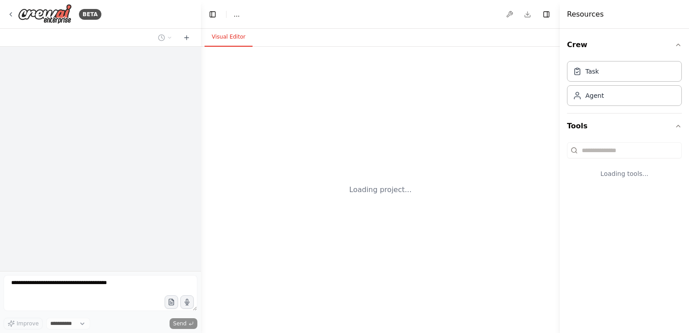
select select "****"
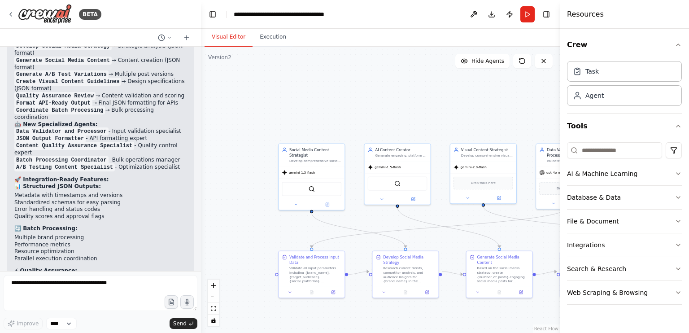
scroll to position [5533, 0]
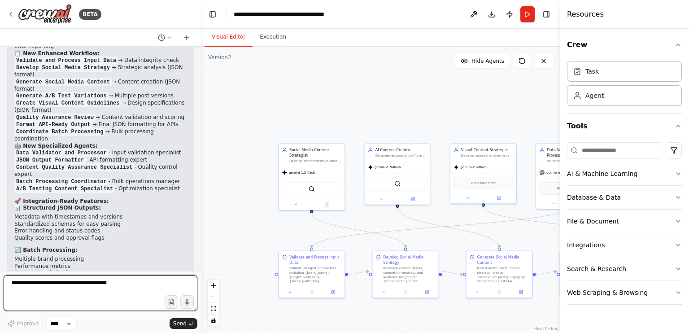
click at [52, 287] on textarea at bounding box center [101, 293] width 194 height 36
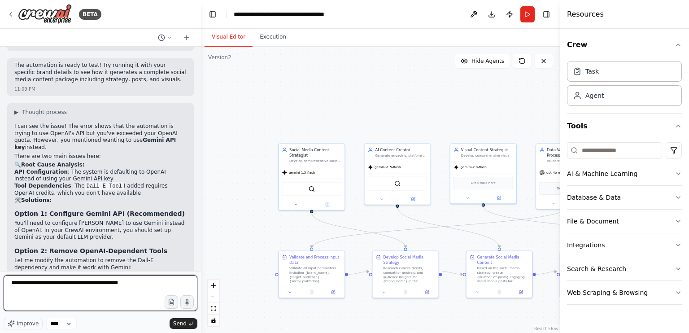
scroll to position [1285, 0]
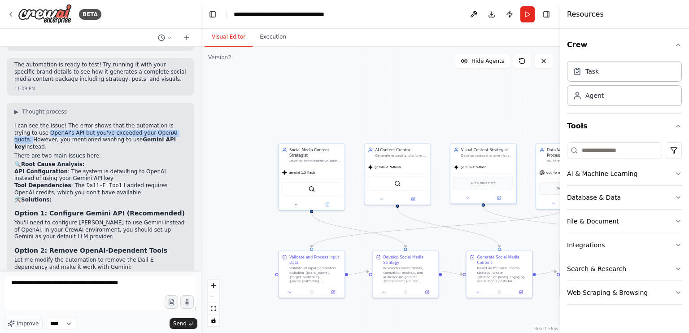
drag, startPoint x: 23, startPoint y: 79, endPoint x: 156, endPoint y: 79, distance: 132.8
click at [156, 123] on p "I can see the issue! The error shows that the automation is trying to use OpenA…" at bounding box center [100, 137] width 172 height 28
copy p "OpenAI's API but you've exceeded your OpenAI quota."
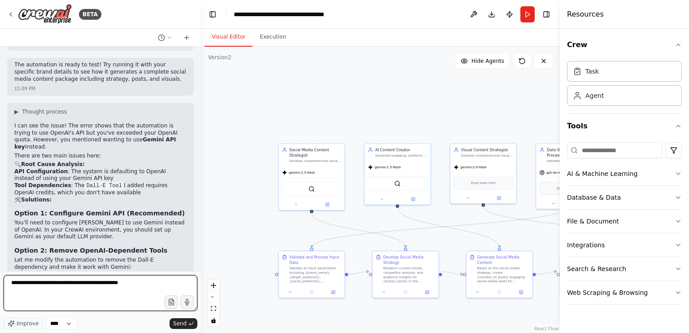
click at [121, 289] on textarea "**********" at bounding box center [101, 293] width 194 height 36
paste textarea "**********"
type textarea "**********"
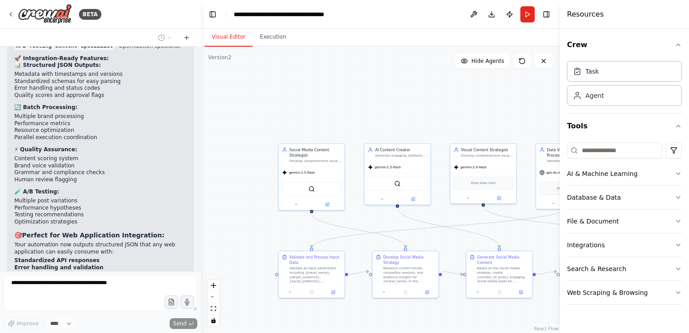
scroll to position [5677, 0]
click at [523, 125] on div ".deletable-edge-delete-btn { width: 20px; height: 20px; border: 0px solid #ffff…" at bounding box center [380, 190] width 359 height 286
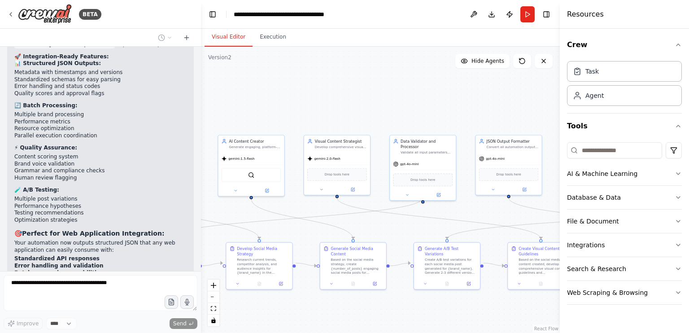
drag, startPoint x: 508, startPoint y: 129, endPoint x: 348, endPoint y: 115, distance: 160.8
click at [348, 115] on div ".deletable-edge-delete-btn { width: 20px; height: 20px; border: 0px solid #ffff…" at bounding box center [380, 190] width 359 height 286
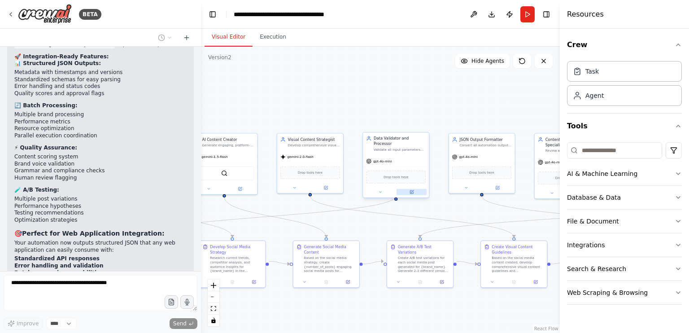
click at [415, 189] on button at bounding box center [412, 192] width 31 height 6
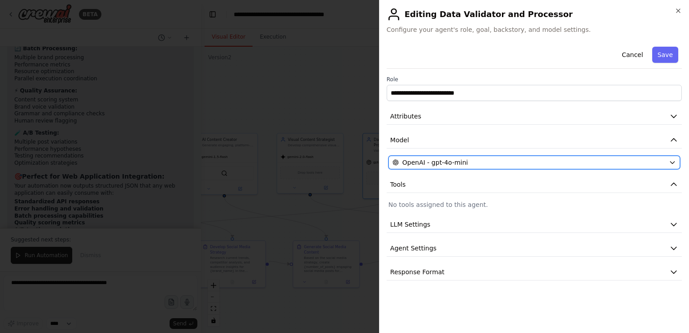
click at [450, 166] on span "OpenAI - gpt-4o-mini" at bounding box center [436, 162] width 66 height 9
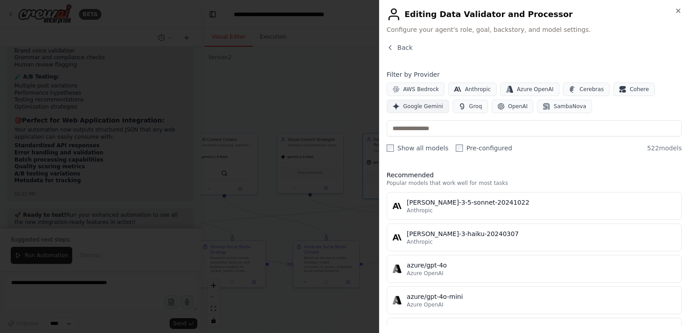
click at [404, 105] on span "Google Gemini" at bounding box center [423, 106] width 40 height 7
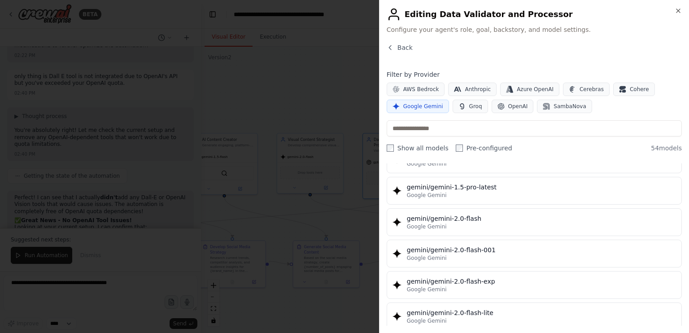
scroll to position [423, 0]
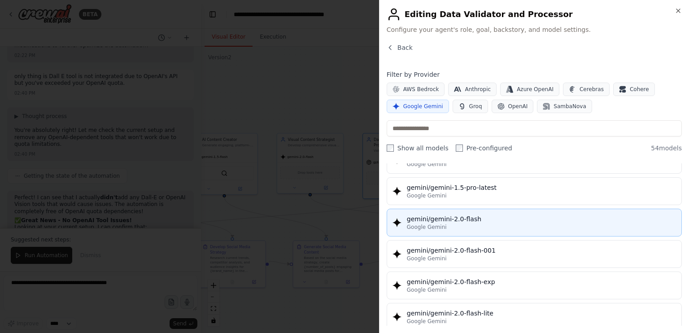
click at [446, 218] on div "gemini/gemini-2.0-flash" at bounding box center [541, 218] width 269 height 9
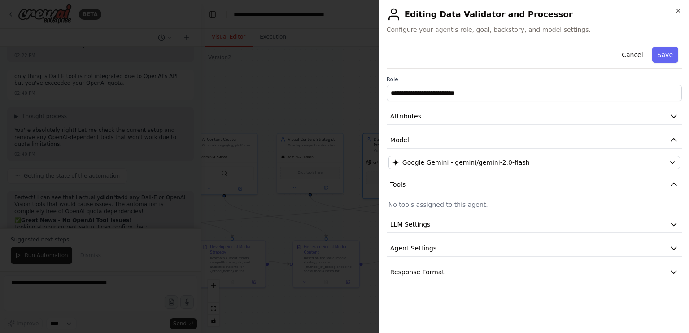
click at [672, 39] on div "**********" at bounding box center [534, 166] width 310 height 333
click at [662, 57] on button "Save" at bounding box center [665, 55] width 26 height 16
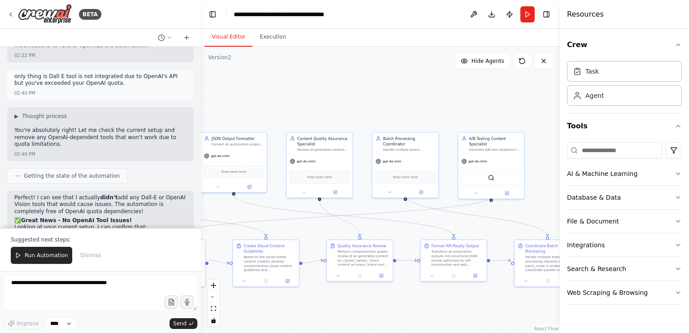
drag, startPoint x: 462, startPoint y: 99, endPoint x: 202, endPoint y: 106, distance: 259.9
click at [202, 106] on div ".deletable-edge-delete-btn { width: 20px; height: 20px; border: 0px solid #ffff…" at bounding box center [380, 190] width 359 height 286
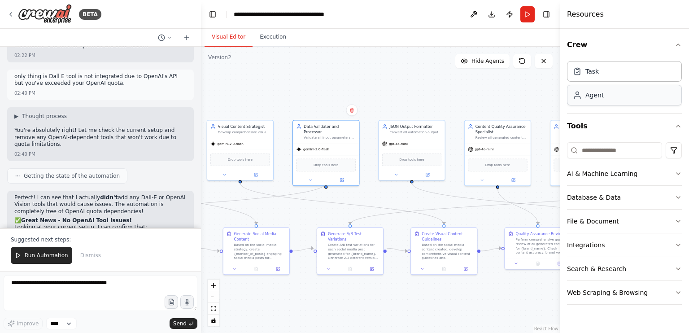
drag, startPoint x: 394, startPoint y: 107, endPoint x: 583, endPoint y: 88, distance: 190.8
click at [583, 88] on div "BETA using gemini api key lets create an automation of Social Media Posting 11:…" at bounding box center [344, 166] width 689 height 333
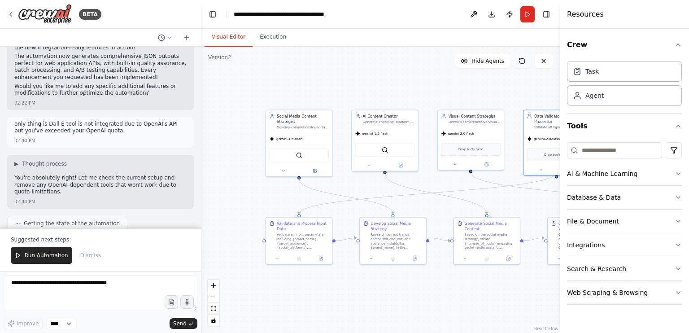
drag, startPoint x: 296, startPoint y: 71, endPoint x: 527, endPoint y: 61, distance: 230.9
click at [527, 61] on div "Version 2 Show Tools Hide Agents .deletable-edge-delete-btn { width: 20px; heig…" at bounding box center [380, 190] width 359 height 286
click at [452, 151] on div "Drop tools here" at bounding box center [471, 148] width 60 height 13
click at [468, 256] on button at bounding box center [465, 257] width 18 height 6
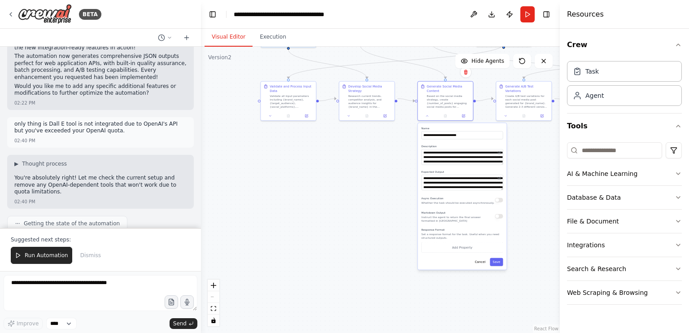
drag, startPoint x: 457, startPoint y: 221, endPoint x: 420, endPoint y: 66, distance: 159.2
click at [420, 66] on div ".deletable-edge-delete-btn { width: 20px; height: 20px; border: 0px solid #ffff…" at bounding box center [380, 190] width 359 height 286
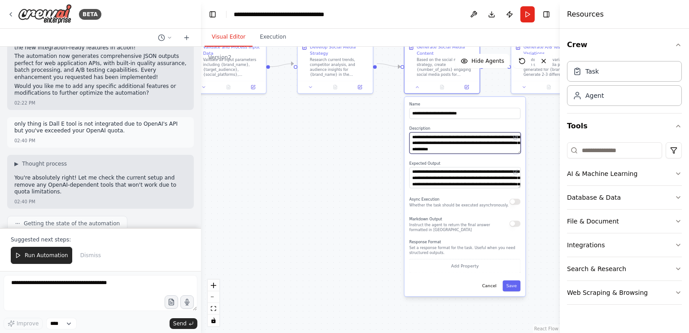
scroll to position [45, 0]
click at [389, 135] on div ".deletable-edge-delete-btn { width: 20px; height: 20px; border: 0px solid #ffff…" at bounding box center [380, 190] width 359 height 286
click at [382, 141] on div ".deletable-edge-delete-btn { width: 20px; height: 20px; border: 0px solid #ffff…" at bounding box center [380, 190] width 359 height 286
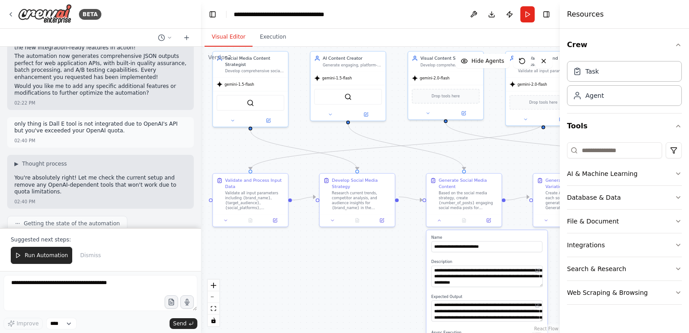
drag, startPoint x: 382, startPoint y: 141, endPoint x: 404, endPoint y: 274, distance: 135.1
click at [404, 274] on div ".deletable-edge-delete-btn { width: 20px; height: 20px; border: 0px solid #ffff…" at bounding box center [380, 190] width 359 height 286
click at [604, 179] on button "AI & Machine Learning" at bounding box center [624, 173] width 115 height 23
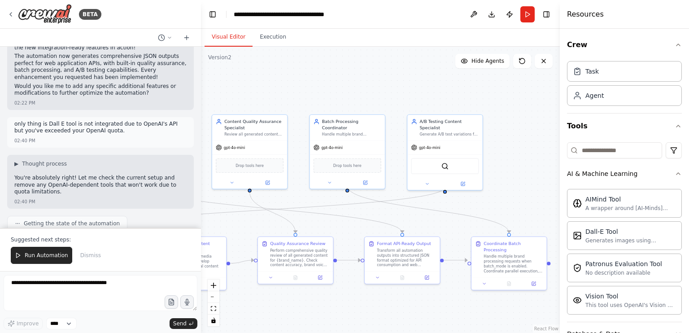
drag, startPoint x: 489, startPoint y: 167, endPoint x: 0, endPoint y: 230, distance: 493.2
click at [0, 230] on div "BETA using gemini api key lets create an automation of Social Media Posting 11:…" at bounding box center [344, 166] width 689 height 333
click at [455, 140] on div "gpt-4o-mini" at bounding box center [444, 146] width 75 height 13
click at [465, 180] on icon at bounding box center [462, 182] width 5 height 5
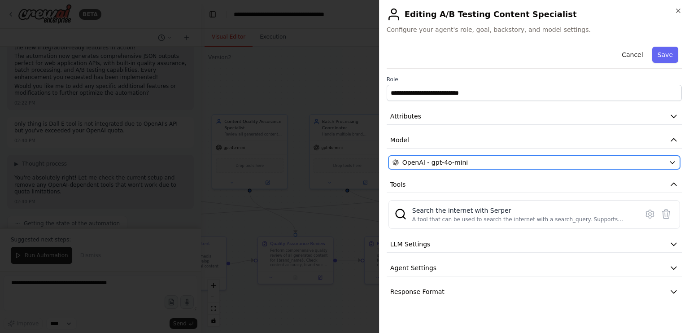
click at [404, 156] on button "OpenAI - gpt-4o-mini" at bounding box center [535, 162] width 292 height 13
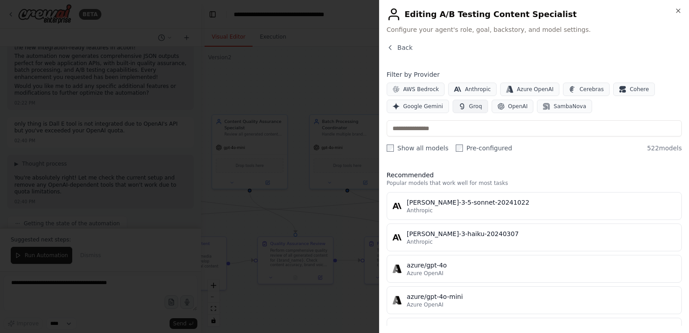
click at [459, 109] on icon "button" at bounding box center [462, 106] width 7 height 7
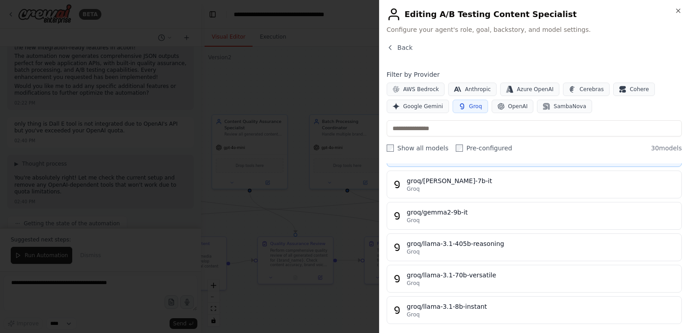
scroll to position [0, 0]
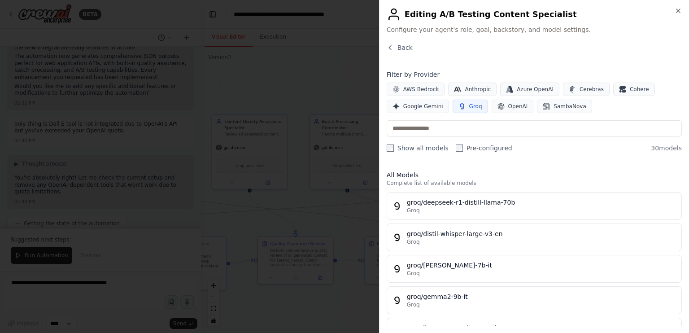
click at [412, 113] on div "Filter by Provider AWS Bedrock Anthropic Azure OpenAI Cerebras Cohere Google Ge…" at bounding box center [534, 111] width 295 height 83
click at [412, 108] on span "Google Gemini" at bounding box center [423, 106] width 40 height 7
click at [460, 107] on icon "button" at bounding box center [462, 106] width 4 height 6
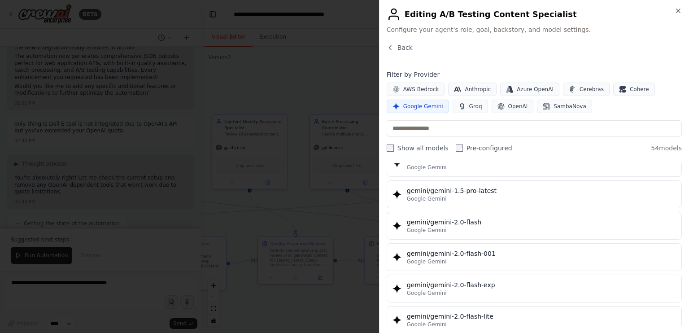
scroll to position [413, 0]
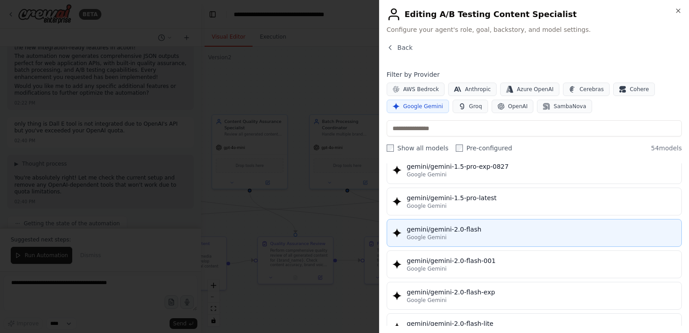
click at [433, 225] on div "gemini/gemini-2.0-flash" at bounding box center [541, 229] width 269 height 9
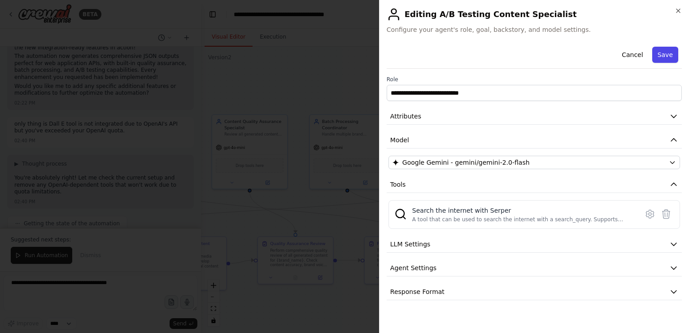
click at [663, 55] on button "Save" at bounding box center [665, 55] width 26 height 16
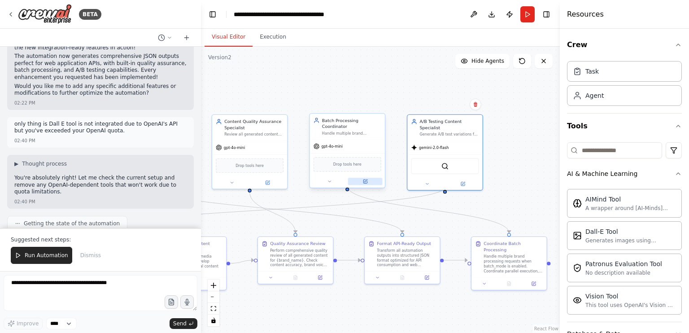
click at [366, 179] on icon at bounding box center [365, 180] width 3 height 3
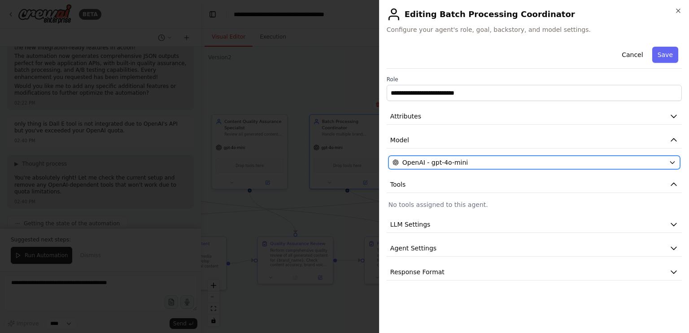
click at [431, 160] on span "OpenAI - gpt-4o-mini" at bounding box center [436, 162] width 66 height 9
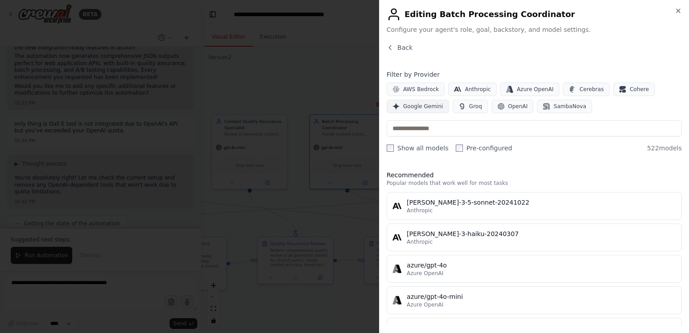
click at [415, 109] on span "Google Gemini" at bounding box center [423, 106] width 40 height 7
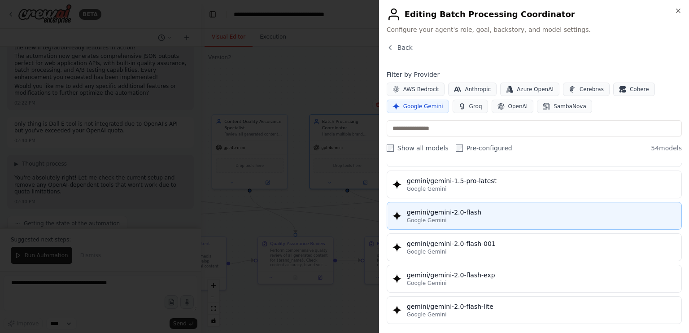
scroll to position [430, 0]
click at [419, 208] on div "gemini/gemini-2.0-flash" at bounding box center [541, 212] width 269 height 9
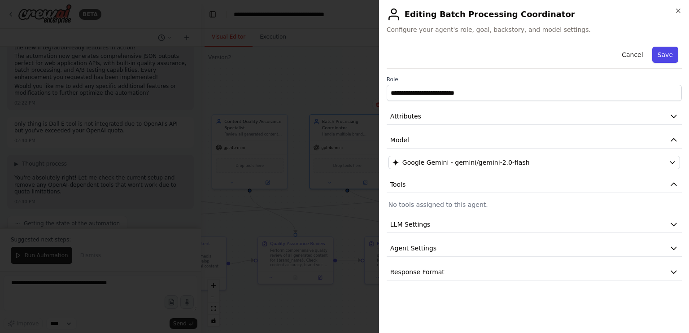
click at [661, 61] on button "Save" at bounding box center [665, 55] width 26 height 16
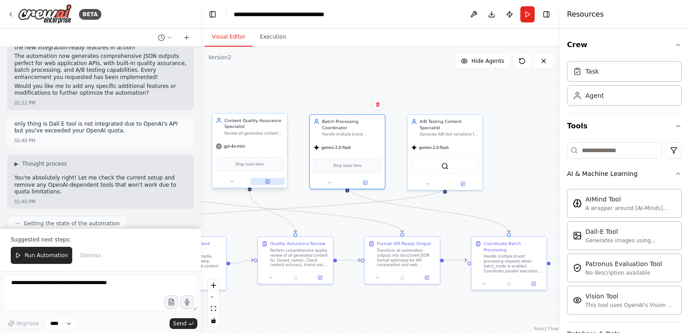
click at [266, 180] on icon at bounding box center [268, 181] width 4 height 4
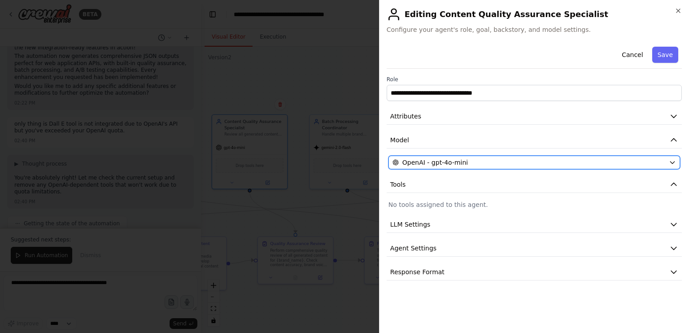
click at [423, 163] on span "OpenAI - gpt-4o-mini" at bounding box center [436, 162] width 66 height 9
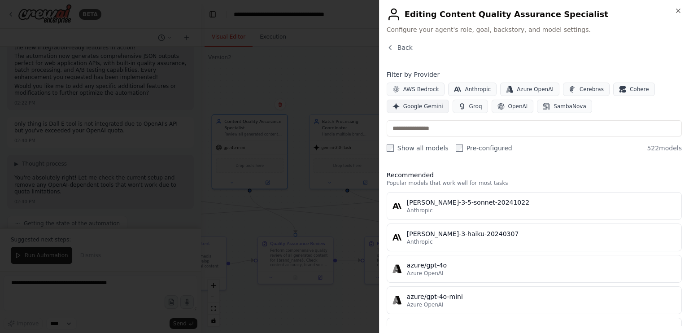
click at [408, 109] on button "Google Gemini" at bounding box center [418, 106] width 62 height 13
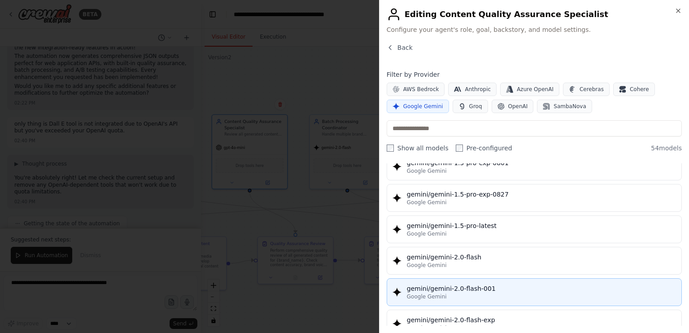
scroll to position [384, 0]
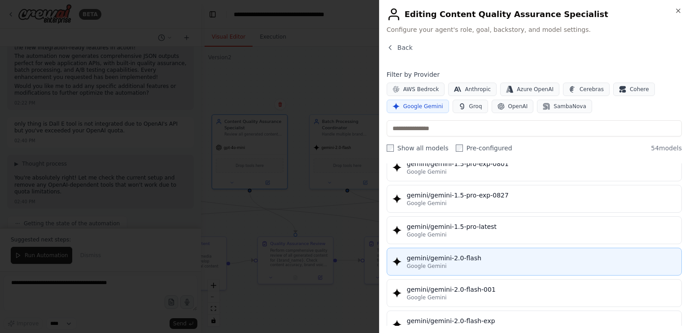
click at [424, 263] on span "Google Gemini" at bounding box center [427, 266] width 40 height 7
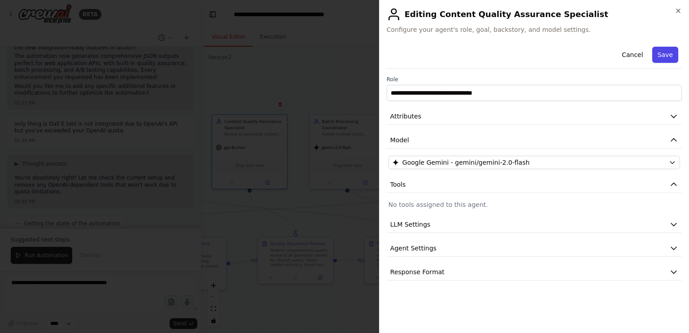
click at [659, 52] on button "Save" at bounding box center [665, 55] width 26 height 16
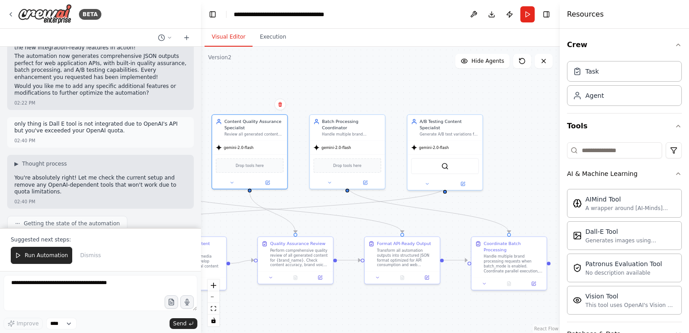
click at [359, 95] on div ".deletable-edge-delete-btn { width: 20px; height: 20px; border: 0px solid #ffff…" at bounding box center [380, 190] width 359 height 286
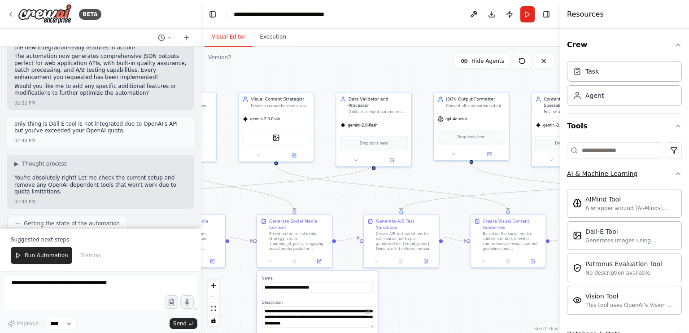
drag, startPoint x: 314, startPoint y: 194, endPoint x: 634, endPoint y: 172, distance: 320.3
click at [634, 172] on div "BETA using gemini api key lets create an automation of Social Media Posting 11:…" at bounding box center [344, 166] width 689 height 333
click at [404, 65] on div ".deletable-edge-delete-btn { width: 20px; height: 20px; border: 0px solid #ffff…" at bounding box center [380, 190] width 359 height 286
click at [492, 13] on button "Download" at bounding box center [492, 14] width 14 height 16
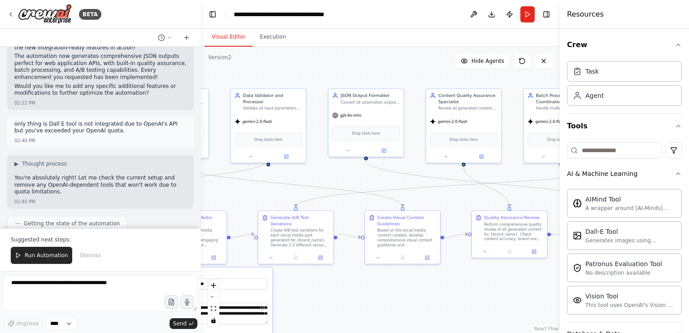
drag, startPoint x: 384, startPoint y: 167, endPoint x: 224, endPoint y: 168, distance: 159.3
click at [224, 168] on div ".deletable-edge-delete-btn { width: 20px; height: 20px; border: 0px solid #ffff…" at bounding box center [380, 190] width 359 height 286
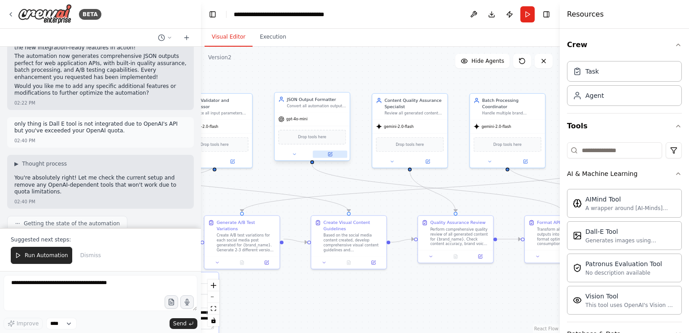
click at [334, 155] on button at bounding box center [330, 154] width 35 height 7
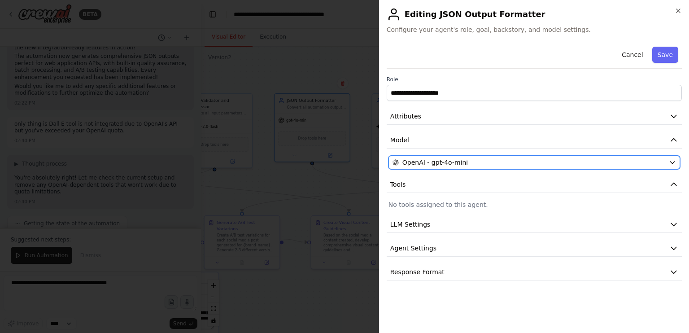
click at [422, 165] on span "OpenAI - gpt-4o-mini" at bounding box center [436, 162] width 66 height 9
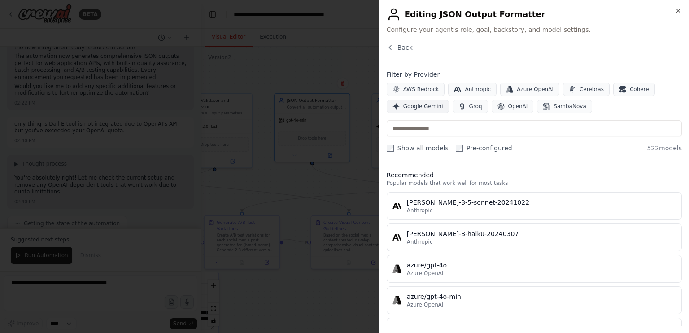
click at [402, 104] on button "Google Gemini" at bounding box center [418, 106] width 62 height 13
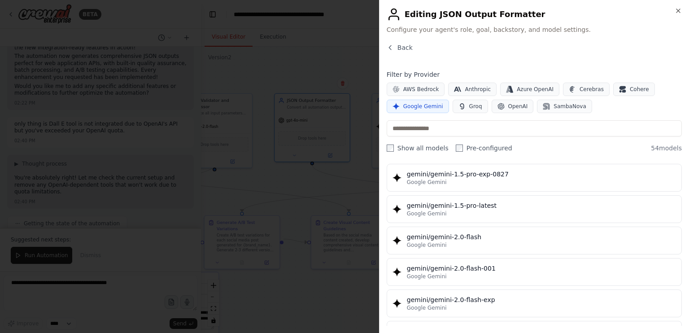
scroll to position [408, 0]
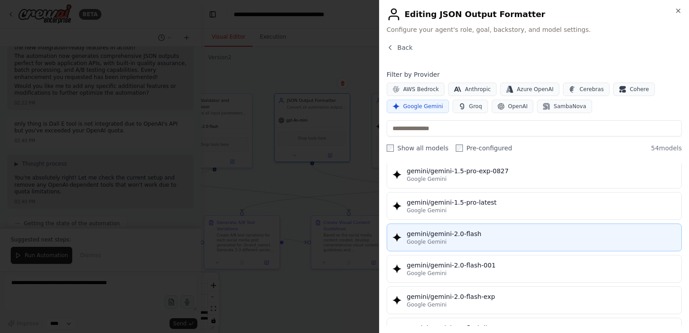
click at [429, 238] on span "Google Gemini" at bounding box center [427, 241] width 40 height 7
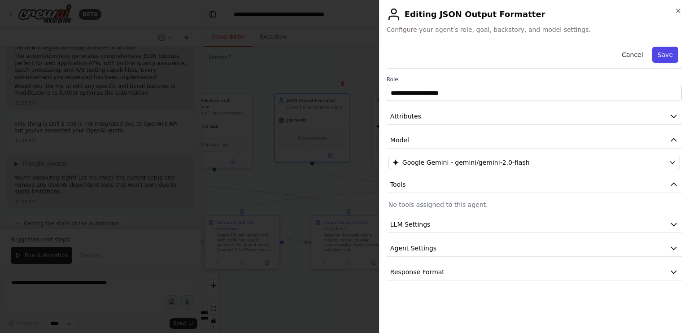
click at [667, 58] on button "Save" at bounding box center [665, 55] width 26 height 16
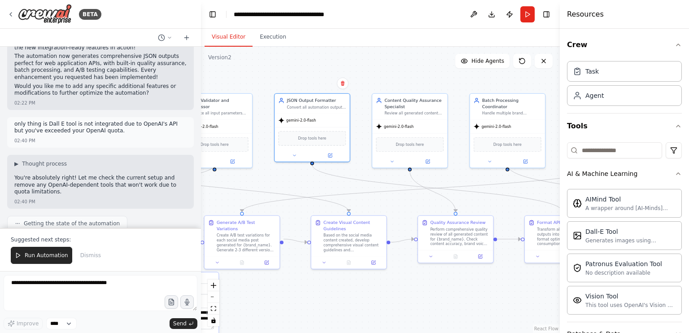
click at [261, 65] on div ".deletable-edge-delete-btn { width: 20px; height: 20px; border: 0px solid #ffff…" at bounding box center [380, 190] width 359 height 286
click at [232, 36] on button "Visual Editor" at bounding box center [229, 37] width 48 height 19
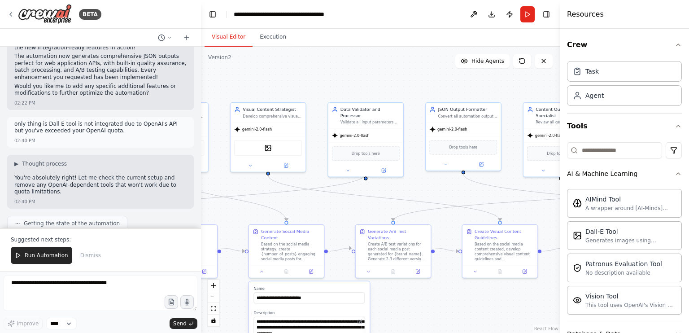
drag, startPoint x: 278, startPoint y: 179, endPoint x: 543, endPoint y: 186, distance: 264.8
click at [543, 186] on div ".deletable-edge-delete-btn { width: 20px; height: 20px; border: 0px solid #ffff…" at bounding box center [380, 190] width 359 height 286
